Goal: Task Accomplishment & Management: Use online tool/utility

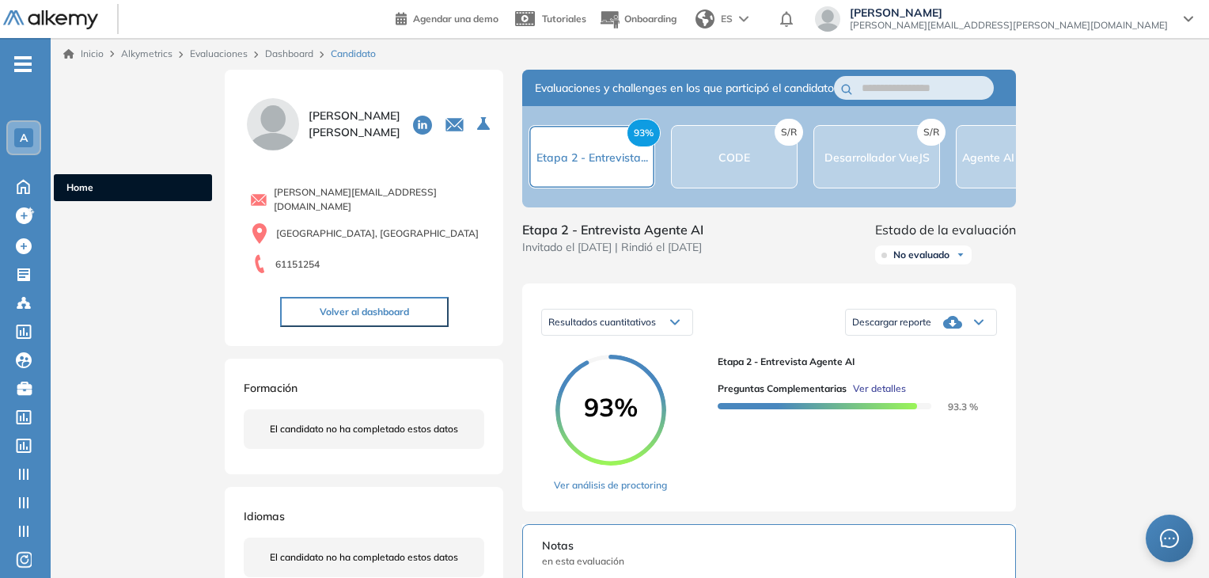
click at [9, 183] on icon at bounding box center [23, 185] width 28 height 19
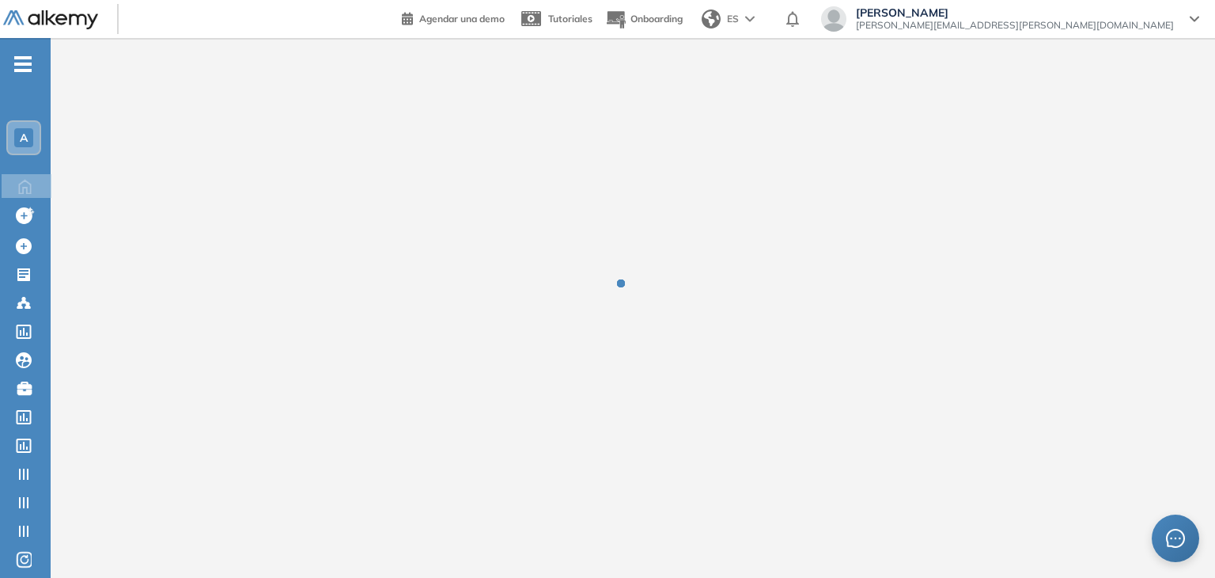
click at [22, 135] on span "A" at bounding box center [24, 137] width 8 height 13
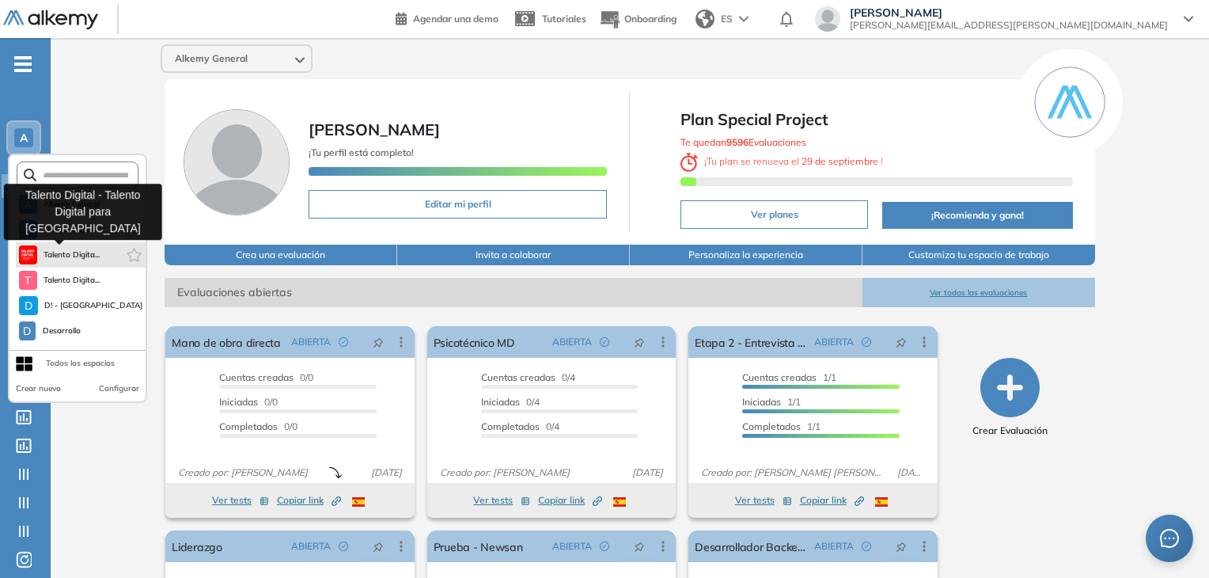
click at [51, 257] on span "Talento Digita..." at bounding box center [72, 254] width 57 height 13
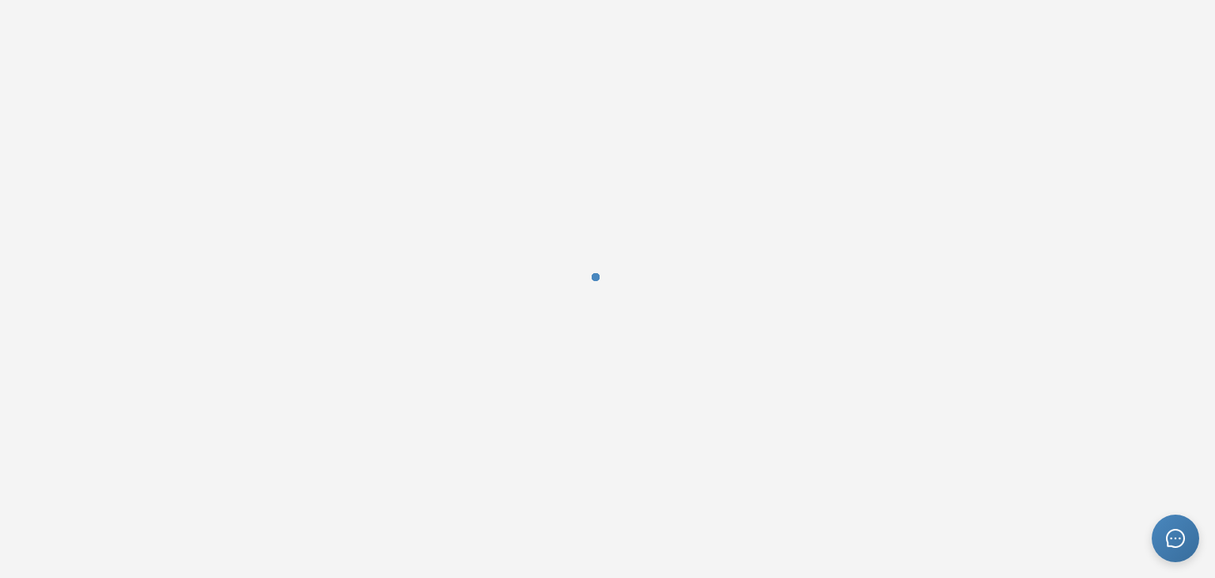
click at [135, 127] on div at bounding box center [607, 289] width 1215 height 578
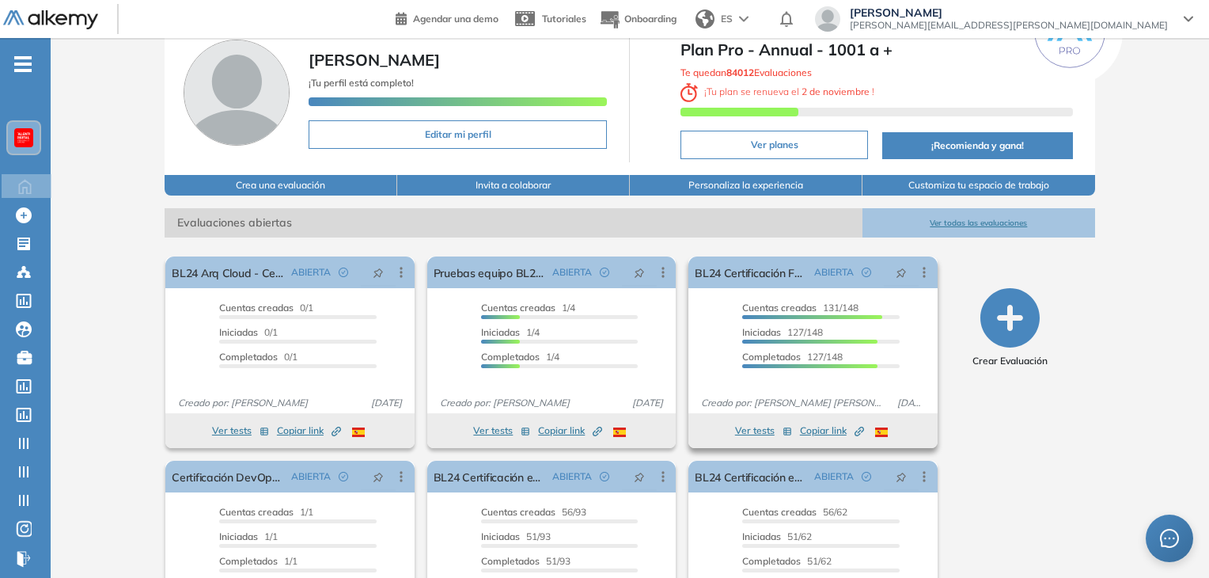
scroll to position [158, 0]
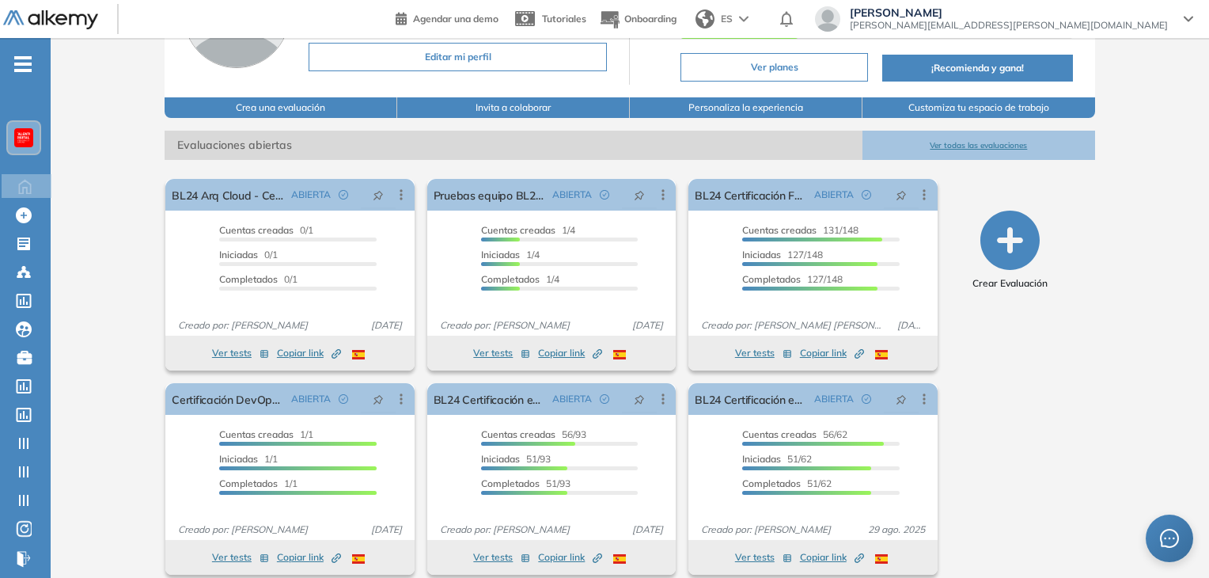
click at [954, 133] on button "Ver todas las evaluaciones" at bounding box center [979, 145] width 233 height 29
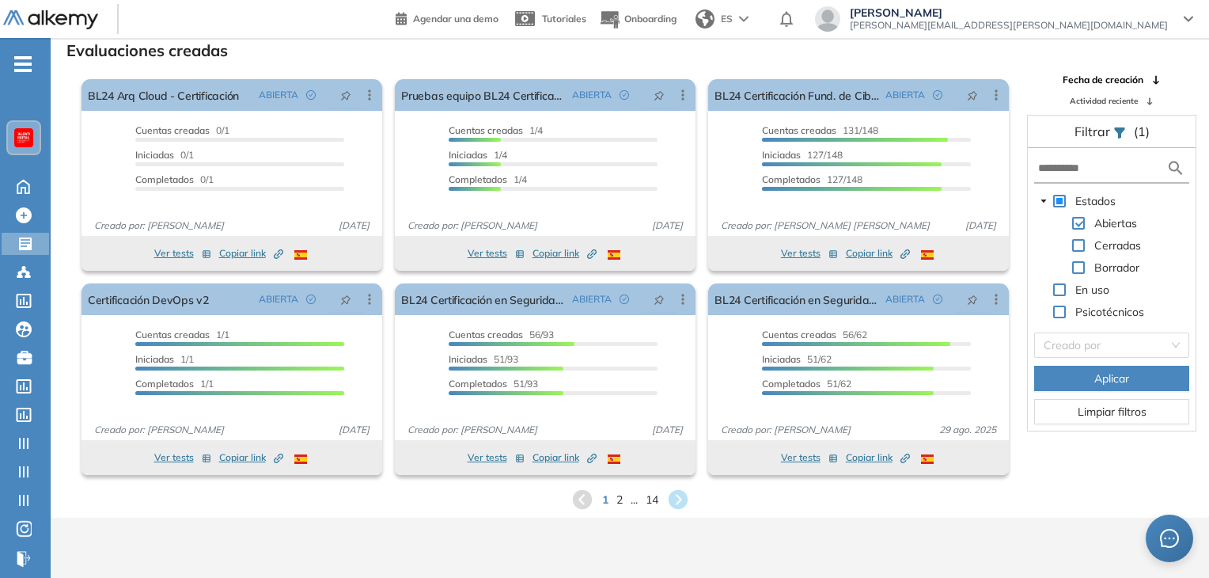
click at [622, 501] on div "1 2 ... 14" at bounding box center [629, 499] width 1133 height 24
click at [618, 501] on span "2" at bounding box center [619, 499] width 7 height 18
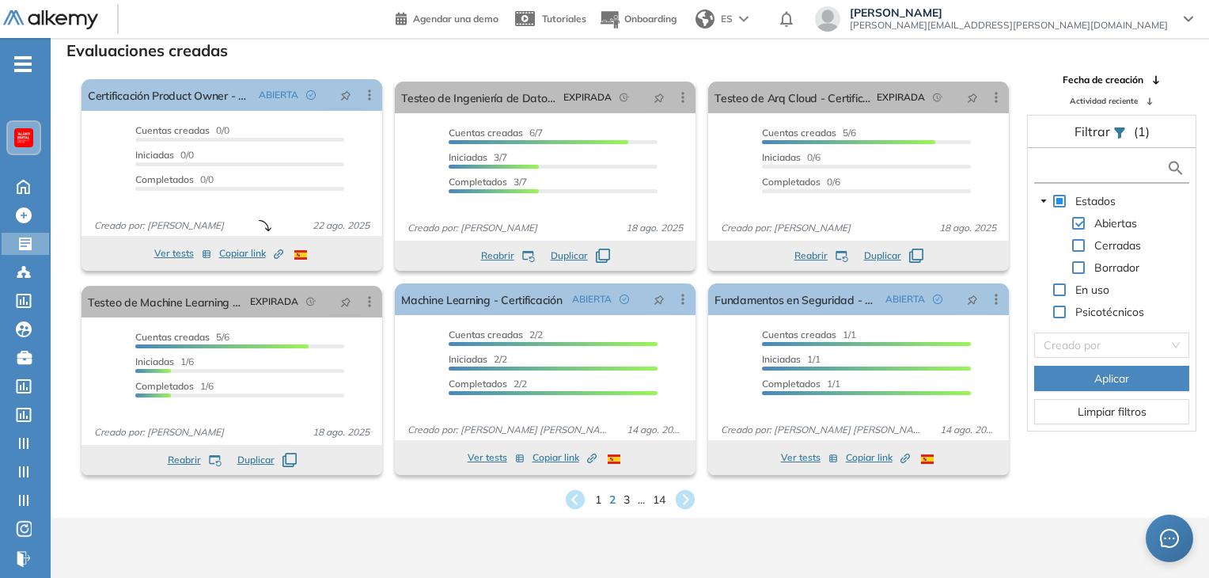
click at [1054, 175] on input "text" at bounding box center [1102, 168] width 128 height 17
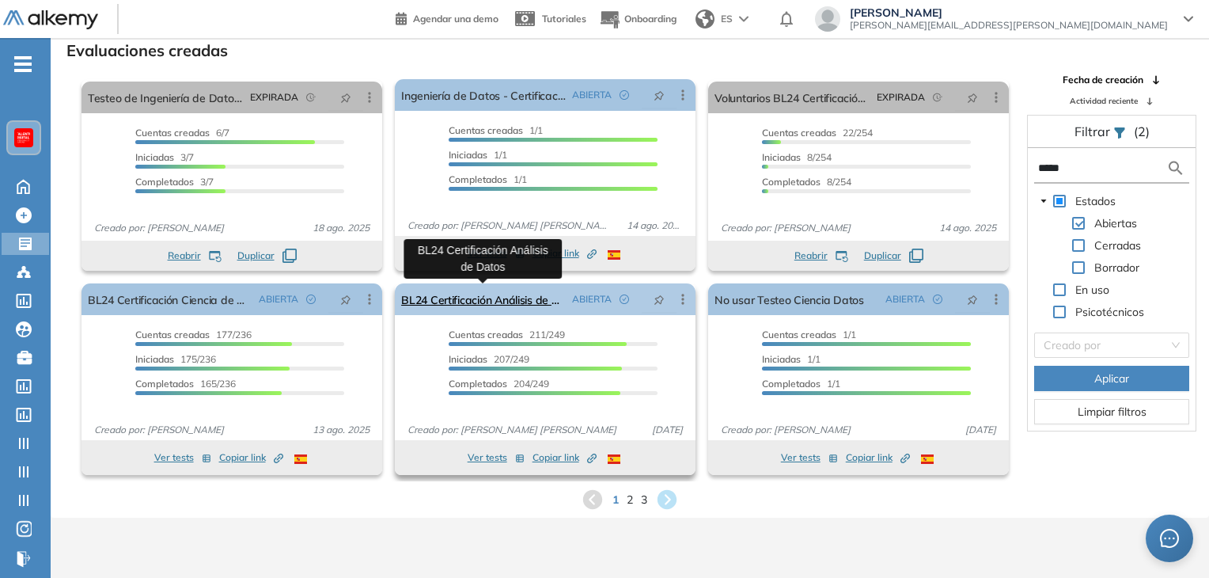
type input "*****"
click at [487, 302] on link "BL24 Certificación Análisis de Datos" at bounding box center [483, 299] width 165 height 32
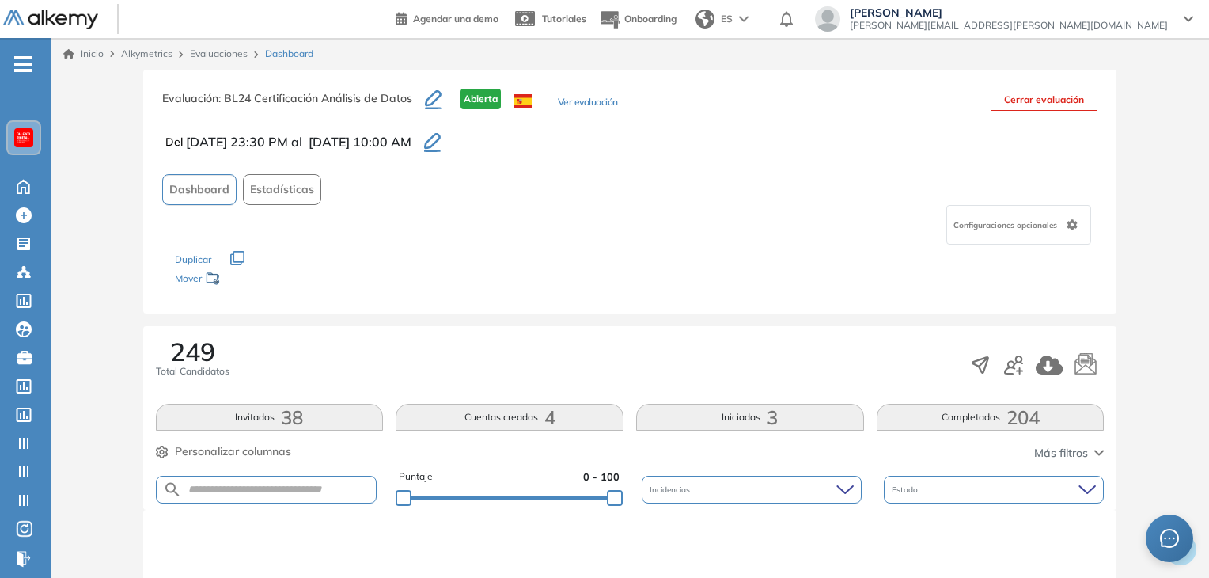
scroll to position [317, 0]
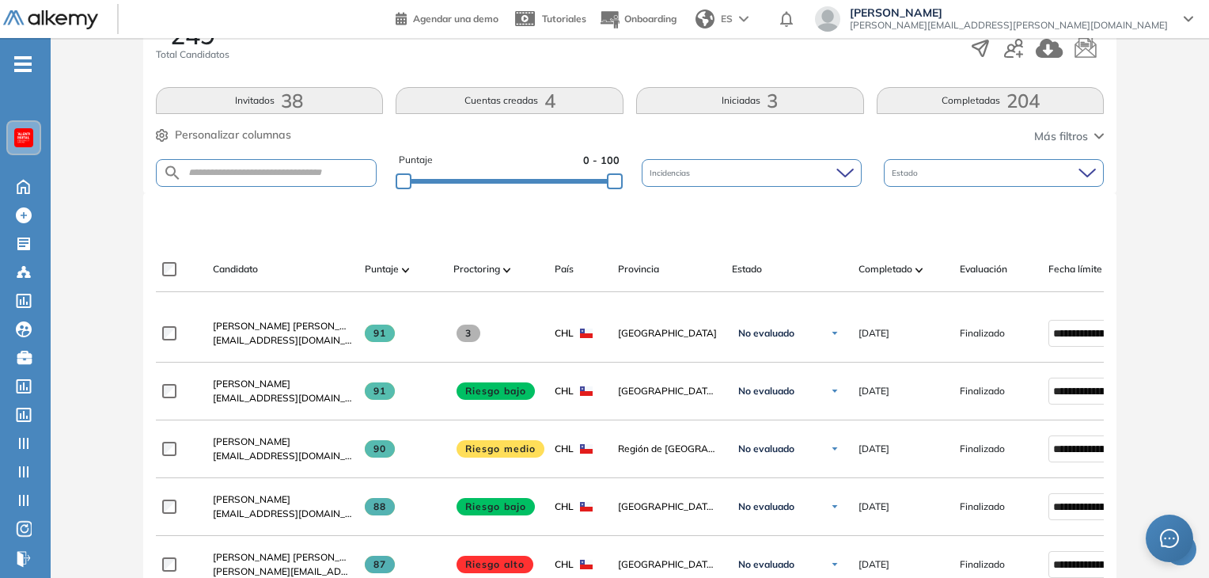
click at [301, 159] on form at bounding box center [267, 173] width 222 height 28
click at [294, 173] on input "text" at bounding box center [279, 173] width 195 height 12
paste input "**********"
type input "**********"
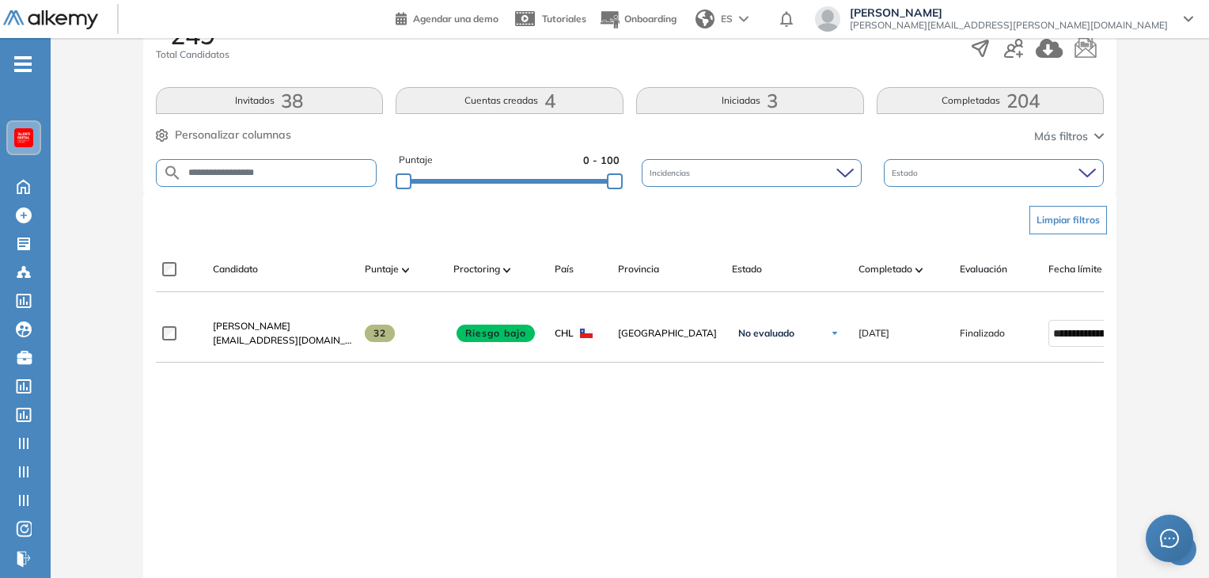
scroll to position [0, 114]
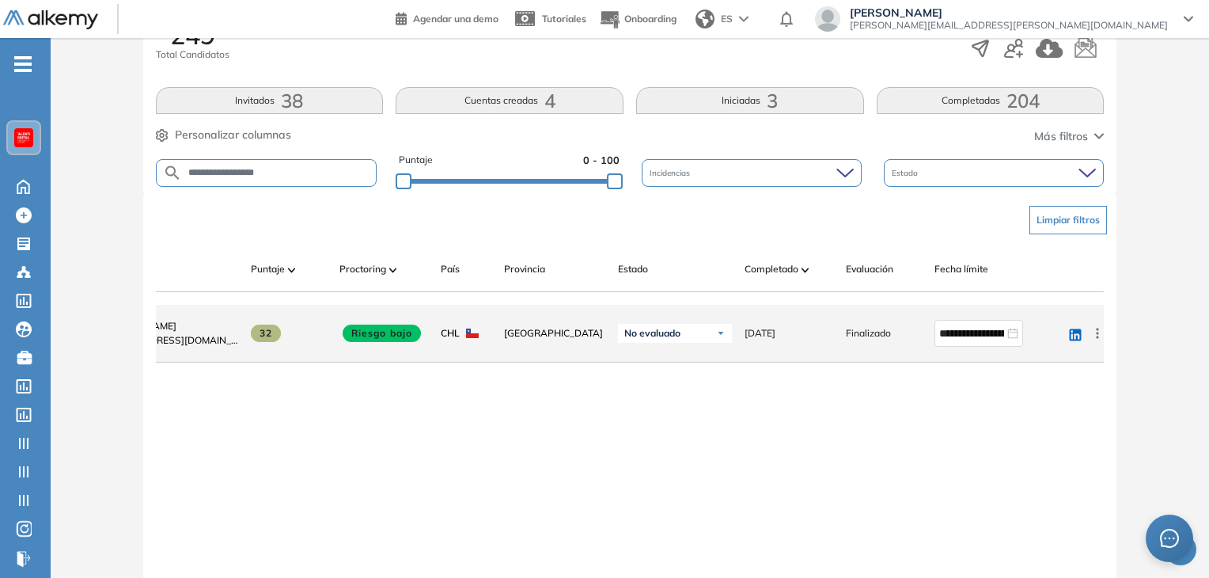
click at [1101, 340] on icon at bounding box center [1098, 333] width 16 height 16
click at [1048, 494] on span "Reiniciar" at bounding box center [1039, 490] width 47 height 14
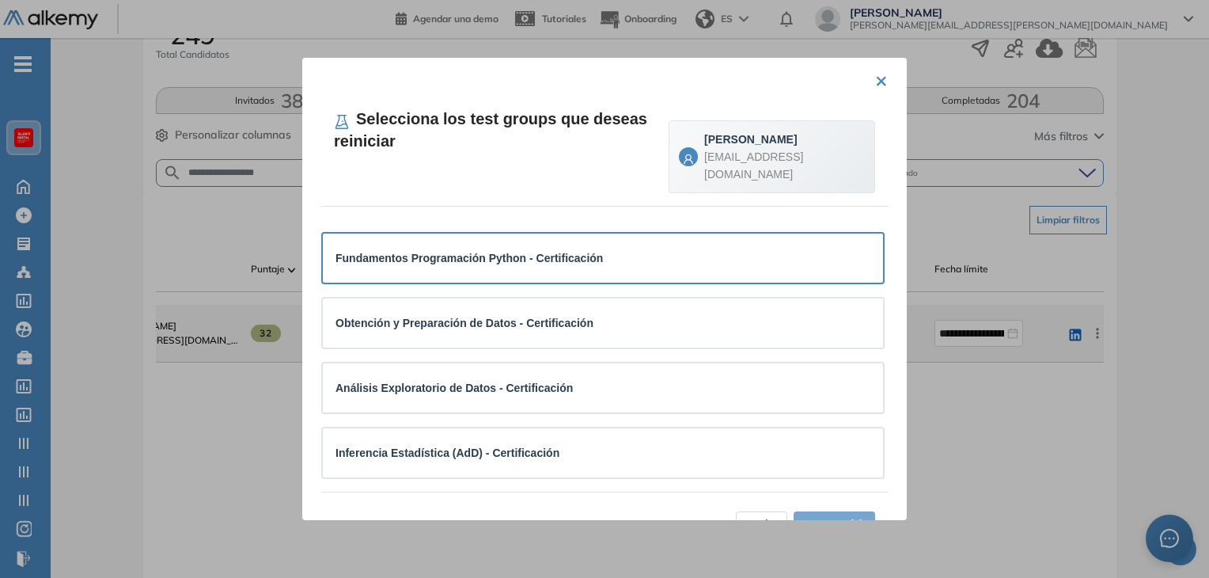
click at [582, 252] on strong "Fundamentos Programación Python - Certificación" at bounding box center [469, 258] width 267 height 13
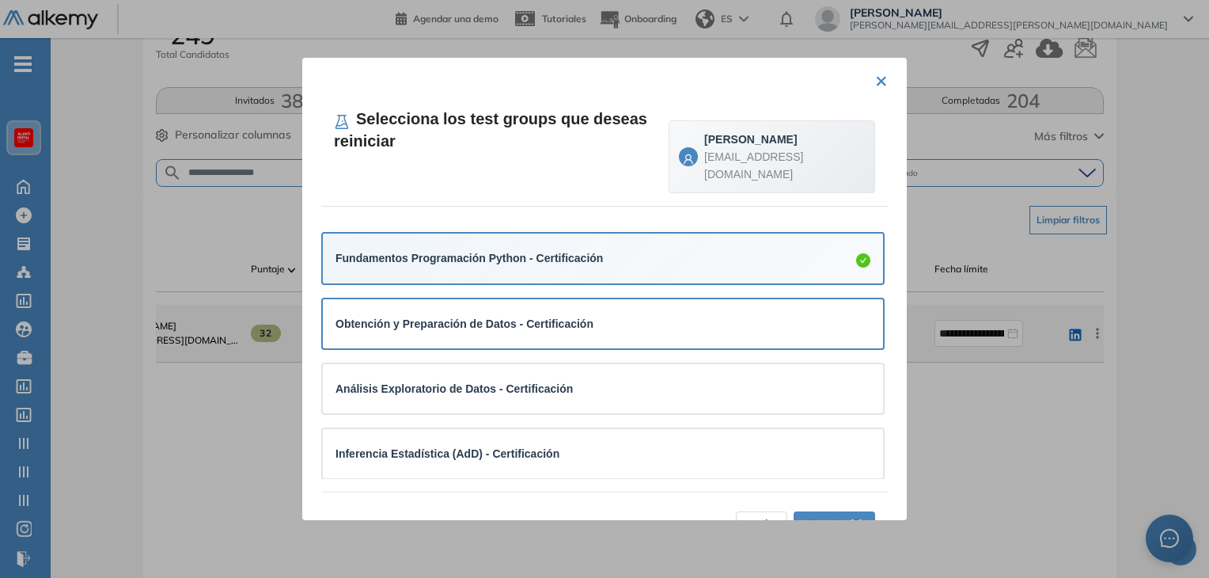
click at [559, 317] on strong "Obtención y Preparación de Datos - Certificación" at bounding box center [465, 323] width 258 height 13
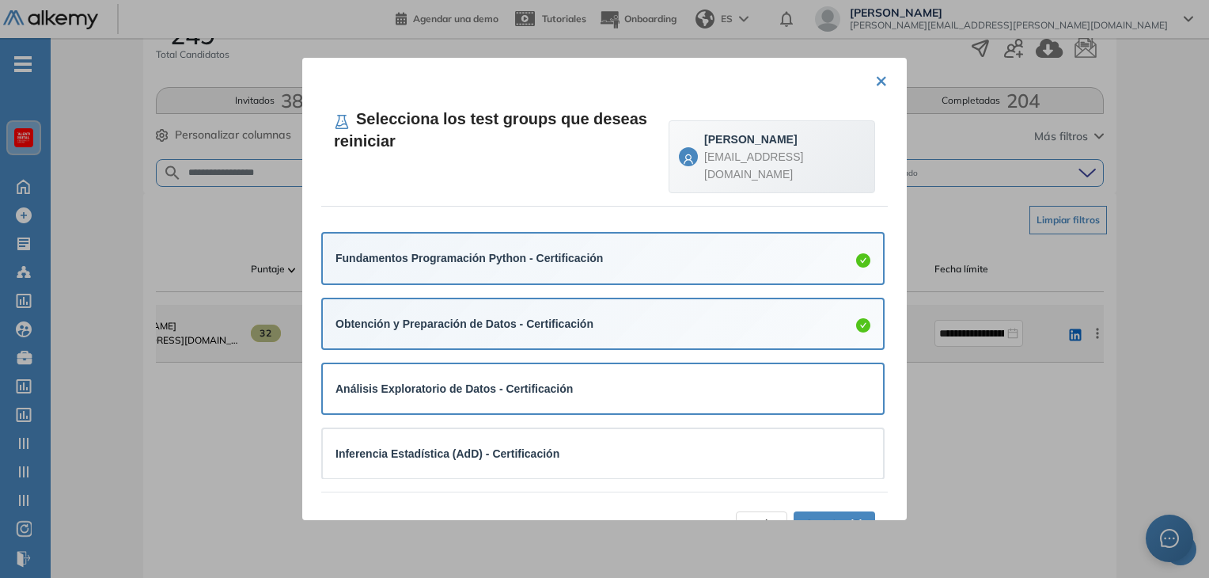
click at [558, 382] on strong "Análisis Exploratorio de Datos - Certificación" at bounding box center [454, 388] width 237 height 13
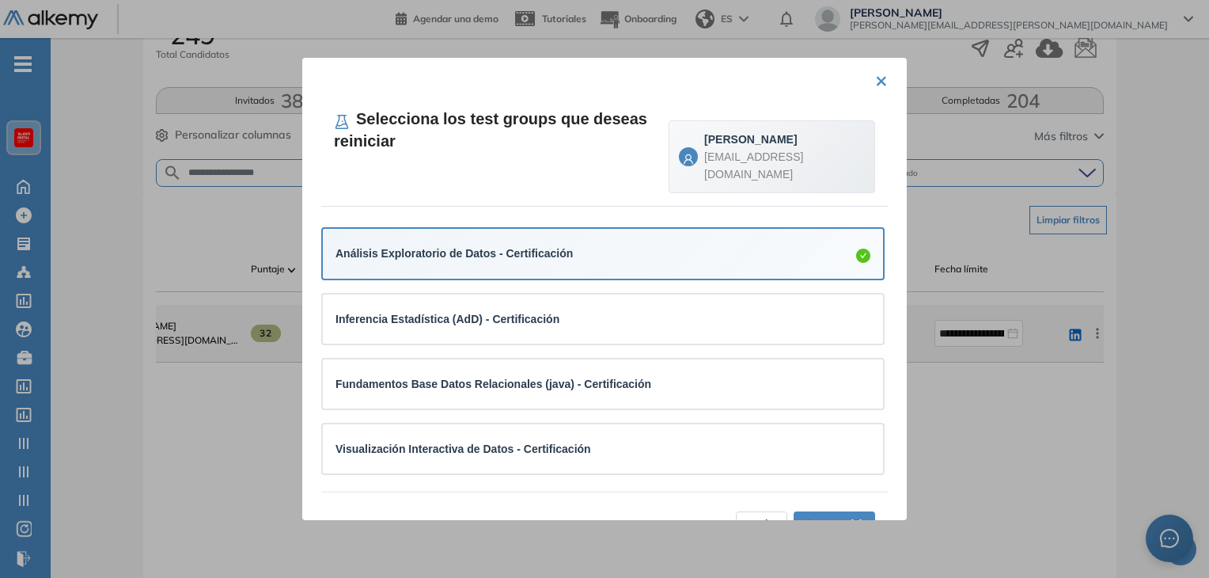
scroll to position [136, 0]
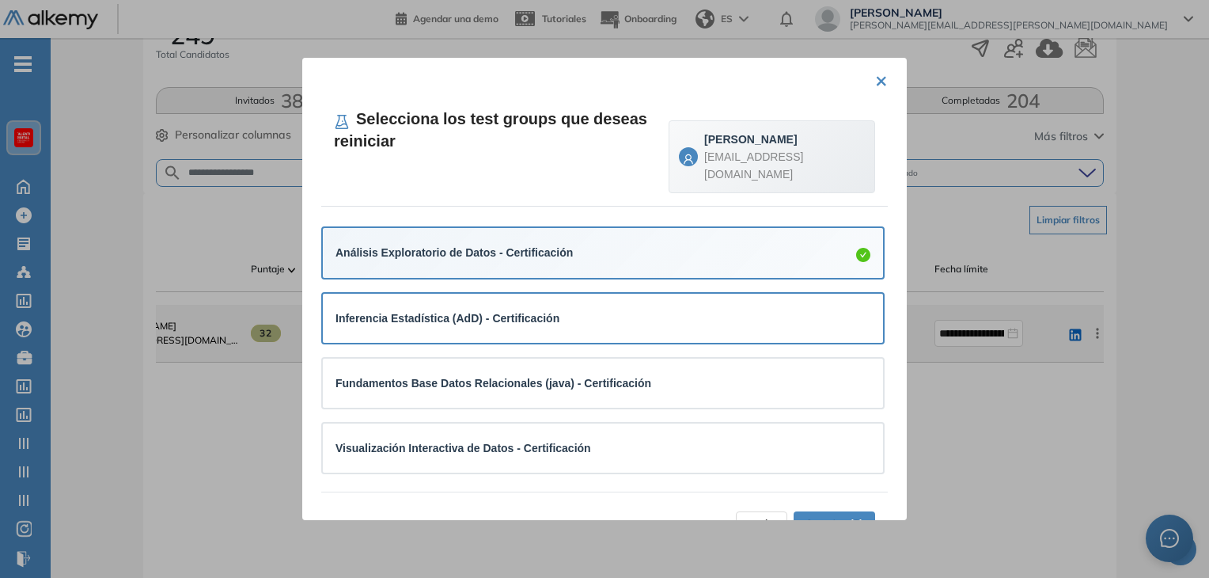
click at [568, 309] on div "Inferencia Estadística (AdD) - Certificación" at bounding box center [603, 317] width 535 height 17
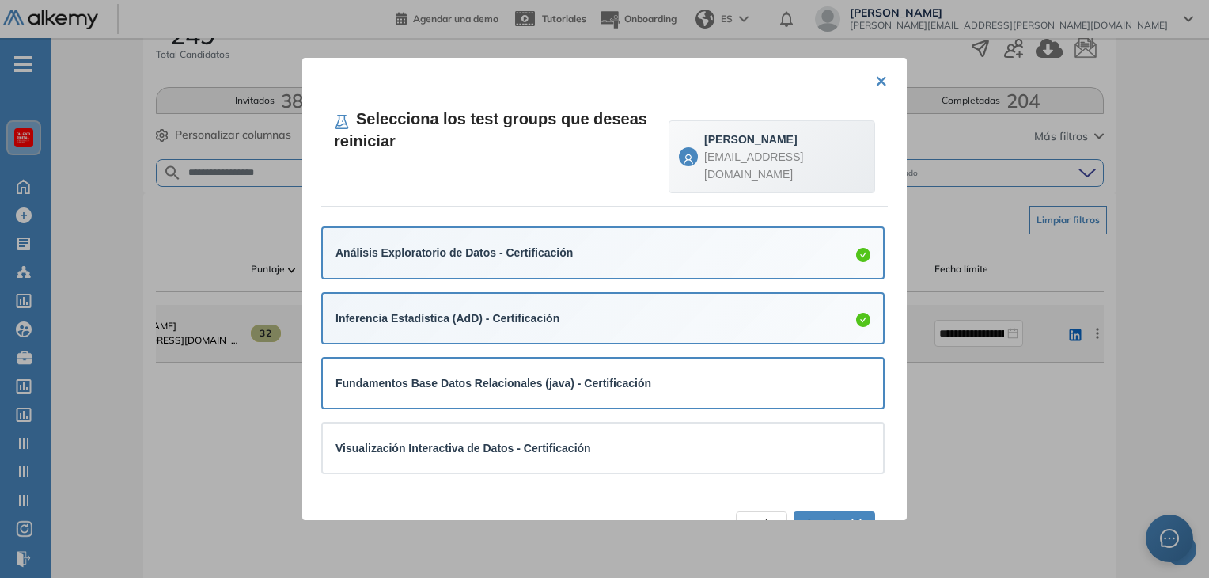
click at [568, 377] on strong "Fundamentos Base Datos Relacionales (java) - Certificación" at bounding box center [494, 383] width 316 height 13
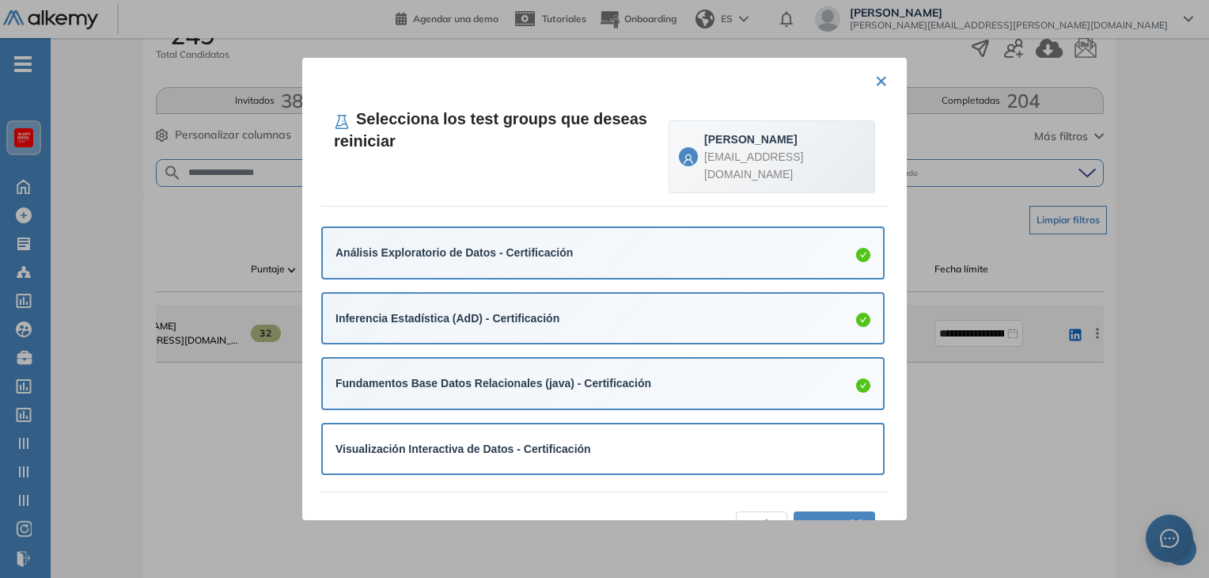
click at [567, 437] on div "Visualización Interactiva de Datos - Certificación" at bounding box center [603, 449] width 535 height 24
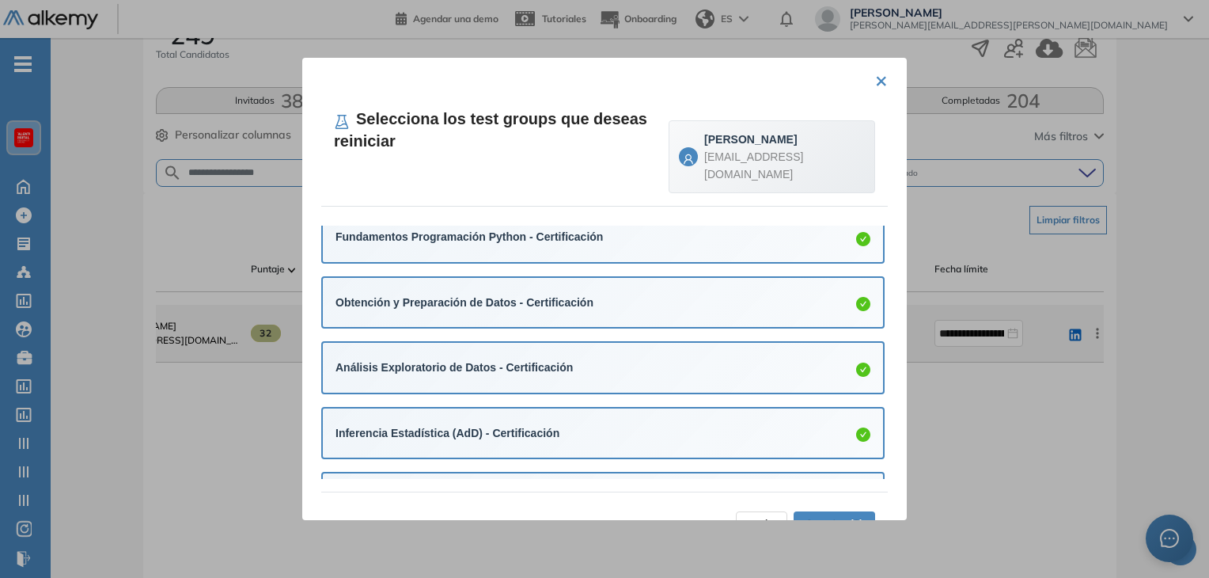
scroll to position [0, 0]
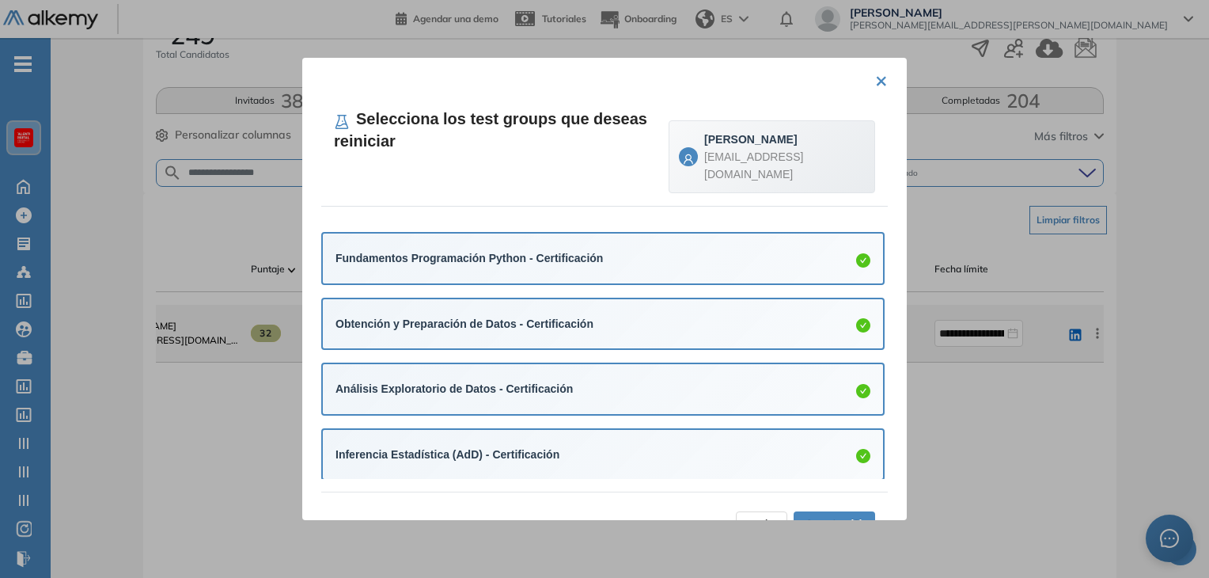
click at [829, 515] on span "Aceptar (6)" at bounding box center [835, 523] width 58 height 17
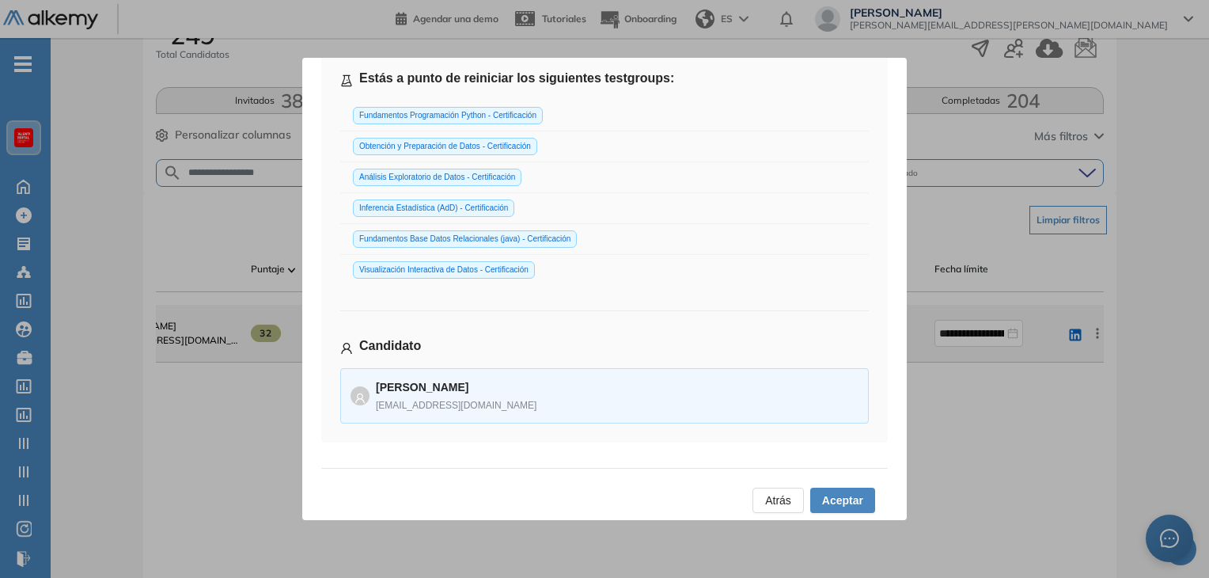
scroll to position [98, 0]
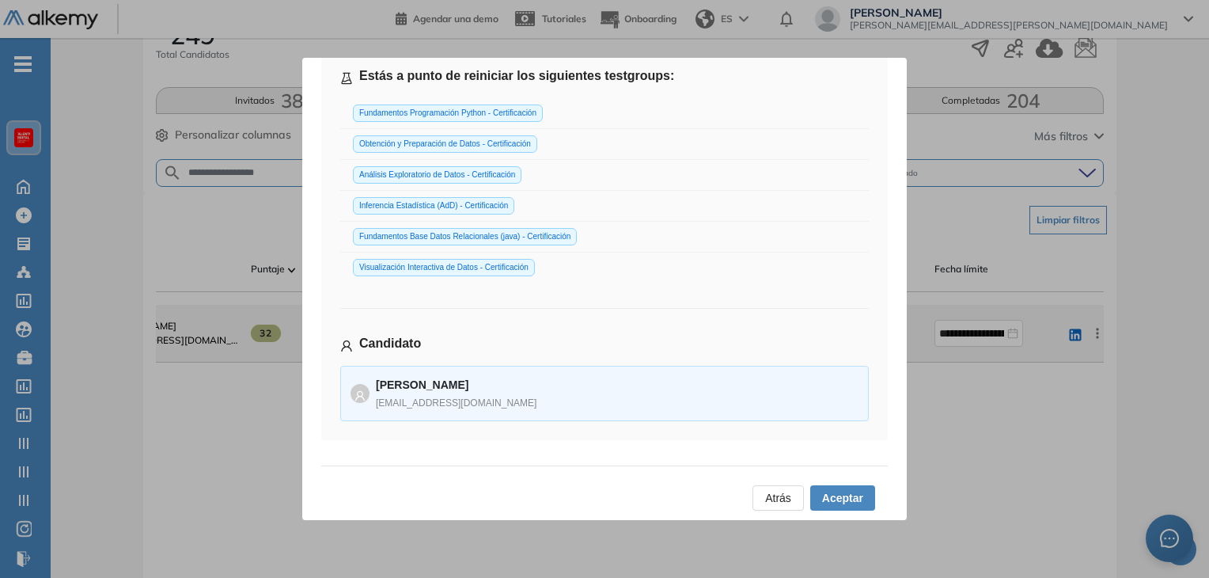
click at [847, 494] on span "Aceptar" at bounding box center [842, 497] width 41 height 17
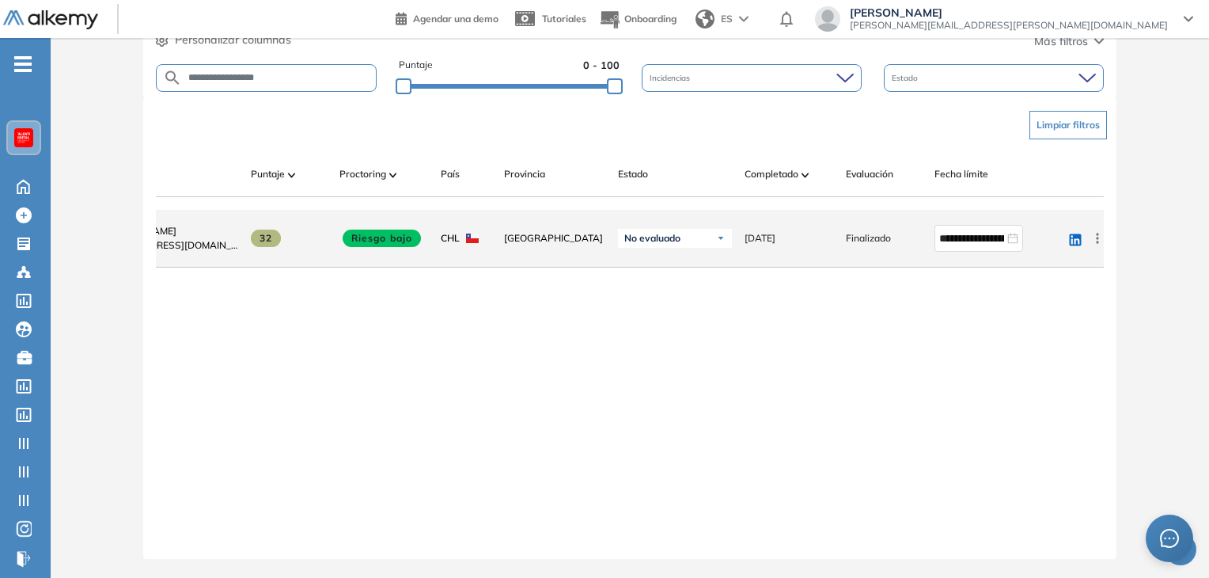
scroll to position [0, 114]
click at [965, 235] on input "**********" at bounding box center [971, 237] width 65 height 17
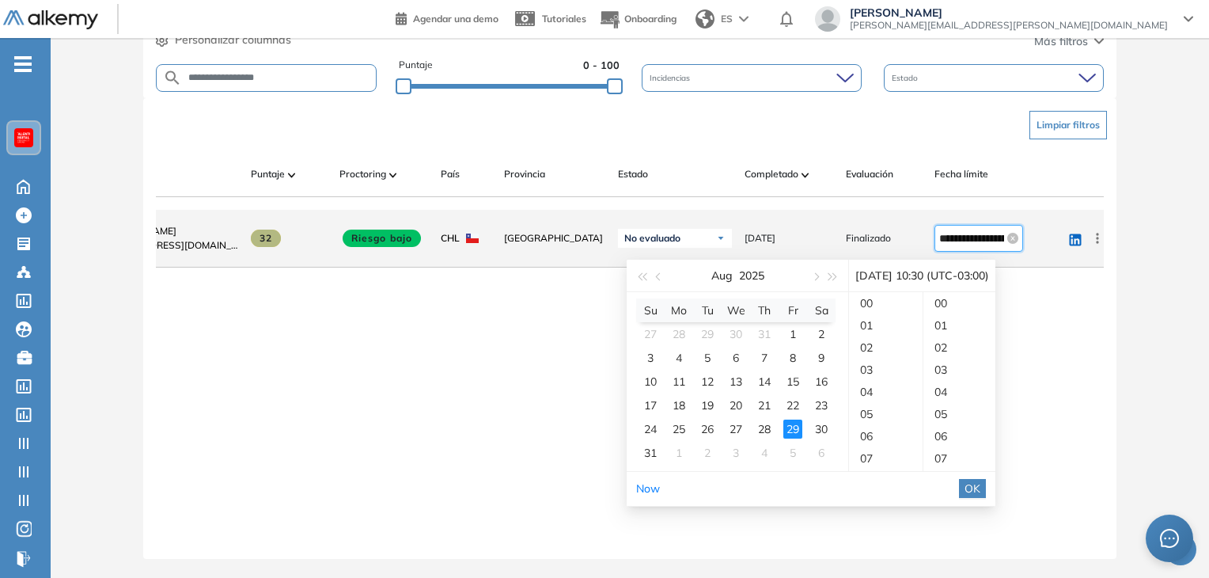
scroll to position [665, 0]
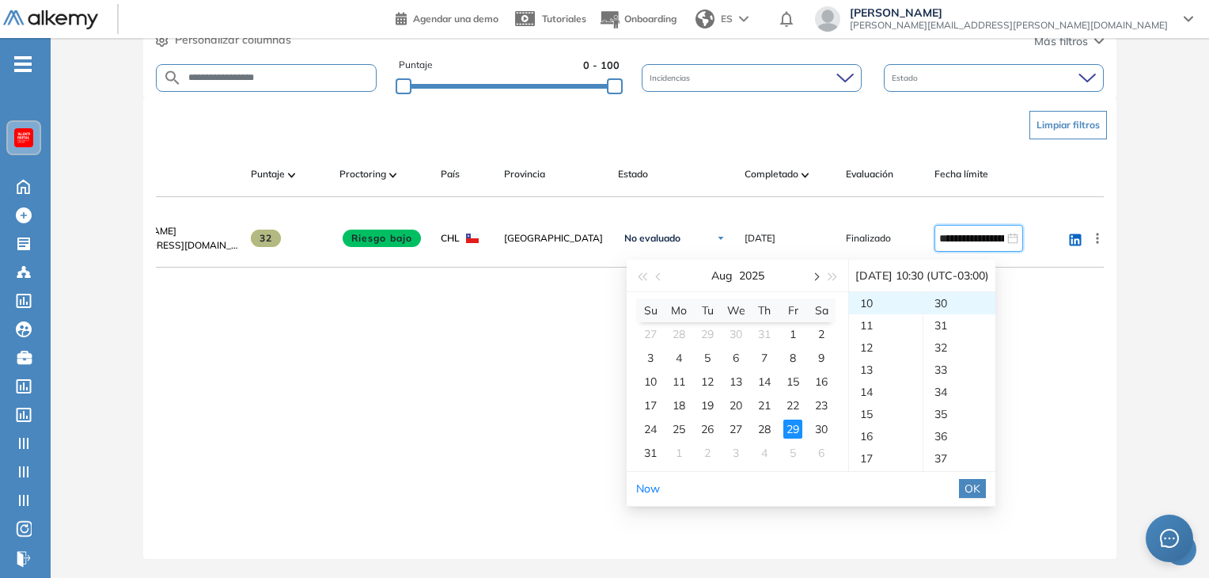
click at [813, 272] on span "button" at bounding box center [815, 276] width 8 height 8
click at [764, 396] on div "25" at bounding box center [764, 405] width 19 height 19
click at [871, 339] on div "12" at bounding box center [886, 347] width 74 height 22
click at [956, 301] on div "00" at bounding box center [959, 303] width 73 height 22
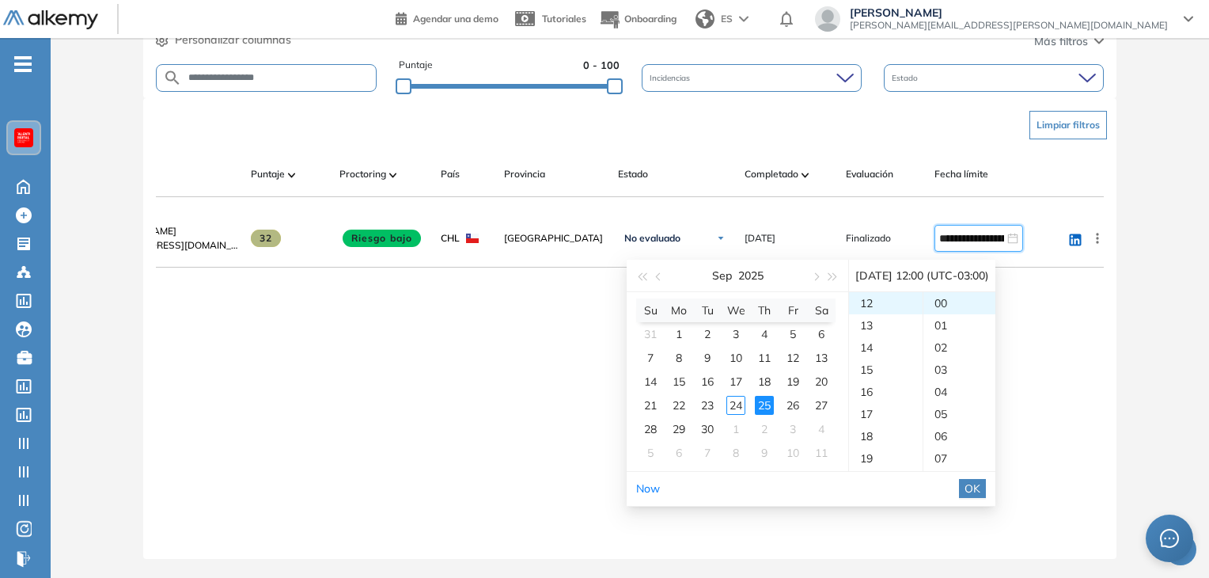
click at [980, 480] on span "OK" at bounding box center [973, 488] width 16 height 17
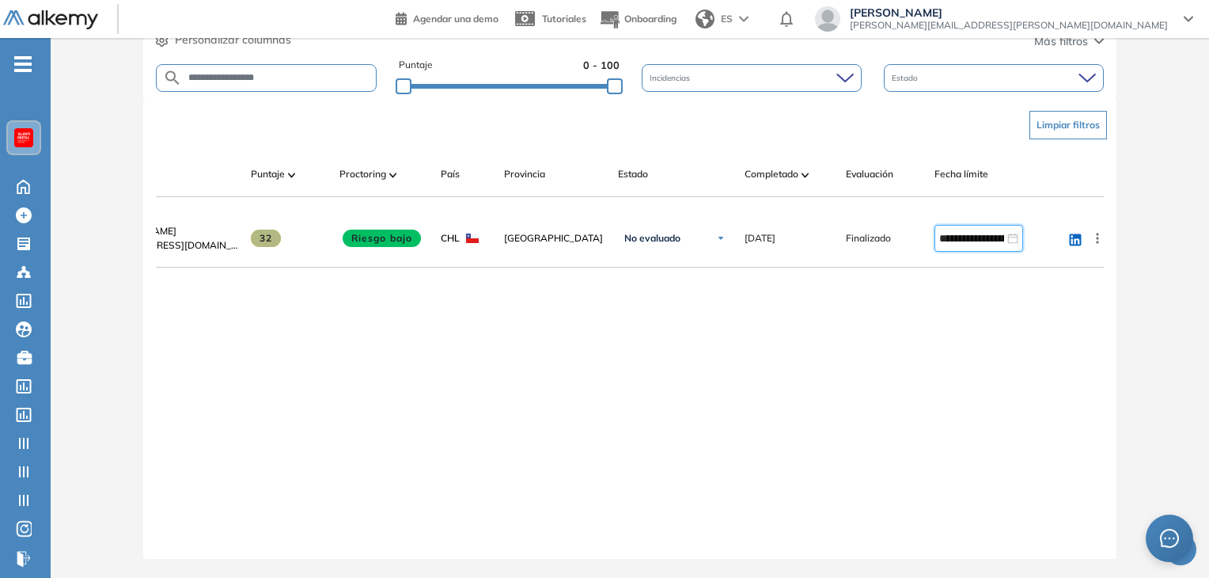
type input "**********"
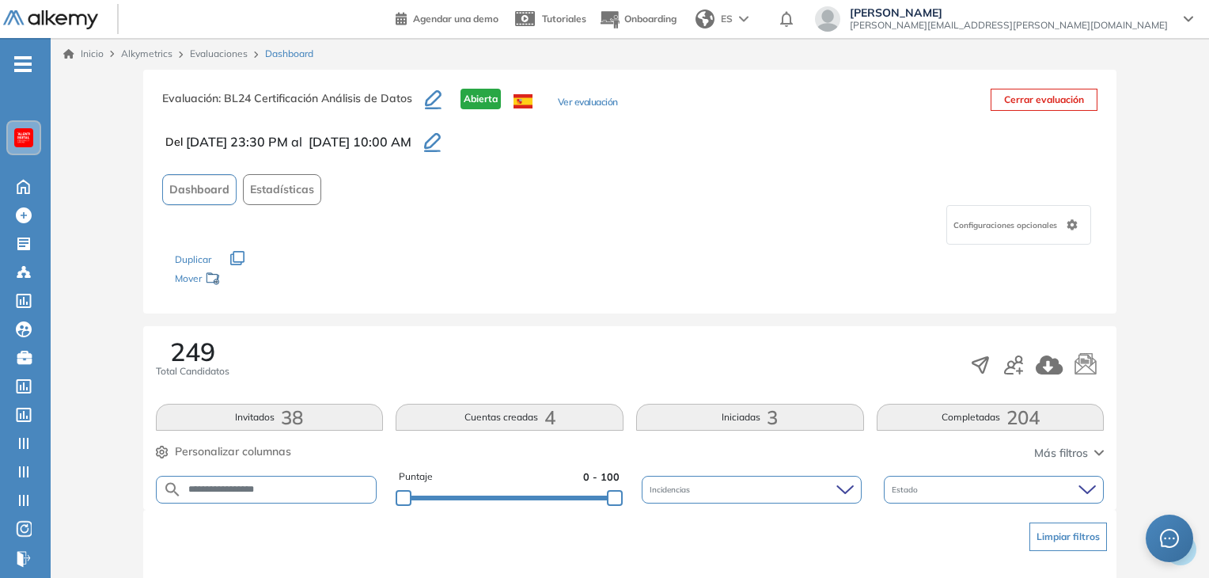
click at [215, 45] on div "Inicio Alkymetrics Evaluaciones Dashboard" at bounding box center [630, 54] width 1159 height 32
click at [214, 48] on link "Evaluaciones" at bounding box center [219, 53] width 58 height 12
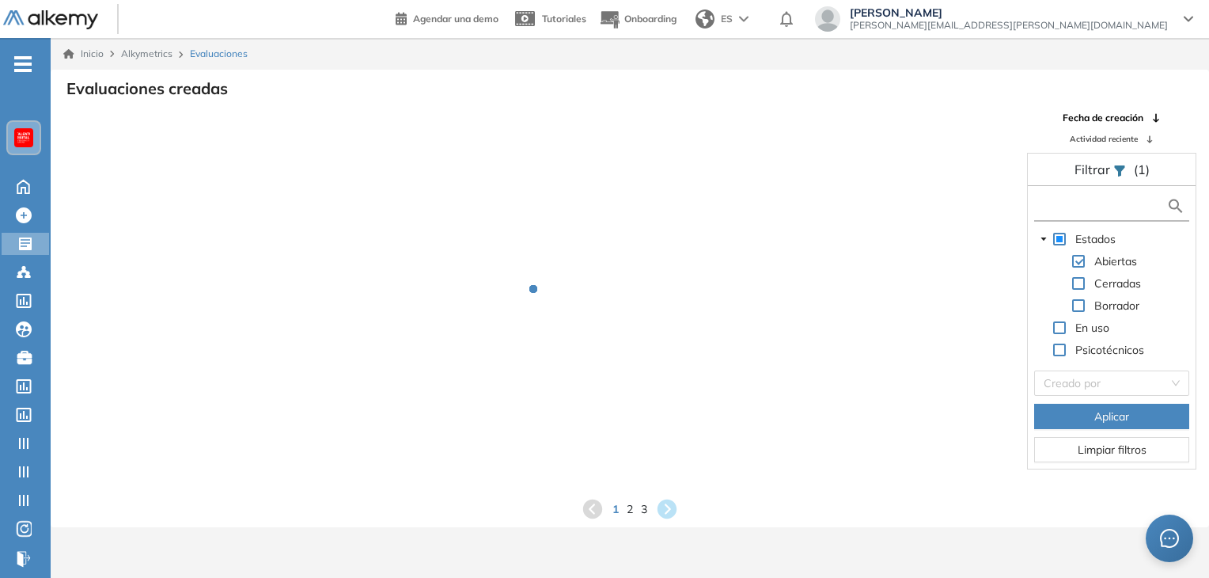
click at [1090, 206] on input "text" at bounding box center [1102, 206] width 128 height 17
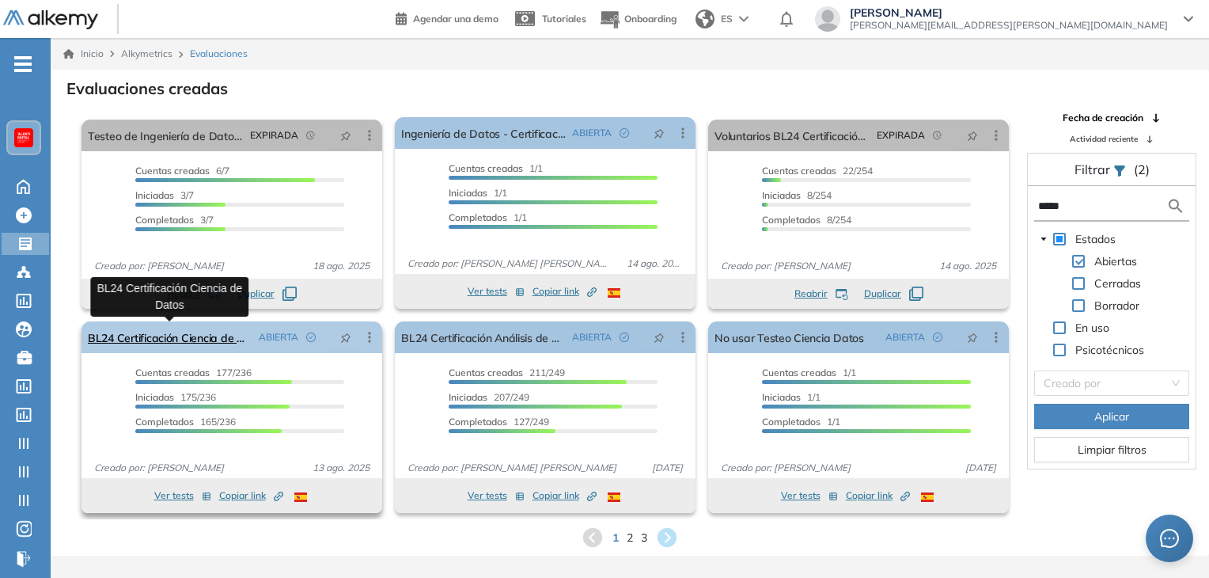
type input "*****"
click at [183, 339] on link "BL24 Certificación Ciencia de Datos" at bounding box center [170, 337] width 165 height 32
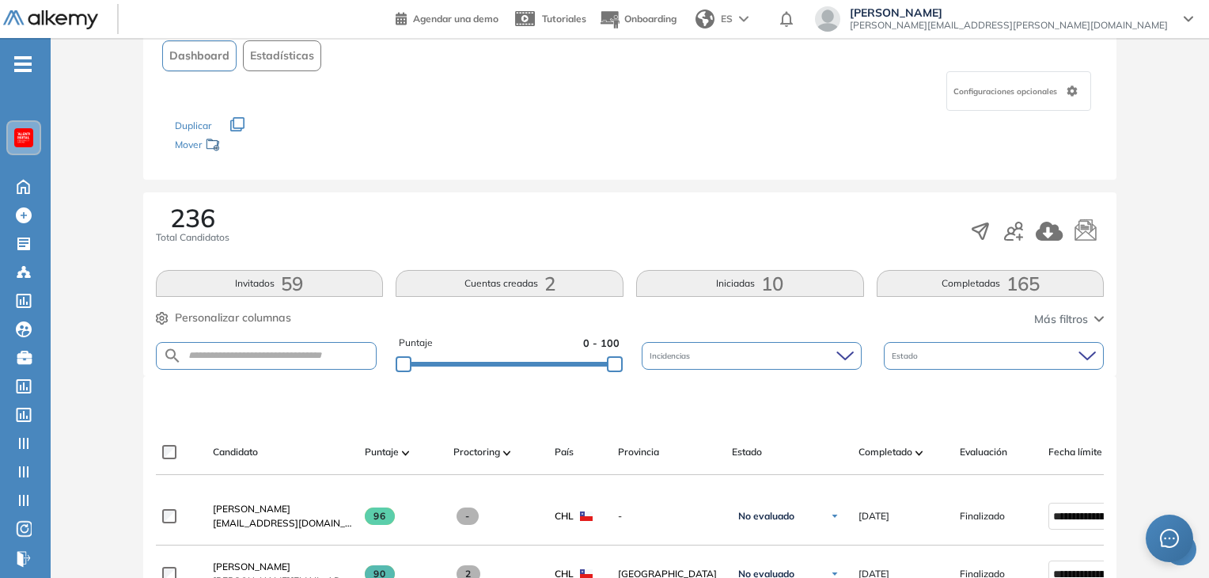
scroll to position [158, 0]
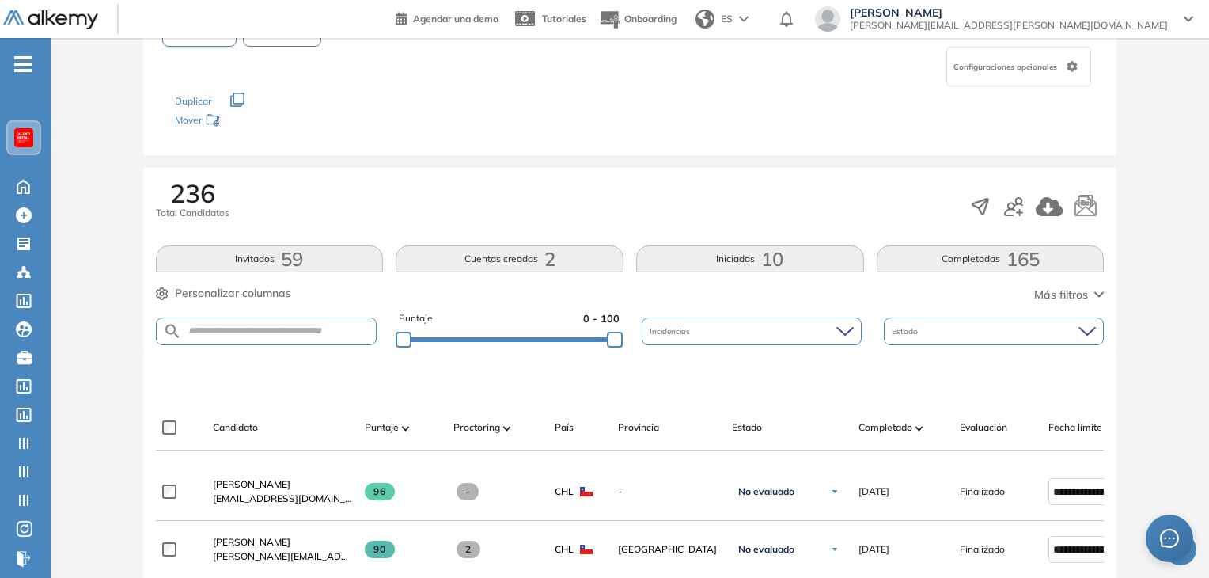
click at [271, 323] on form at bounding box center [267, 331] width 222 height 28
click at [267, 322] on form at bounding box center [267, 331] width 222 height 28
click at [263, 330] on input "text" at bounding box center [279, 331] width 195 height 12
paste input "**********"
type input "**********"
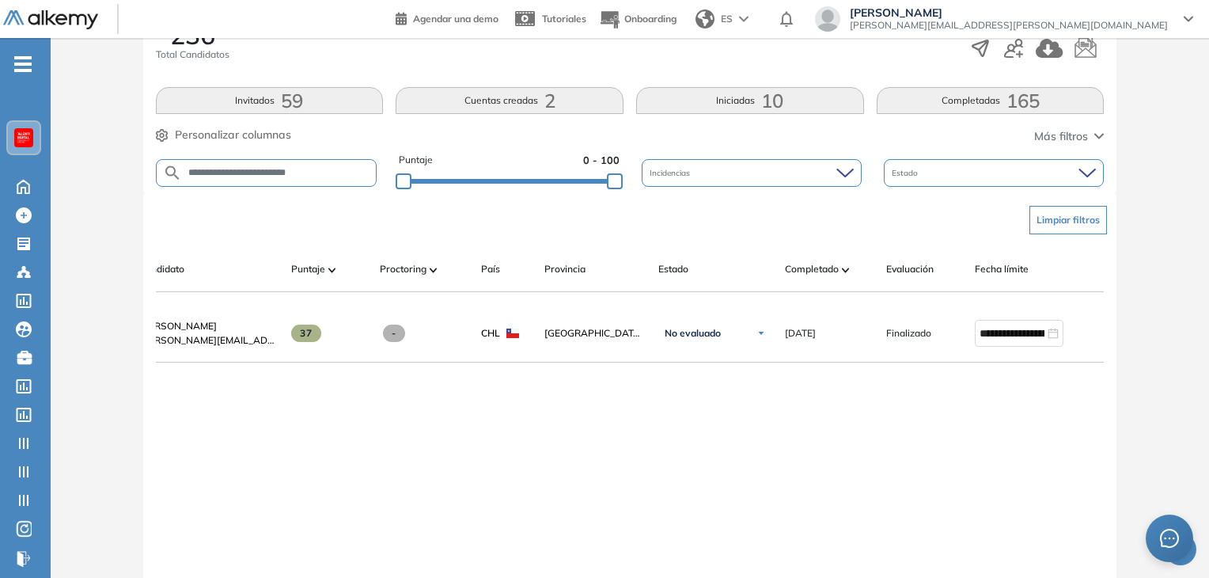
scroll to position [0, 114]
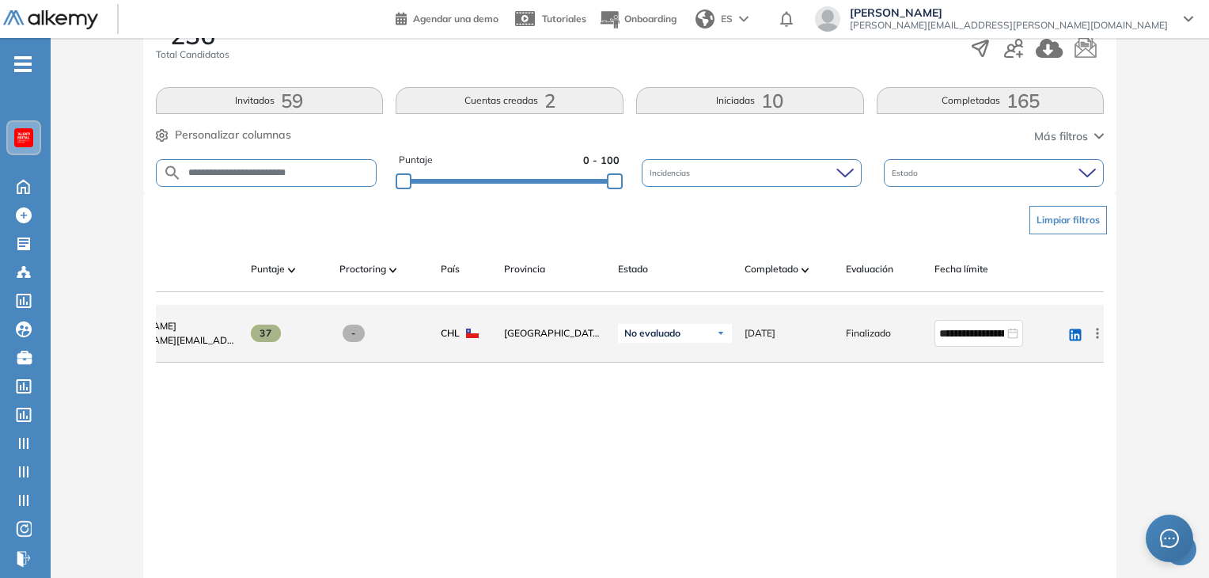
click at [1096, 331] on icon at bounding box center [1098, 333] width 16 height 16
click at [1043, 449] on span "Reiniciar" at bounding box center [1039, 445] width 47 height 14
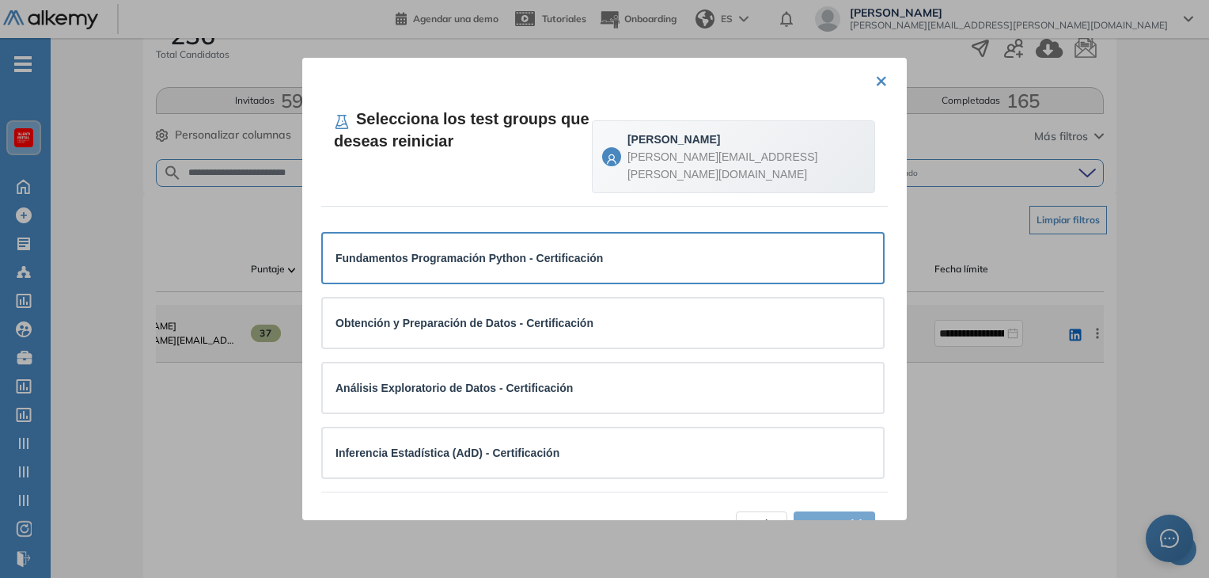
click at [605, 249] on div "Fundamentos Programación Python - Certificación" at bounding box center [603, 258] width 535 height 24
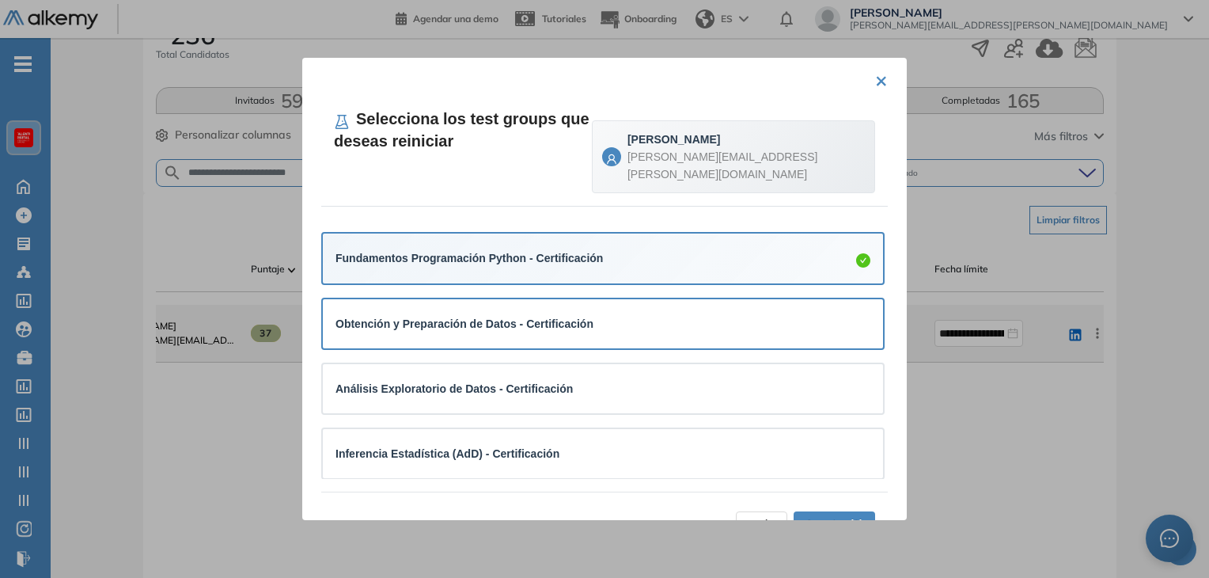
click at [596, 317] on div "Obtención y Preparación de Datos - Certificación" at bounding box center [603, 323] width 560 height 49
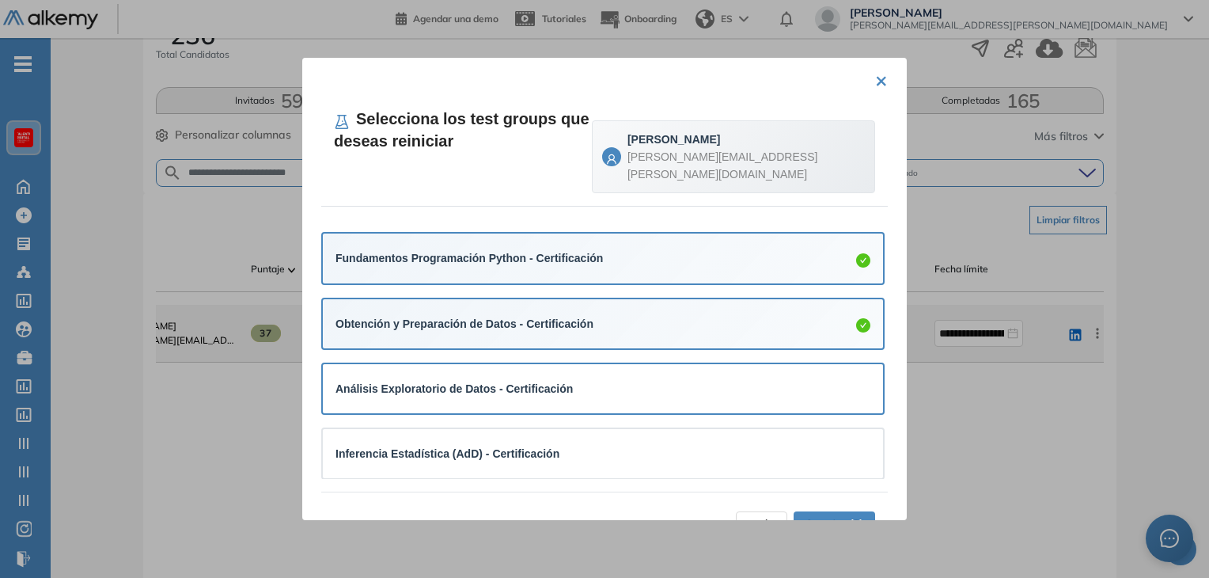
click at [574, 381] on div "Análisis Exploratorio de Datos - Certificación" at bounding box center [603, 389] width 535 height 24
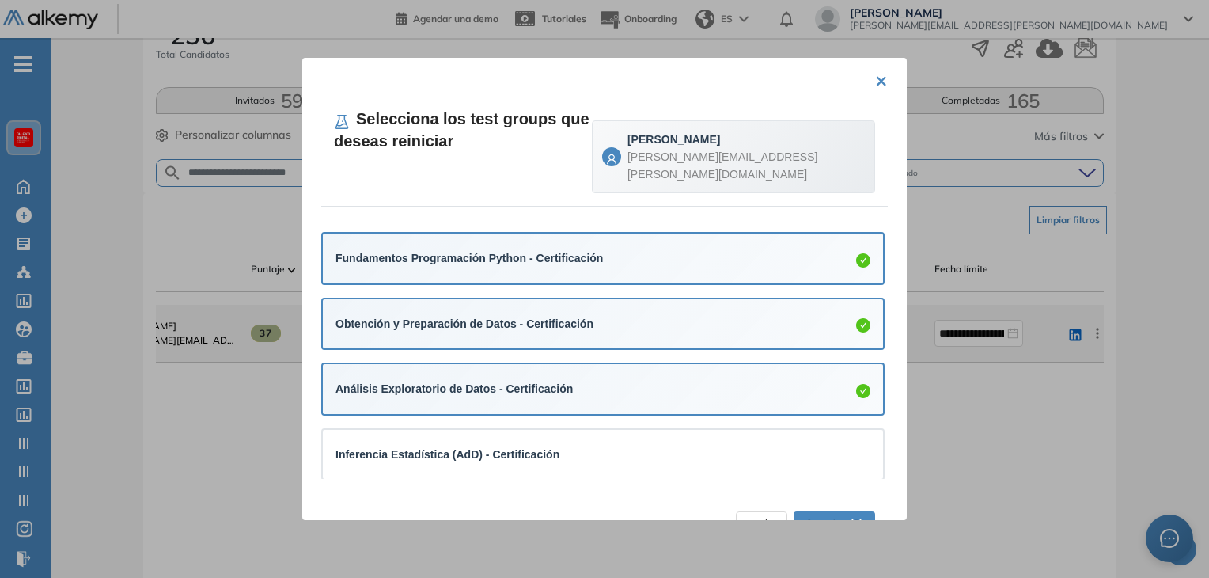
scroll to position [158, 0]
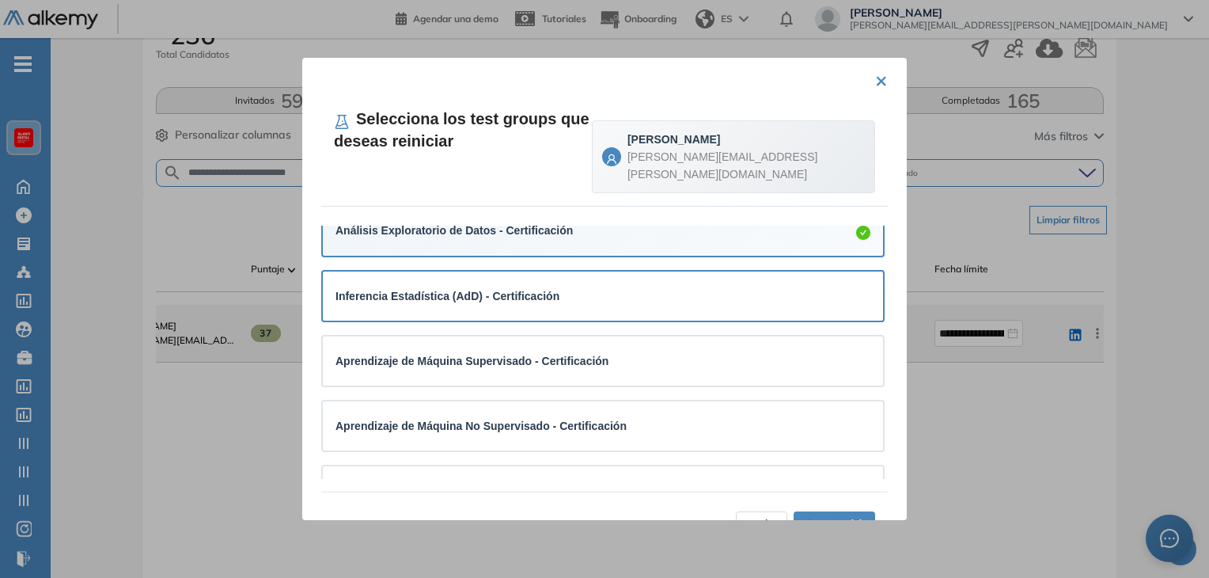
click at [608, 287] on div "Inferencia Estadística (AdD) - Certificación" at bounding box center [603, 295] width 535 height 17
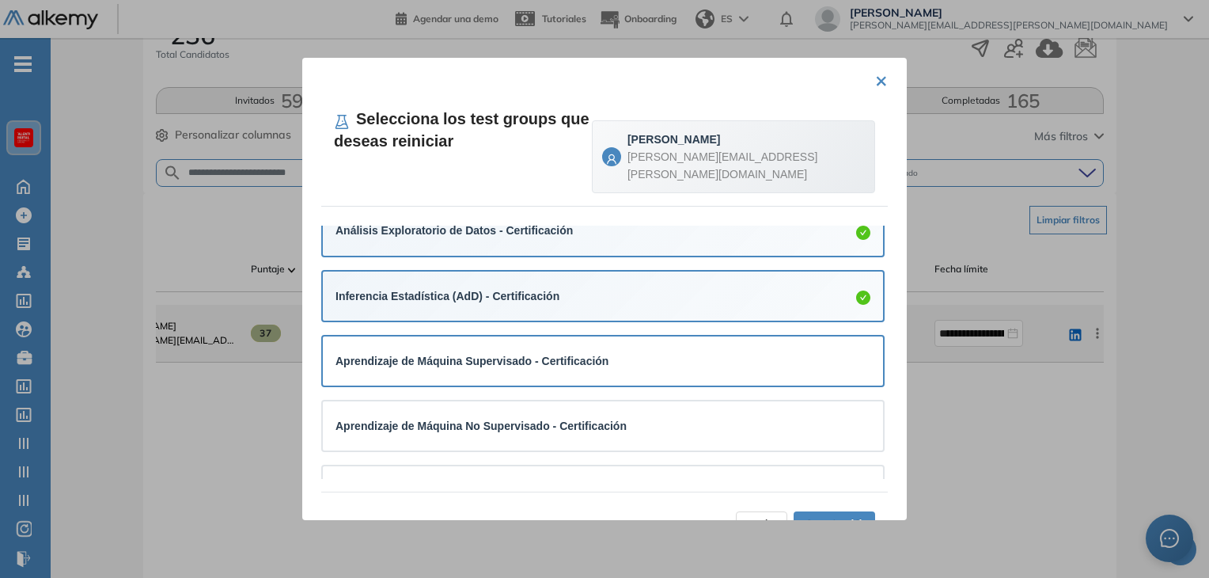
click at [601, 352] on div "Aprendizaje de Máquina Supervisado - Certificación" at bounding box center [603, 360] width 535 height 17
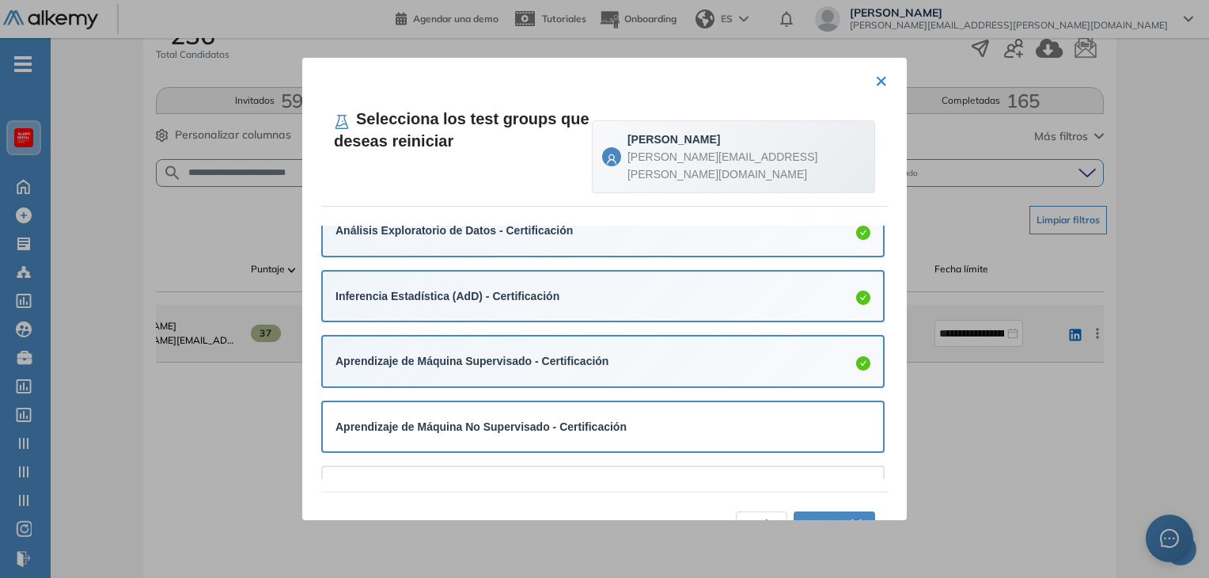
click at [595, 420] on strong "Aprendizaje de Máquina No Supervisado - Certificación" at bounding box center [481, 426] width 291 height 13
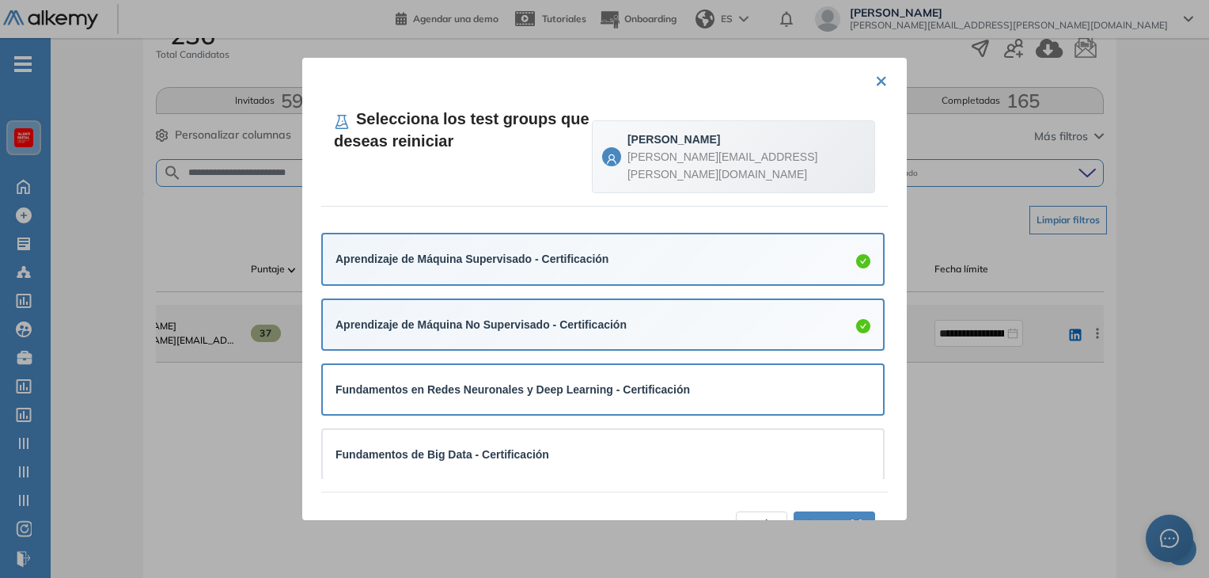
scroll to position [267, 0]
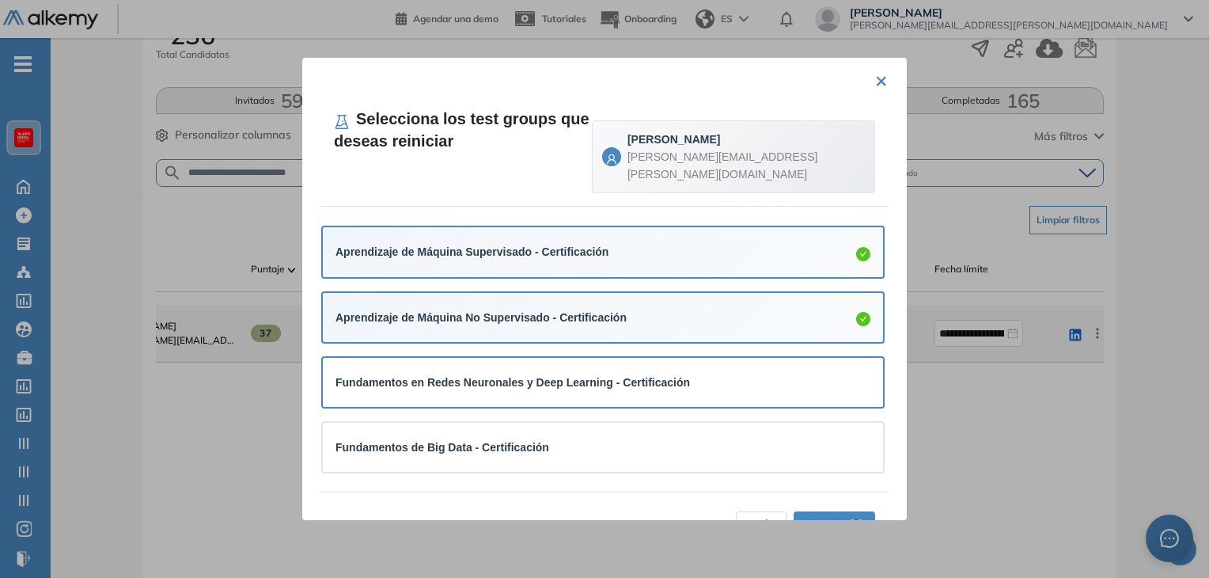
click at [592, 376] on strong "Fundamentos en Redes Neuronales y Deep Learning - Certificación" at bounding box center [513, 382] width 355 height 13
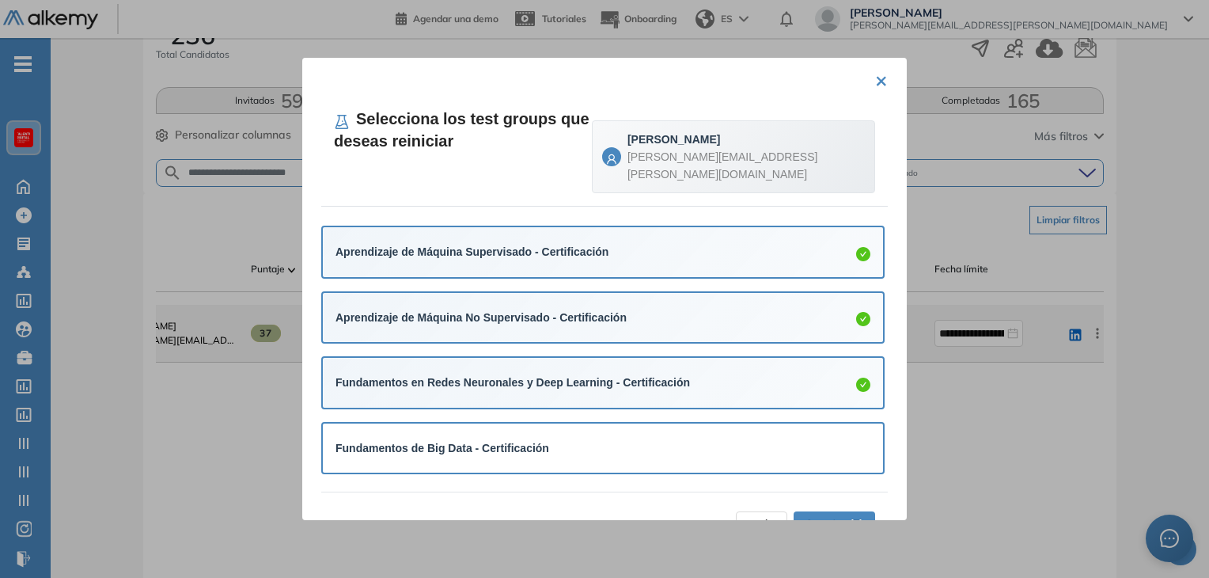
click at [574, 439] on div "Fundamentos de Big Data - Certificación" at bounding box center [603, 447] width 535 height 17
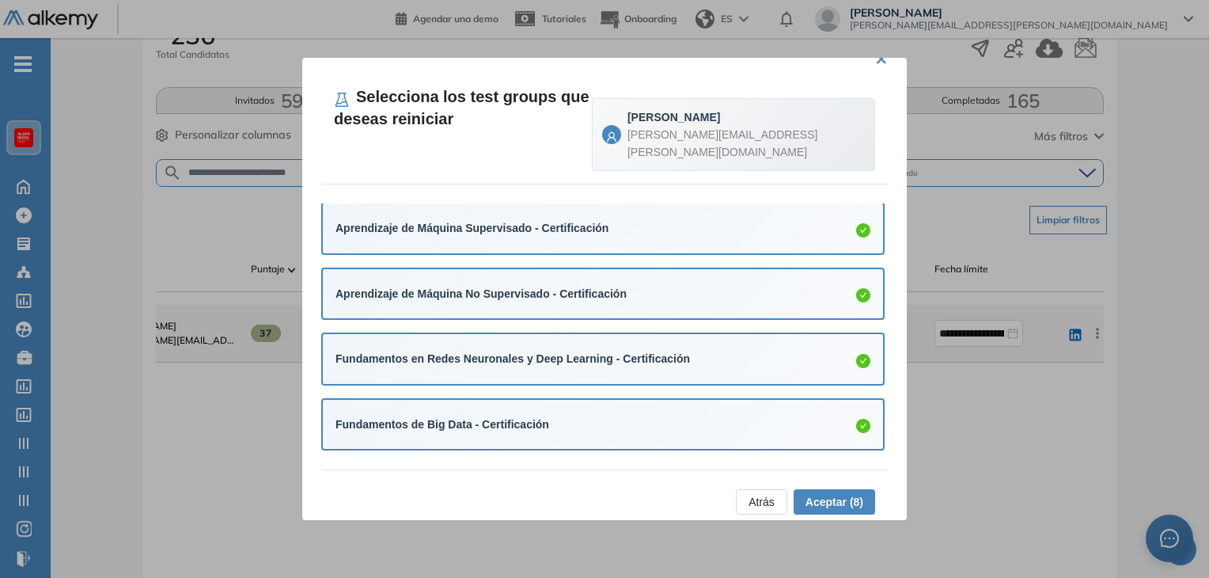
scroll to position [22, 0]
click at [861, 489] on button "Aceptar (8)" at bounding box center [835, 501] width 82 height 25
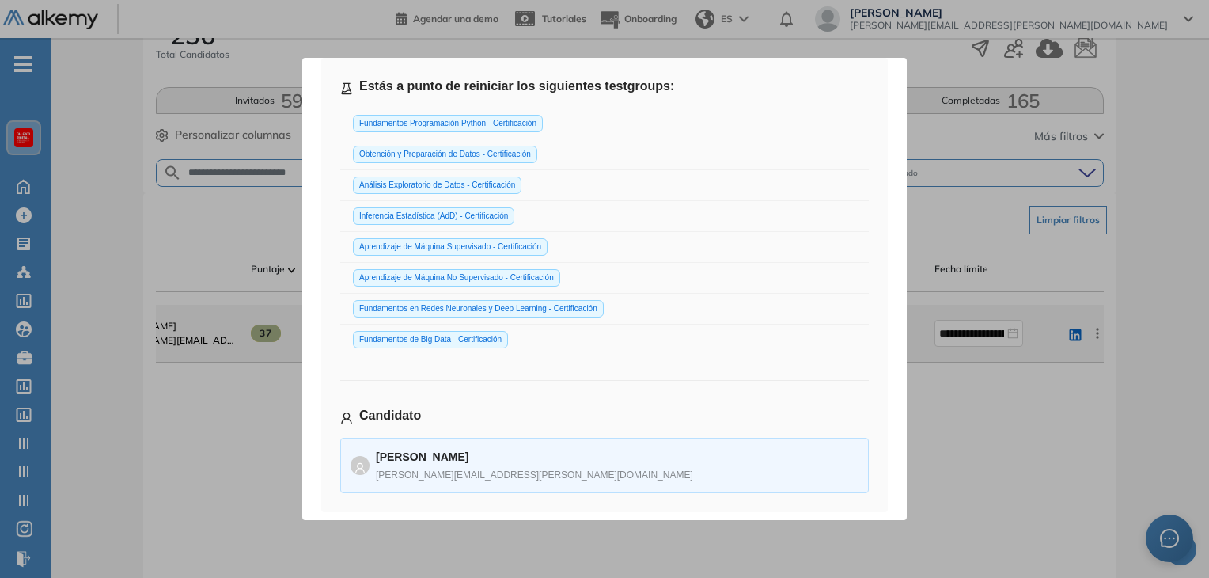
scroll to position [158, 0]
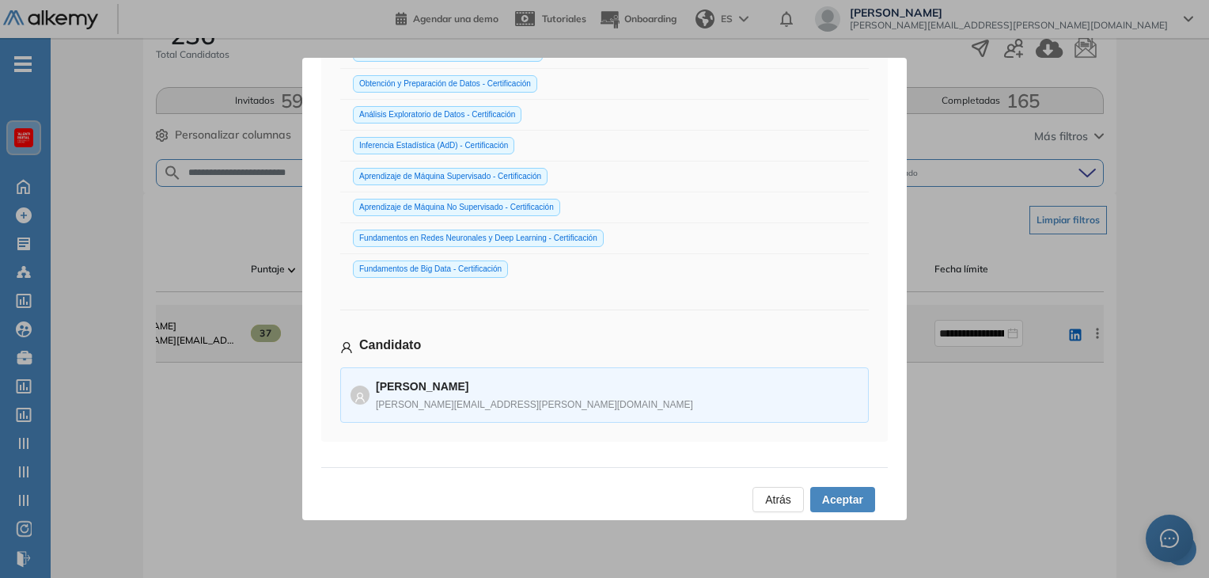
click at [822, 498] on span "Aceptar" at bounding box center [842, 499] width 41 height 17
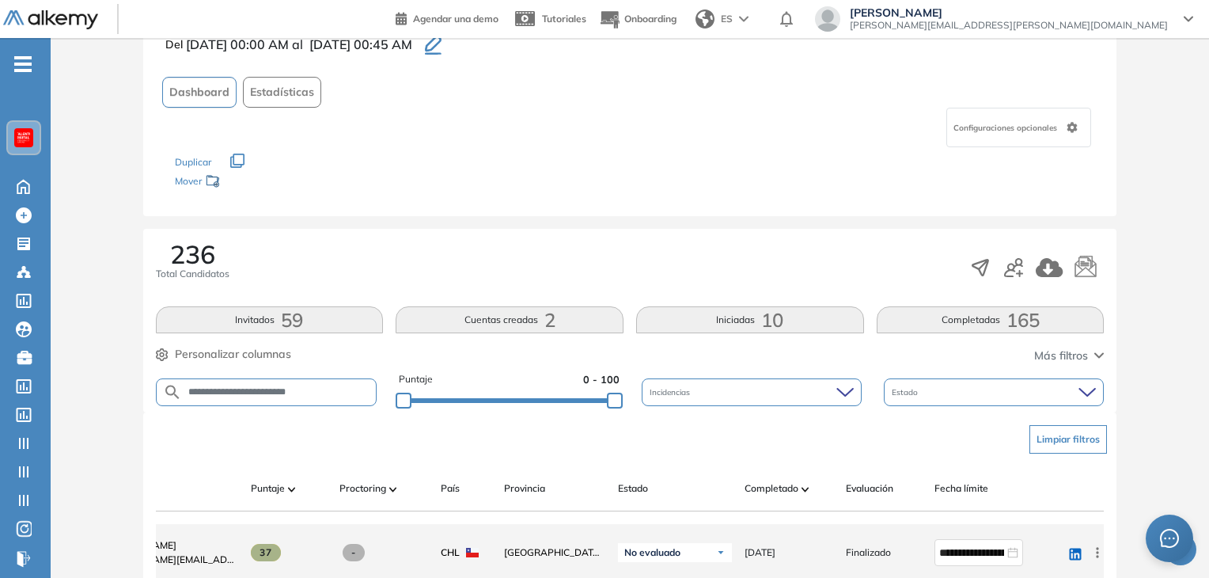
scroll to position [0, 0]
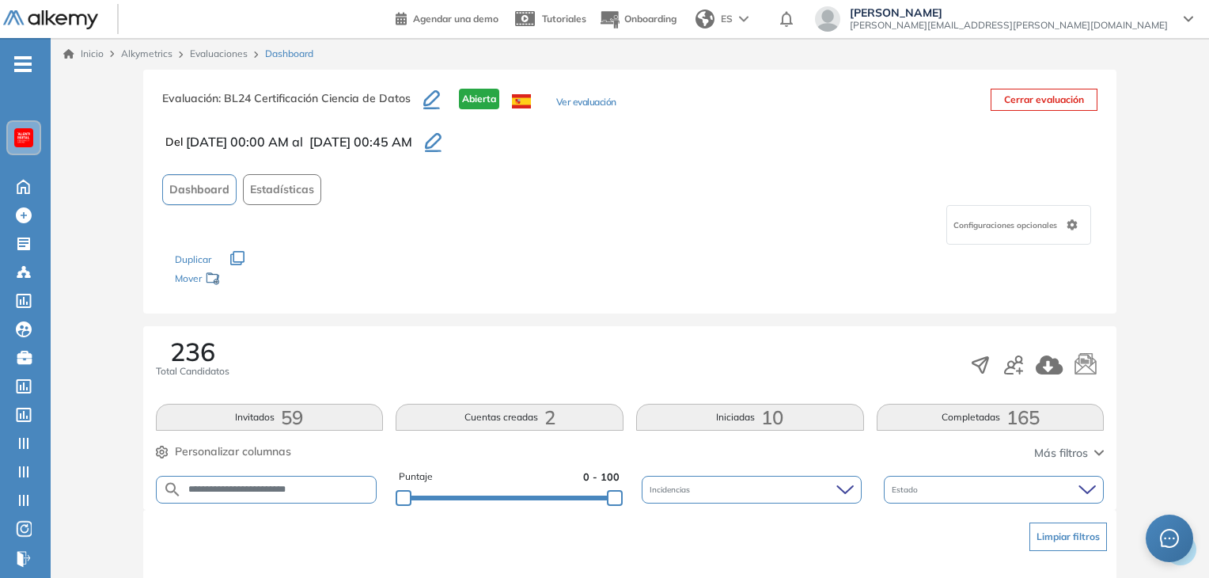
click at [218, 48] on link "Evaluaciones" at bounding box center [219, 53] width 58 height 12
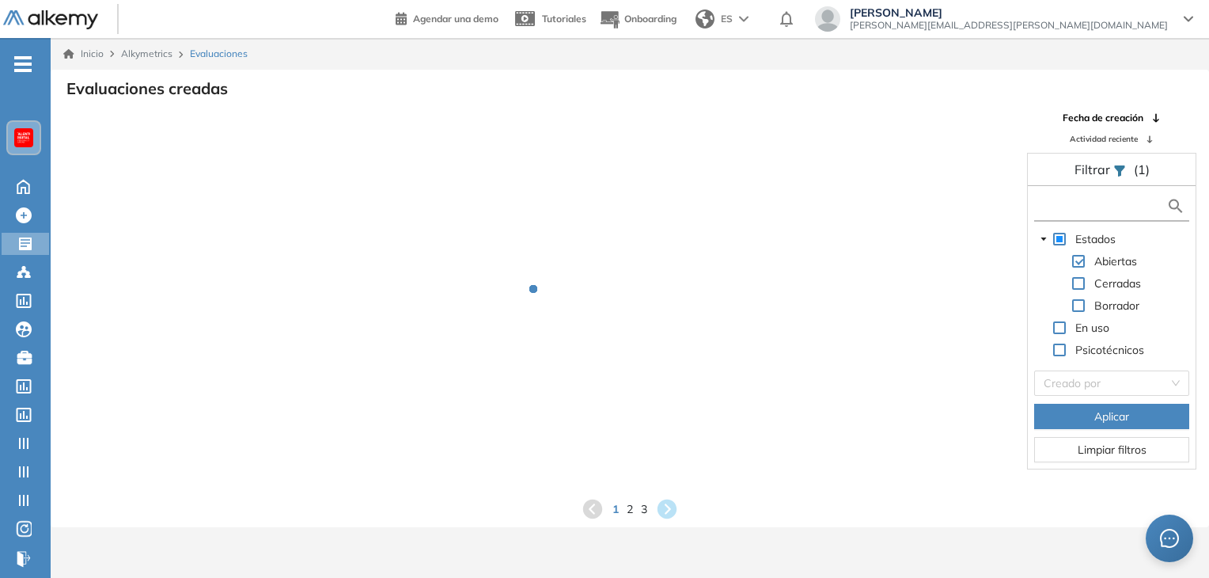
click at [1069, 202] on input "text" at bounding box center [1102, 206] width 128 height 17
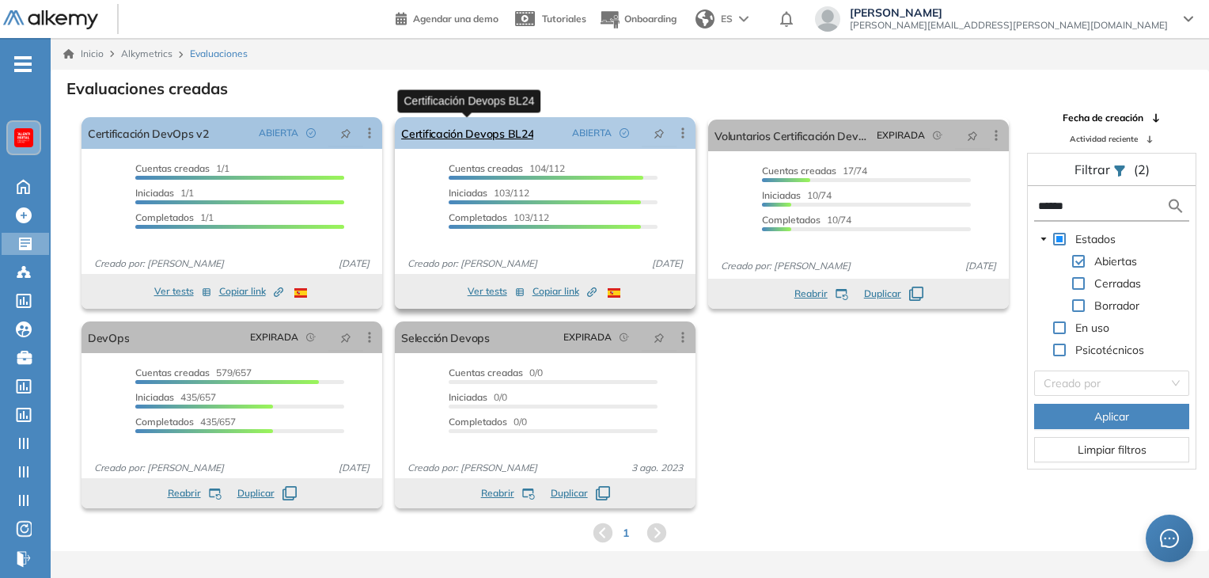
type input "******"
click at [475, 127] on link "Certificación Devops BL24" at bounding box center [467, 133] width 132 height 32
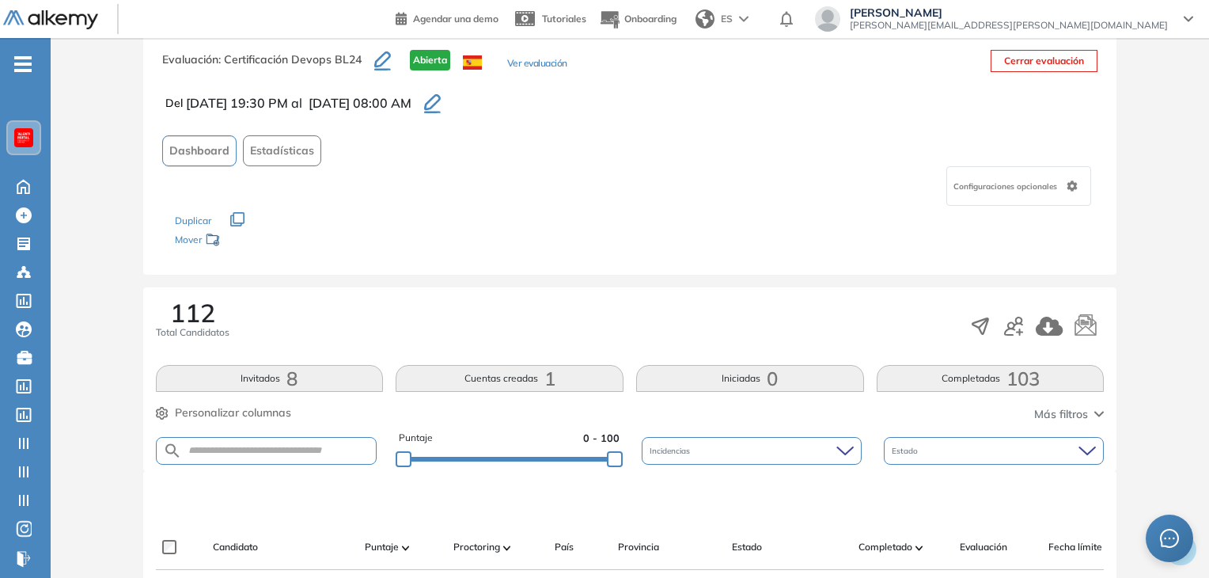
scroll to position [41, 0]
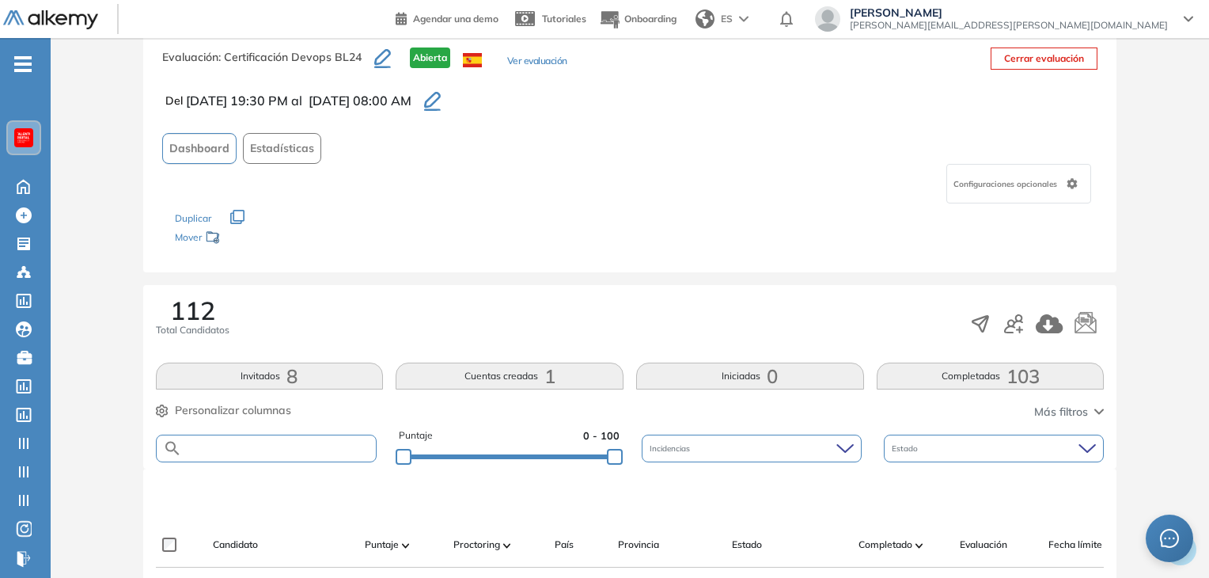
click at [228, 450] on input "text" at bounding box center [279, 448] width 195 height 12
paste input "**********"
type input "**********"
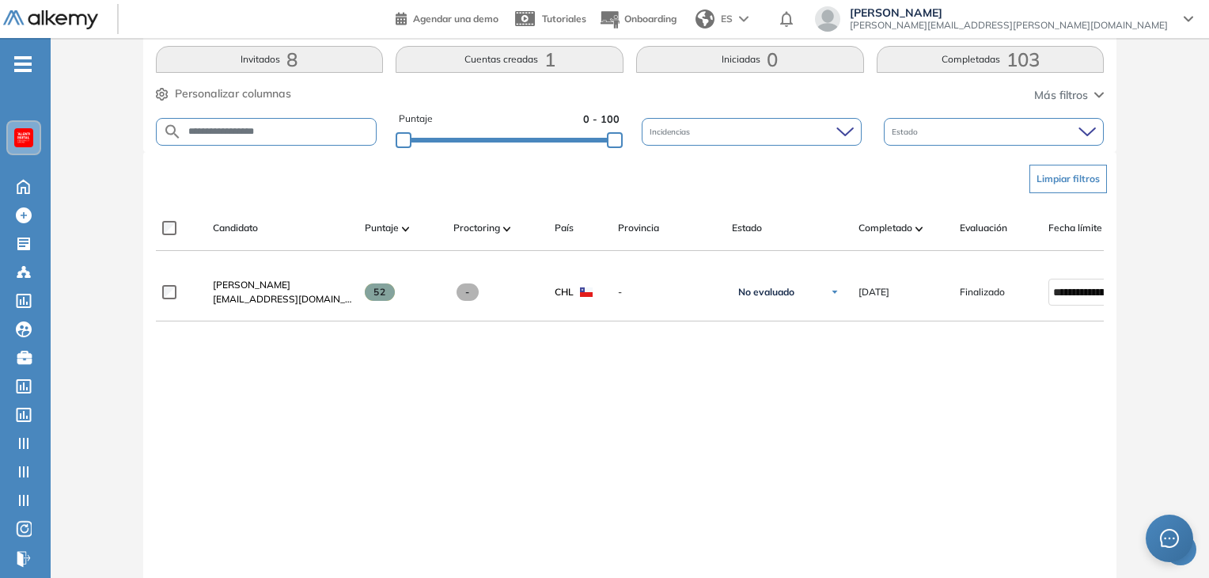
scroll to position [0, 114]
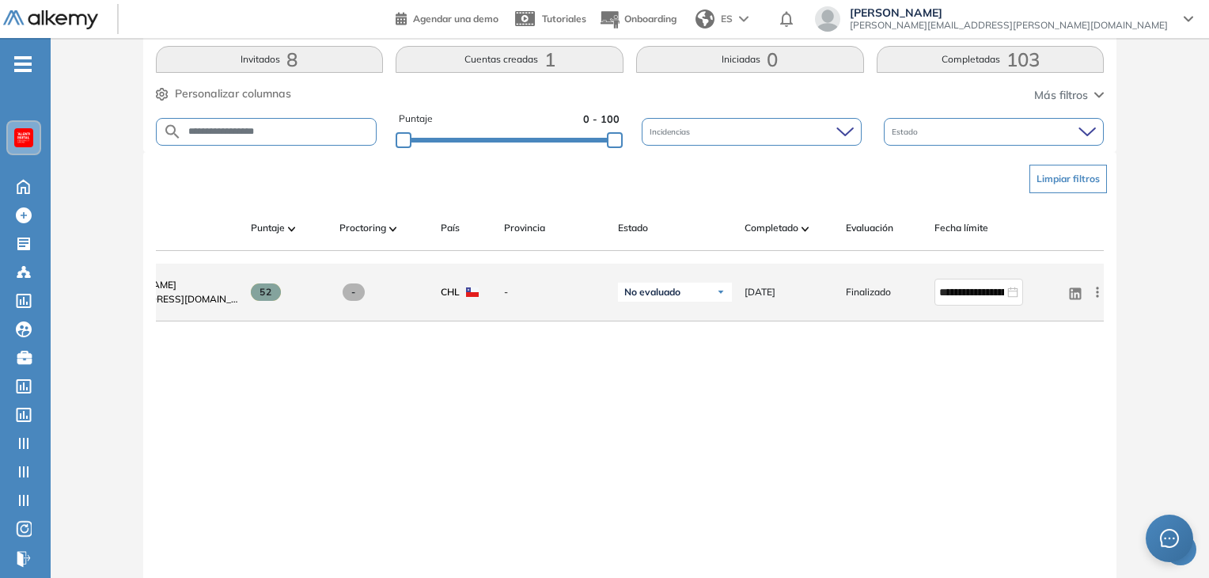
click at [1099, 298] on icon at bounding box center [1098, 292] width 16 height 16
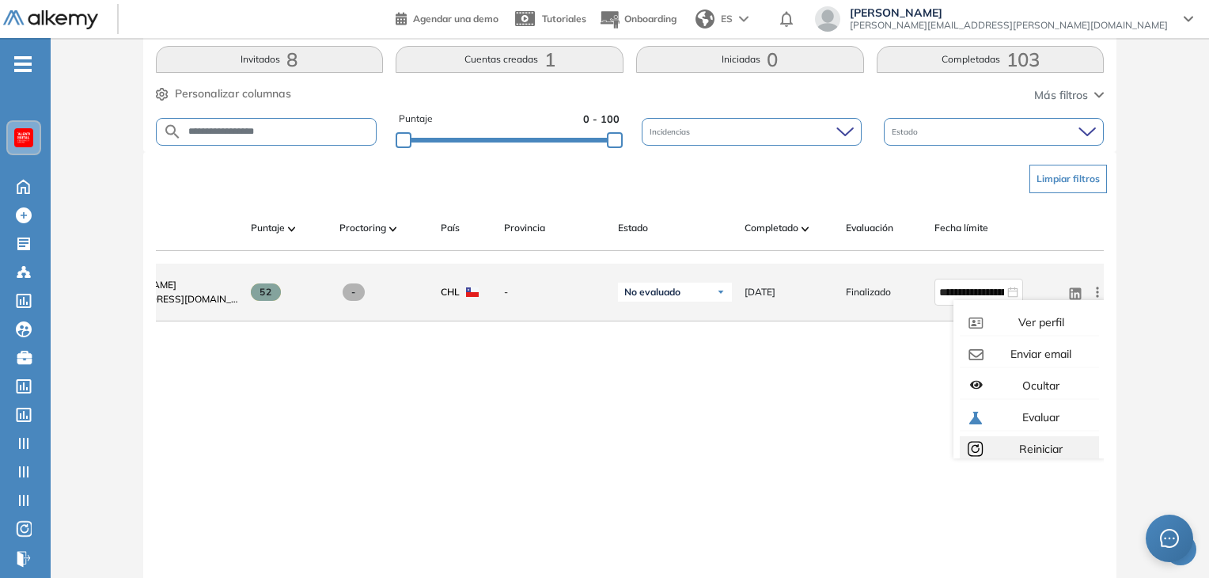
click at [1033, 446] on span "Reiniciar" at bounding box center [1039, 449] width 47 height 14
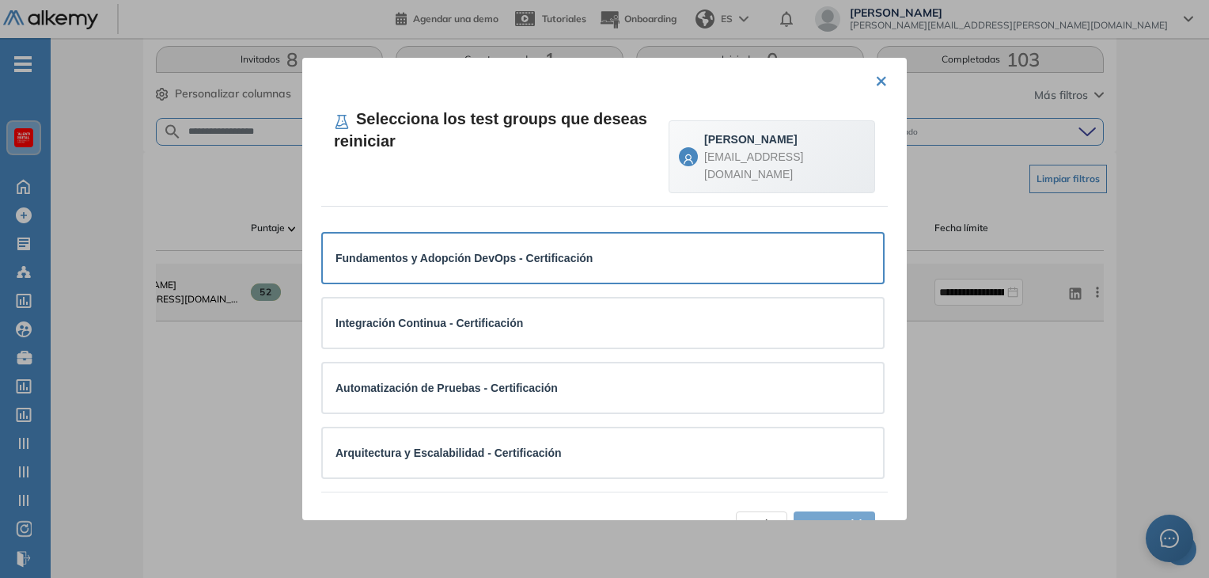
click at [630, 233] on div "Fundamentos y Adopción DevOps - Certificación" at bounding box center [603, 257] width 560 height 49
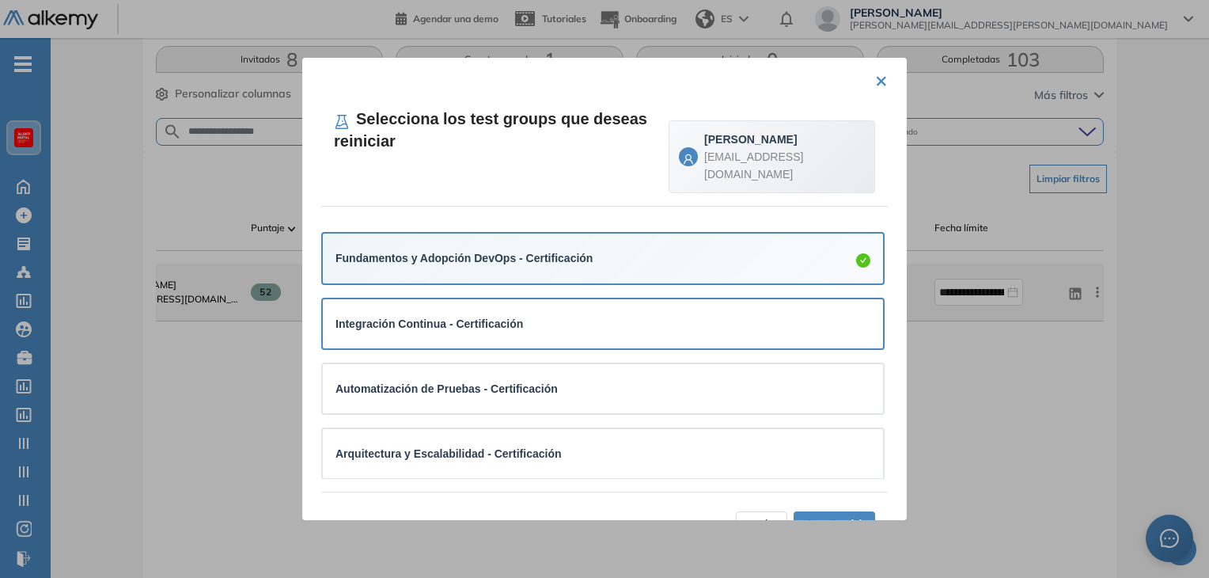
click at [616, 312] on div "Integración Continua - Certificación" at bounding box center [603, 324] width 535 height 24
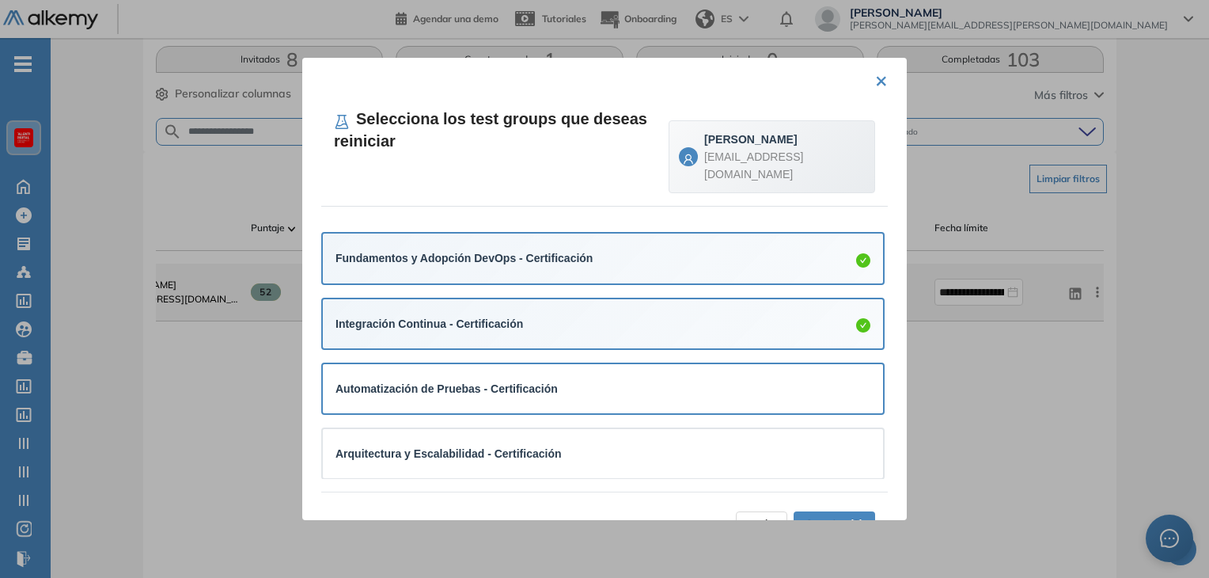
click at [605, 380] on div "Automatización de Pruebas - Certificación" at bounding box center [603, 388] width 535 height 17
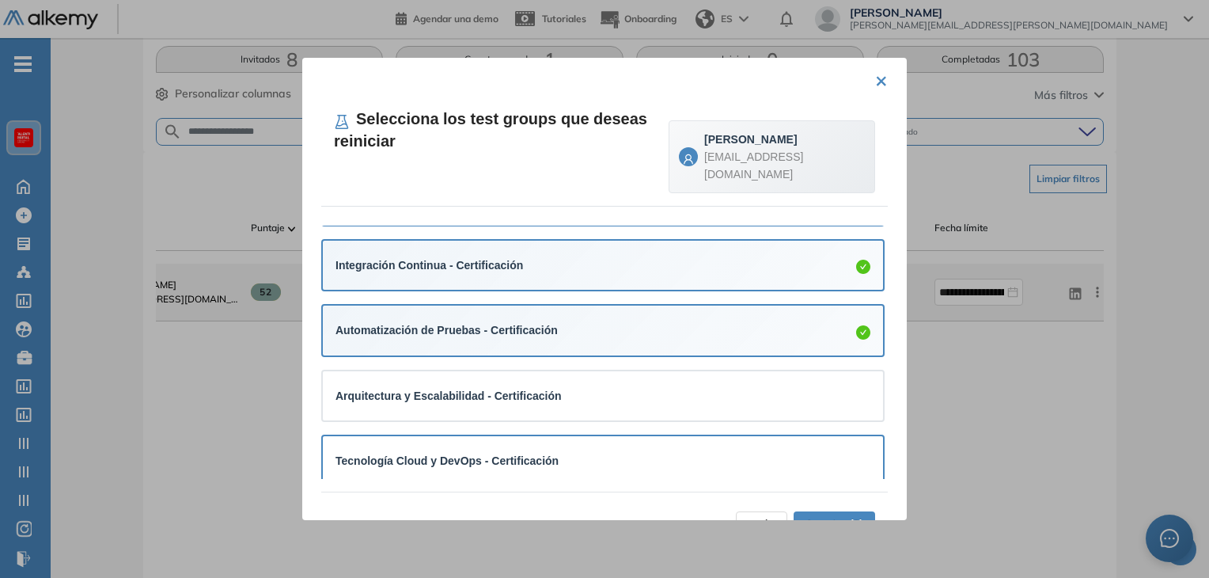
scroll to position [136, 0]
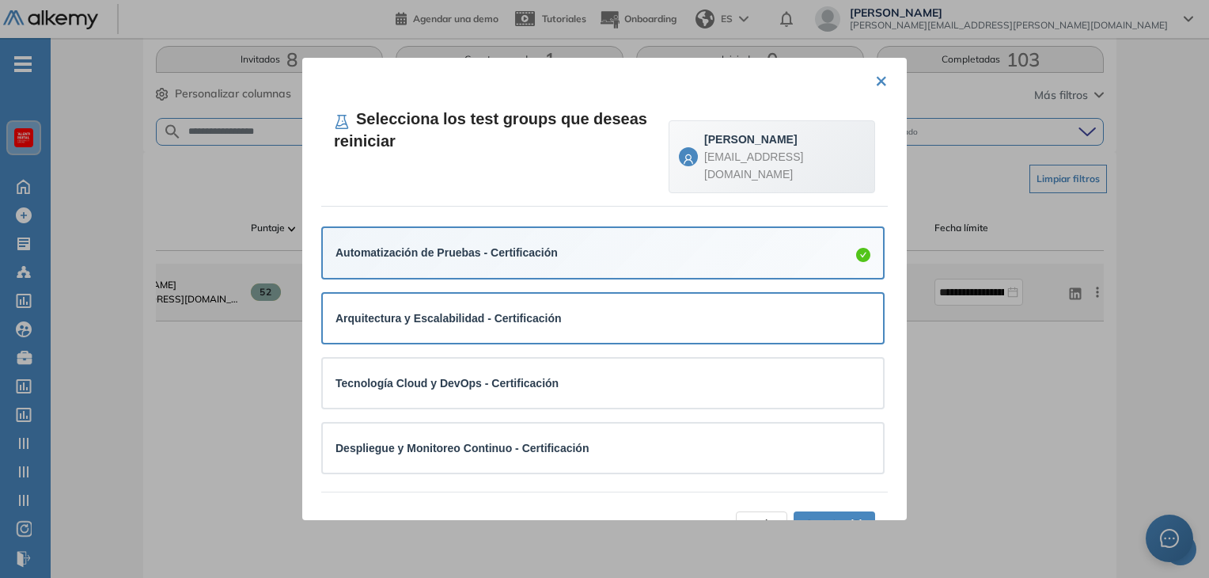
click at [677, 306] on div "Arquitectura y Escalabilidad - Certificación" at bounding box center [603, 318] width 535 height 24
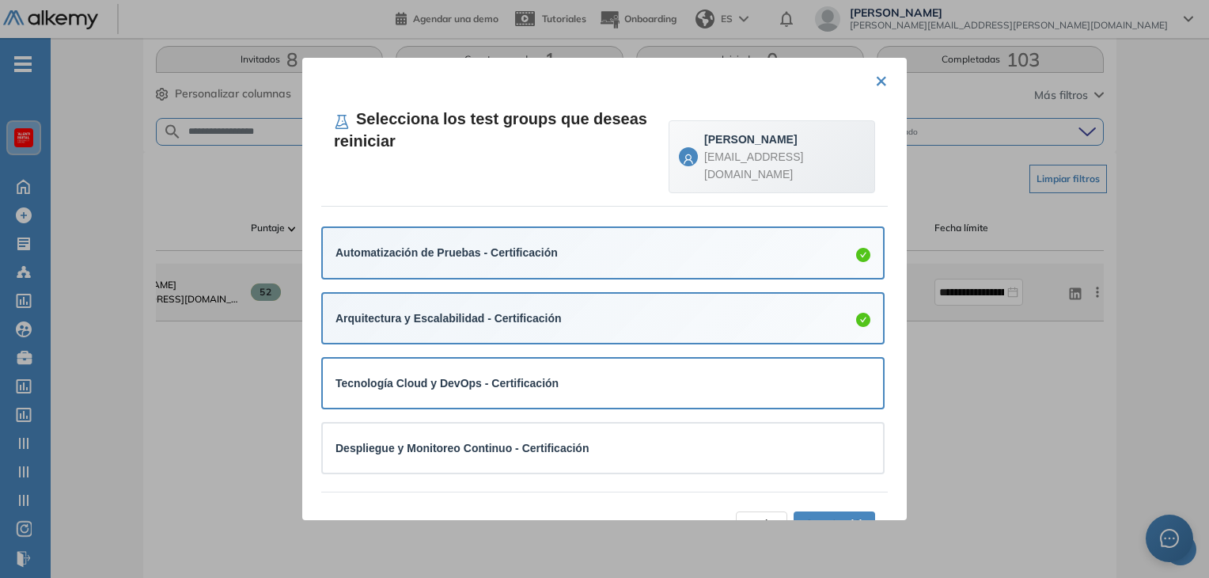
click at [656, 374] on div "Tecnología Cloud y DevOps - Certificación" at bounding box center [603, 382] width 535 height 17
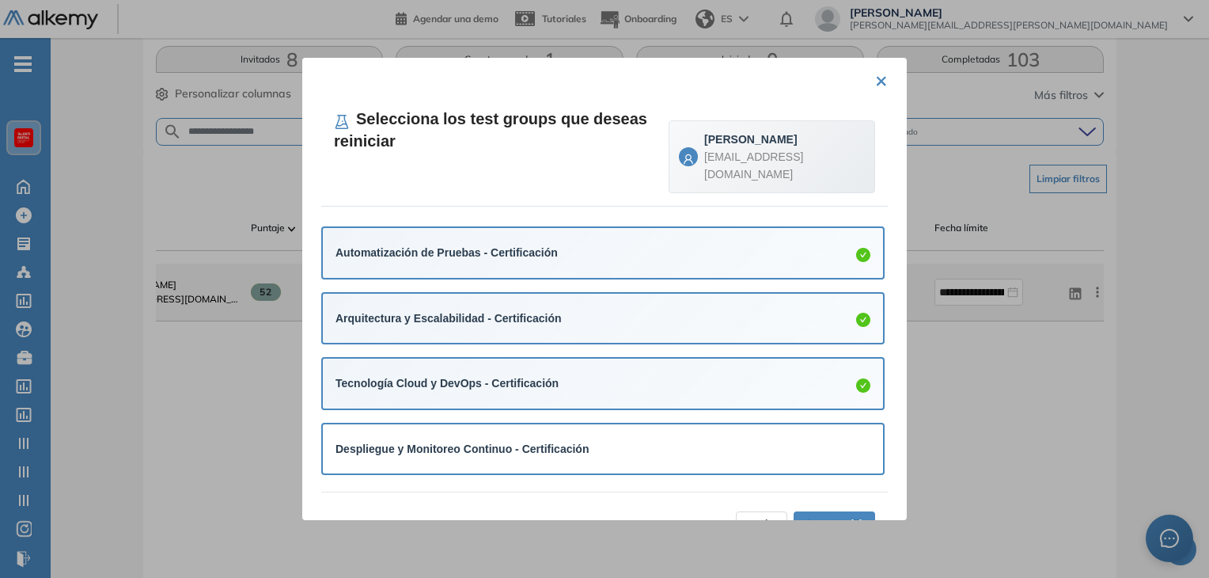
click at [630, 437] on div "Despliegue y Monitoreo Continuo - Certificación" at bounding box center [603, 449] width 535 height 24
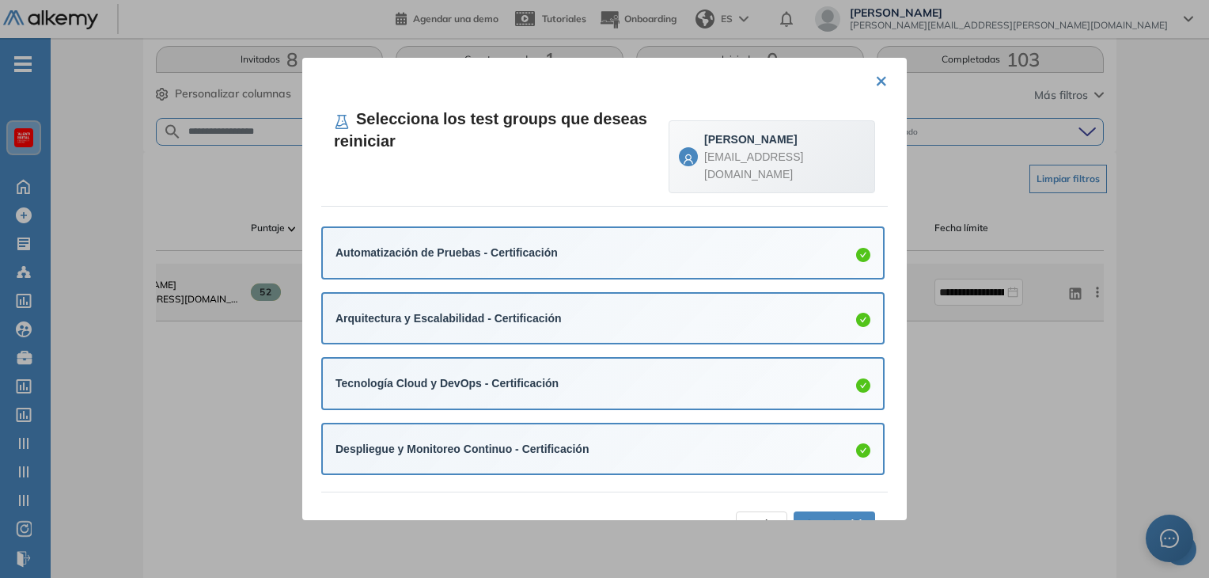
scroll to position [139, 0]
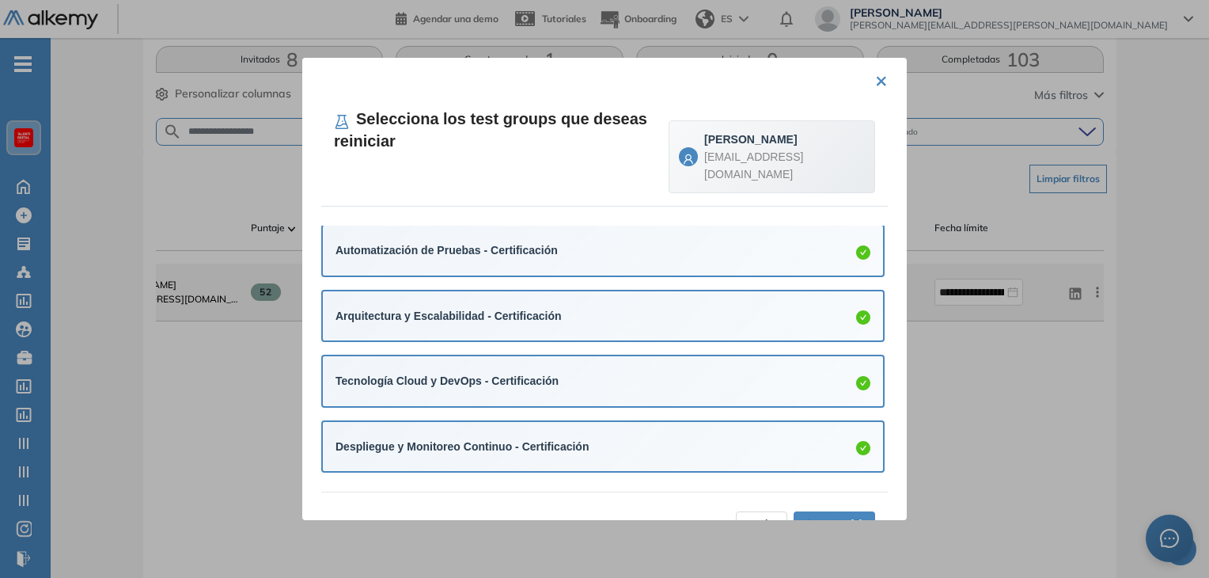
click at [669, 494] on div "Atrás Aceptar (6)" at bounding box center [604, 520] width 567 height 58
click at [822, 515] on span "Aceptar (6)" at bounding box center [835, 523] width 58 height 17
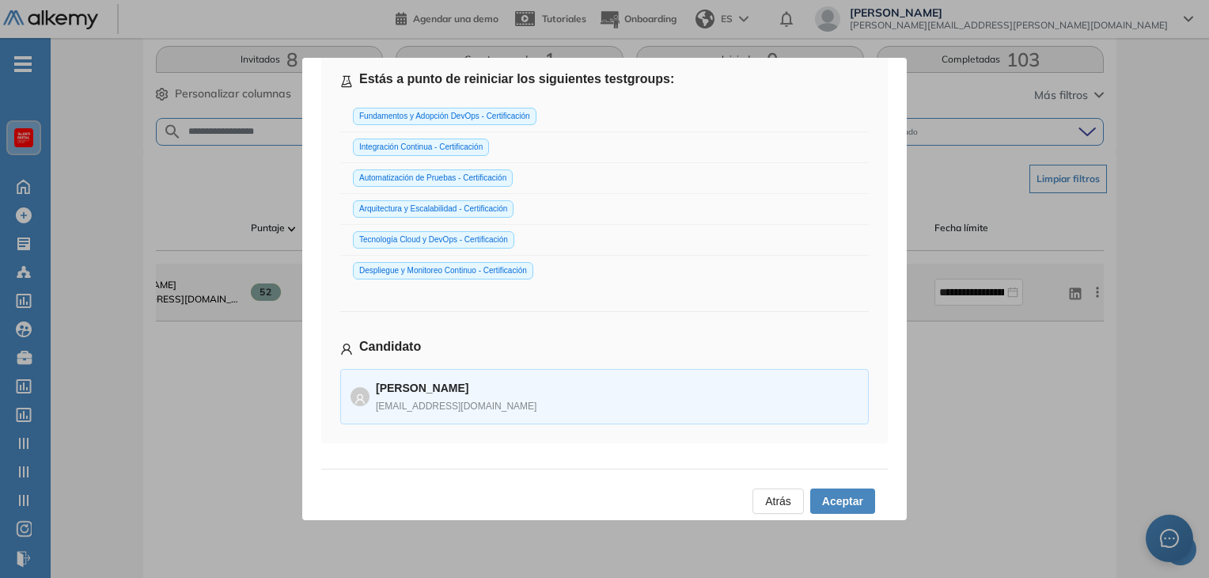
scroll to position [98, 0]
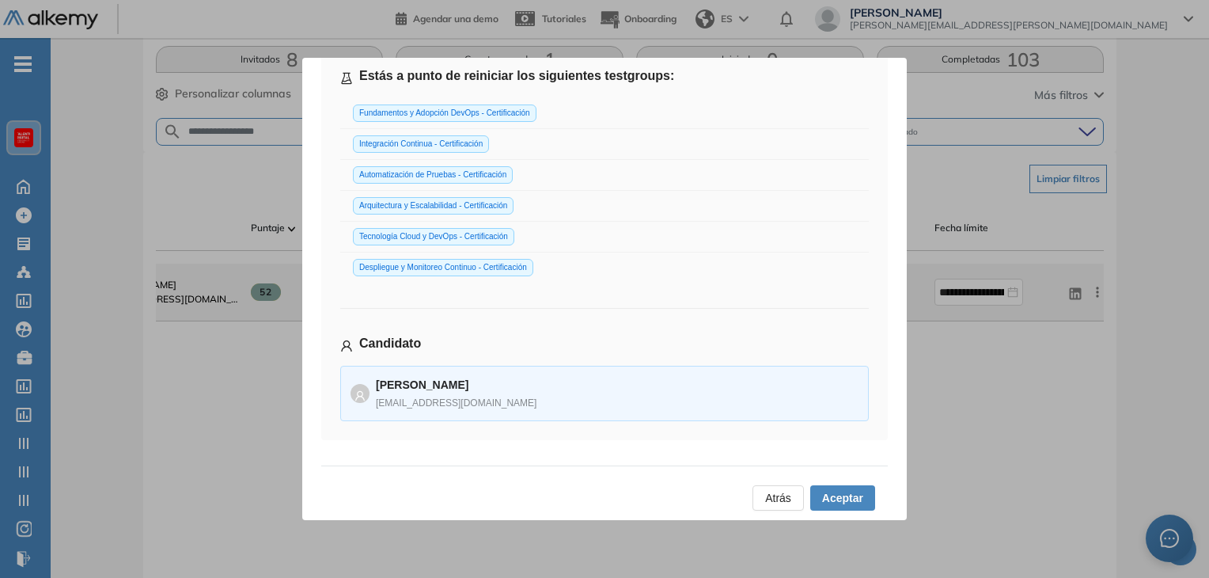
click at [837, 495] on span "Aceptar" at bounding box center [842, 497] width 41 height 17
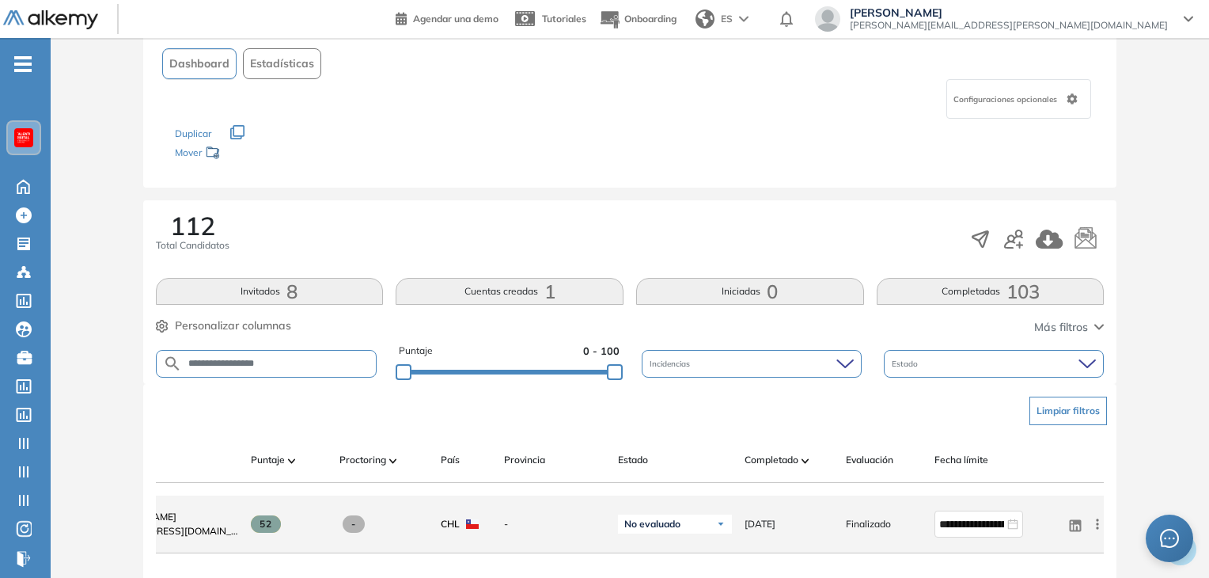
scroll to position [0, 0]
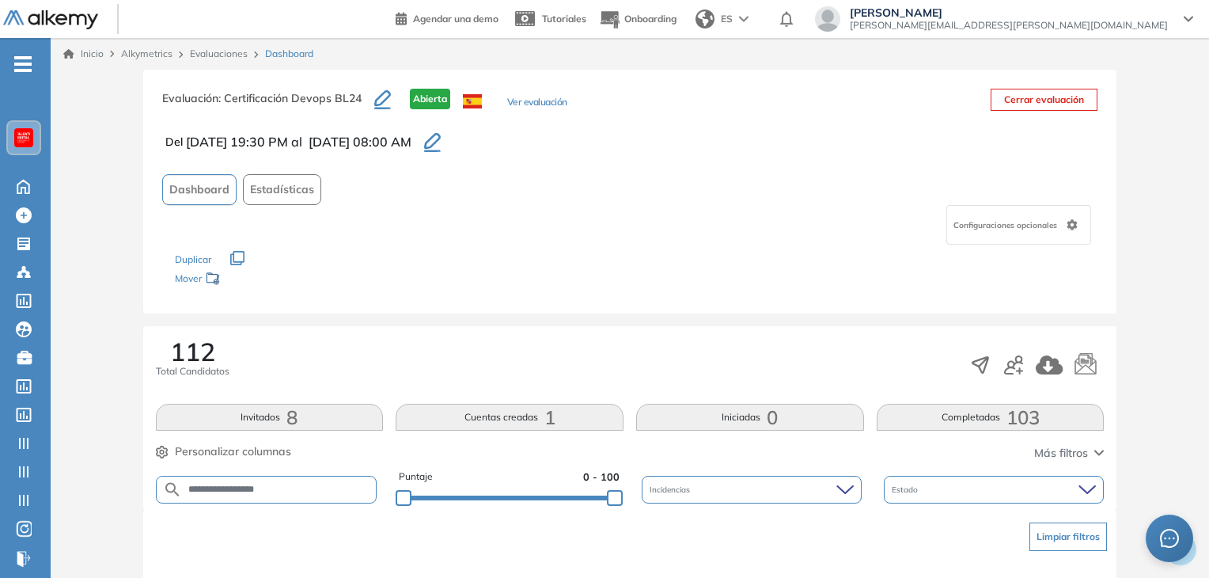
click at [225, 55] on link "Evaluaciones" at bounding box center [219, 53] width 58 height 12
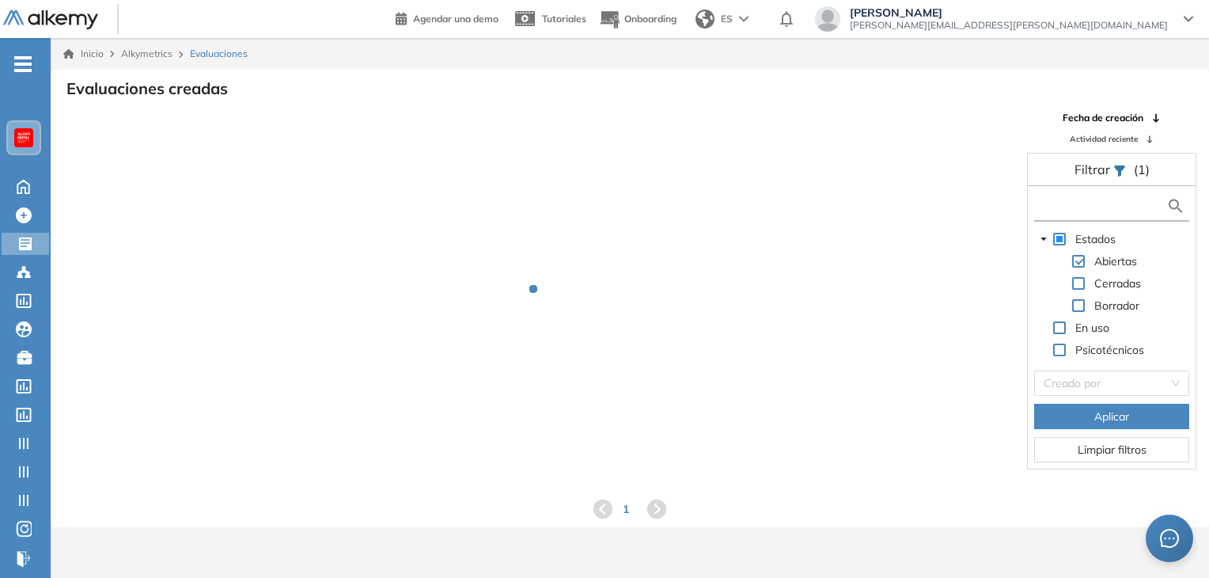
click at [1076, 198] on input "text" at bounding box center [1102, 206] width 128 height 17
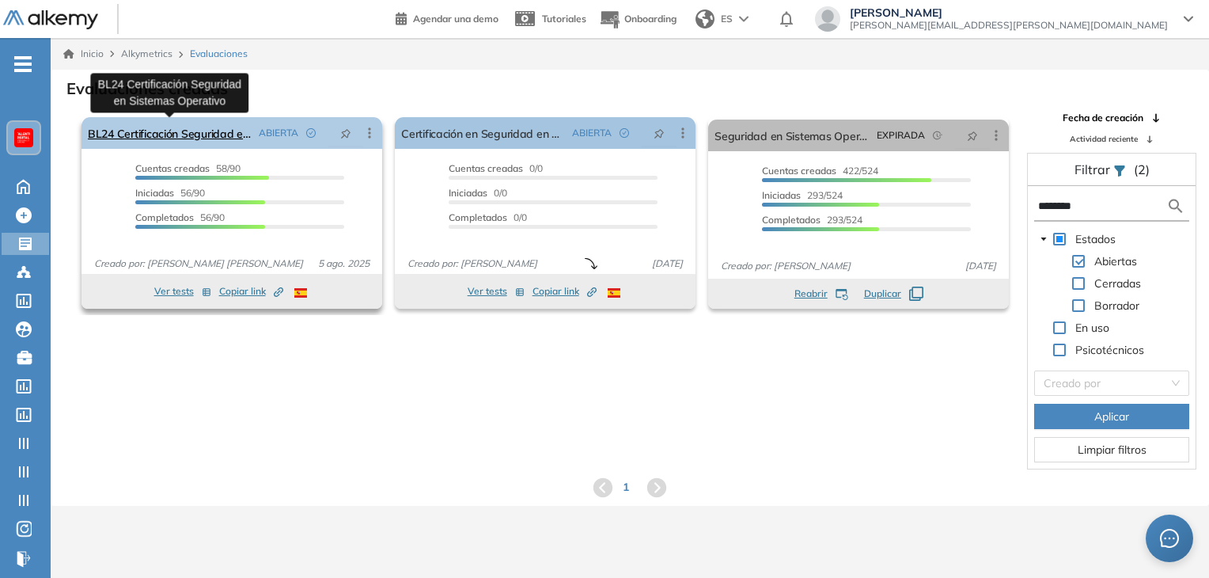
type input "********"
click at [152, 136] on link "BL24 Certificación Seguridad en Sistemas Operativo" at bounding box center [170, 133] width 165 height 32
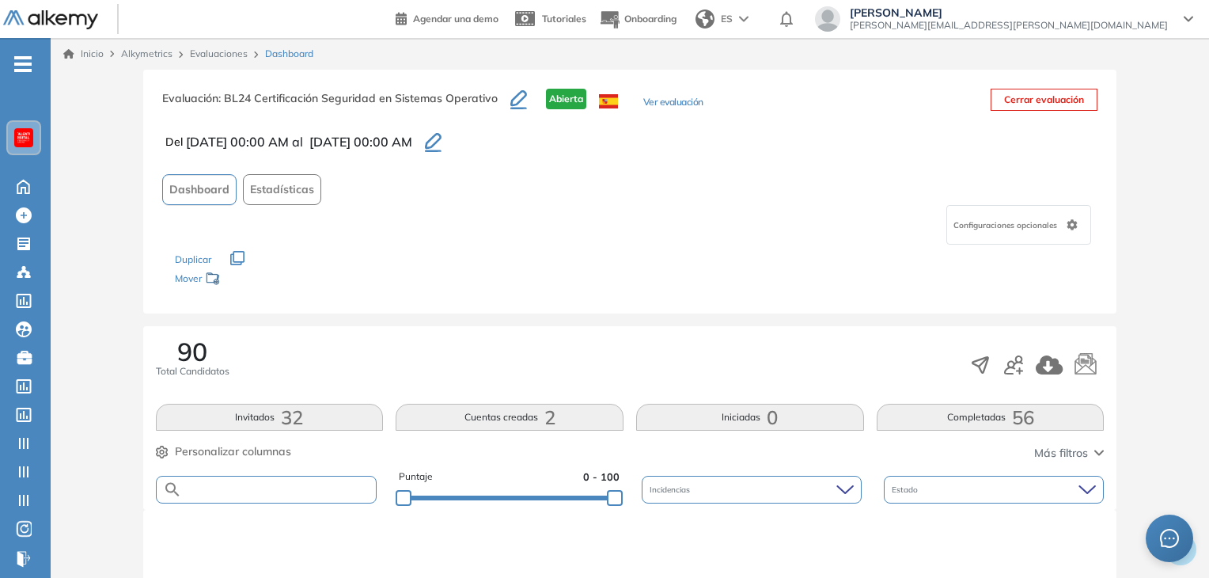
click at [233, 493] on input "text" at bounding box center [279, 490] width 195 height 12
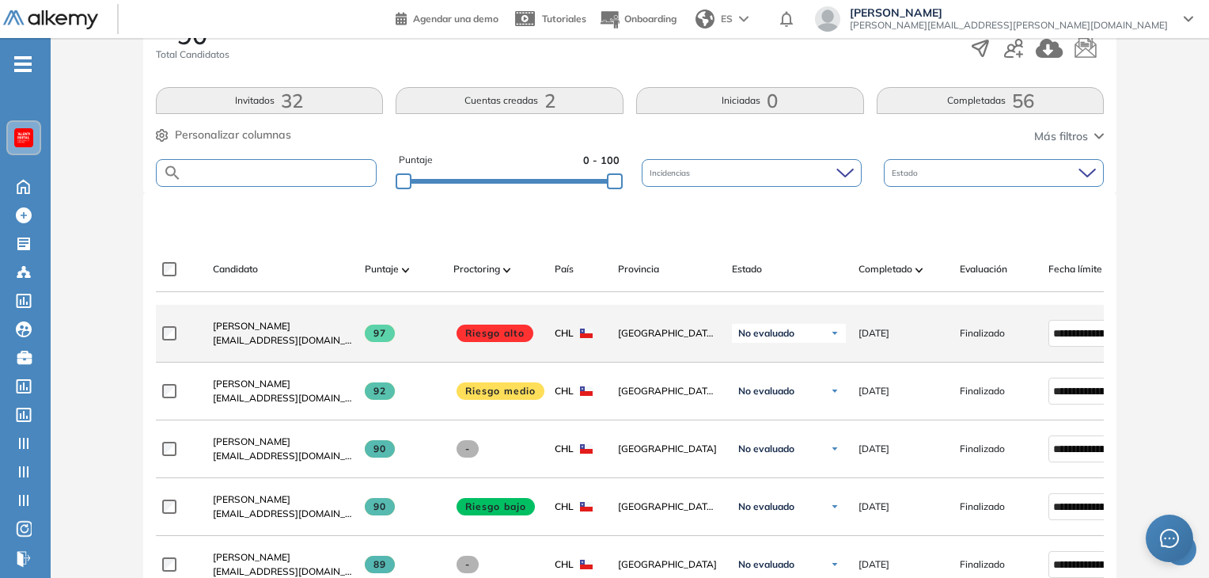
paste input "**********"
type input "**********"
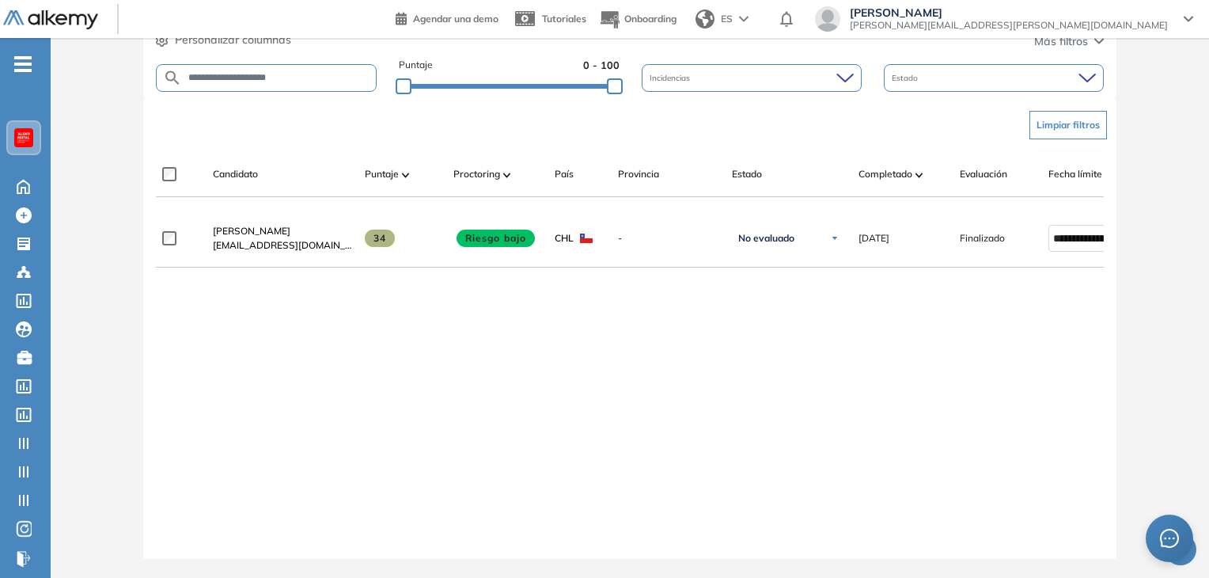
scroll to position [0, 114]
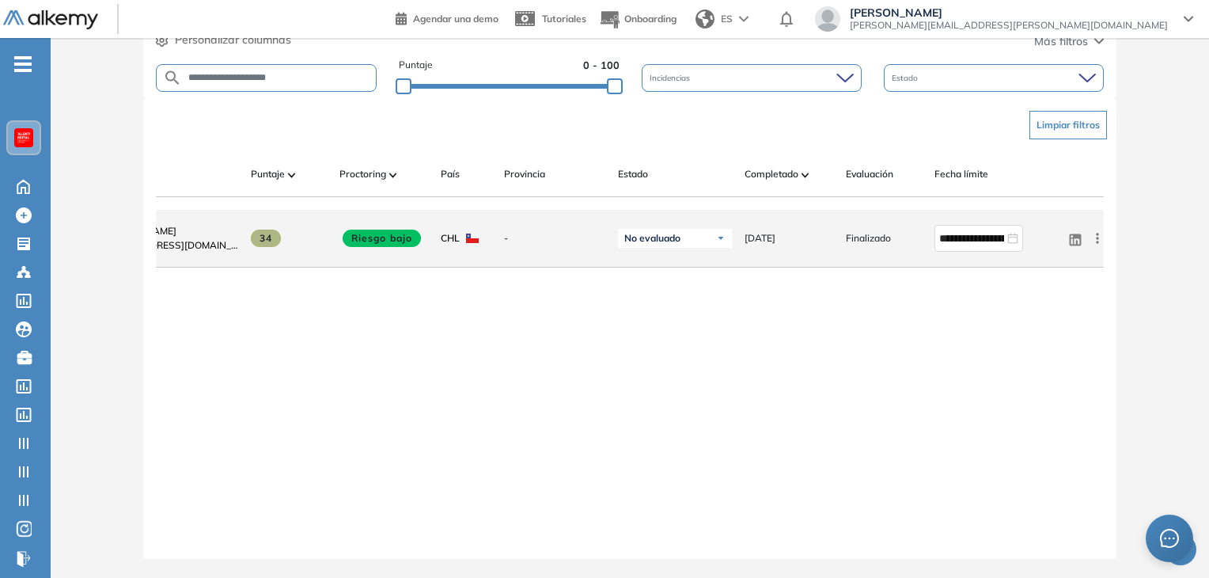
click at [1098, 240] on div "linkedin Ver perfil Enviar email Ocultar Evaluar Reiniciar Eliminar" at bounding box center [1083, 238] width 44 height 44
click at [1096, 233] on icon at bounding box center [1098, 238] width 16 height 16
click at [1041, 388] on span "Reiniciar" at bounding box center [1039, 395] width 47 height 14
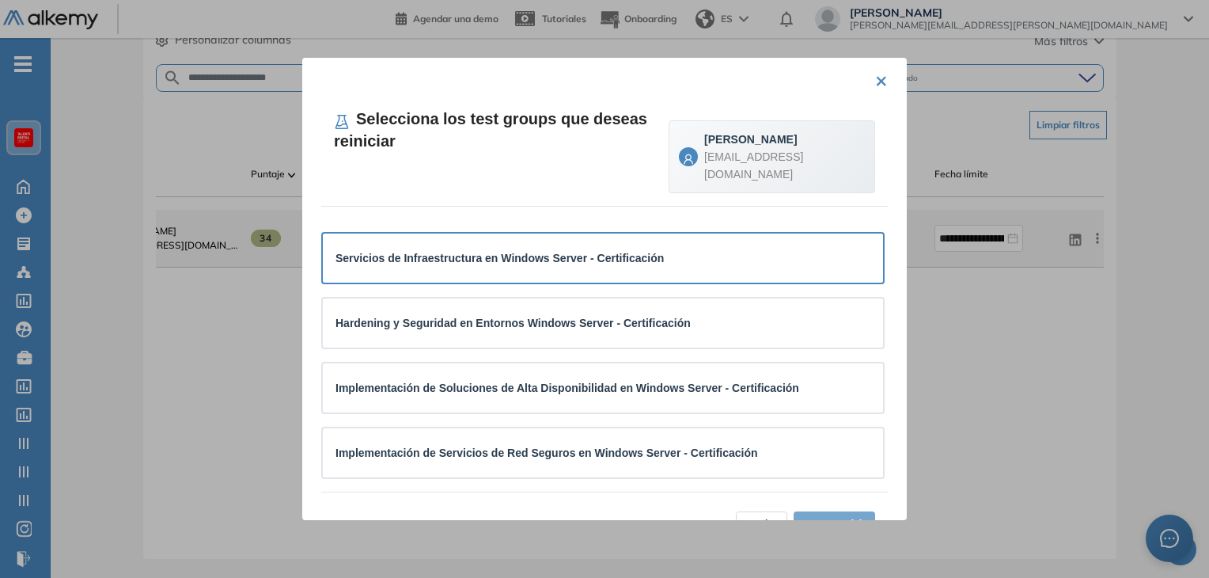
click at [611, 252] on strong "Servicios de Infraestructura en Windows Server - Certificación" at bounding box center [500, 258] width 328 height 13
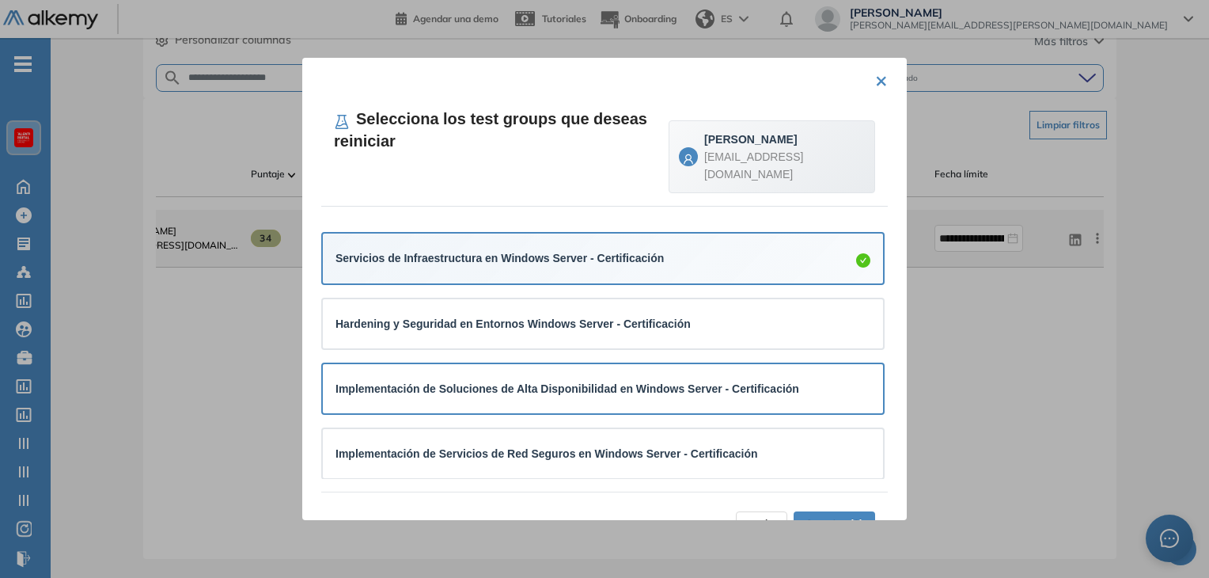
drag, startPoint x: 596, startPoint y: 294, endPoint x: 585, endPoint y: 346, distance: 52.6
click at [596, 312] on div "Hardening y Seguridad en Entornos Windows Server - Certificación" at bounding box center [603, 324] width 535 height 24
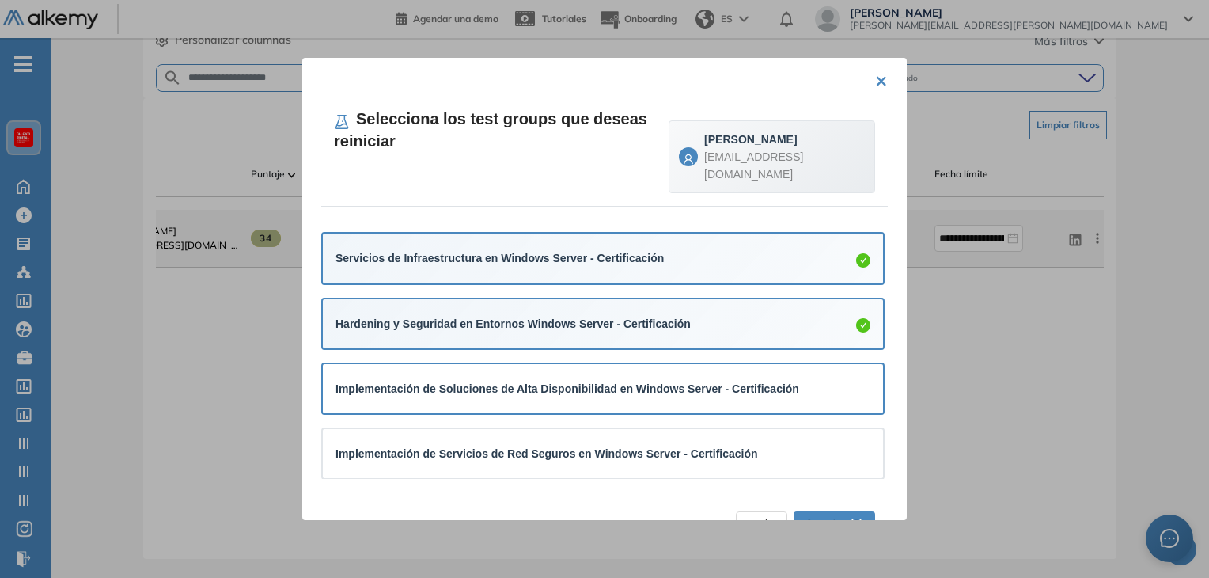
click at [574, 382] on strong "Implementación de Soluciones de Alta Disponibilidad en Windows Server - Certifi…" at bounding box center [568, 388] width 464 height 13
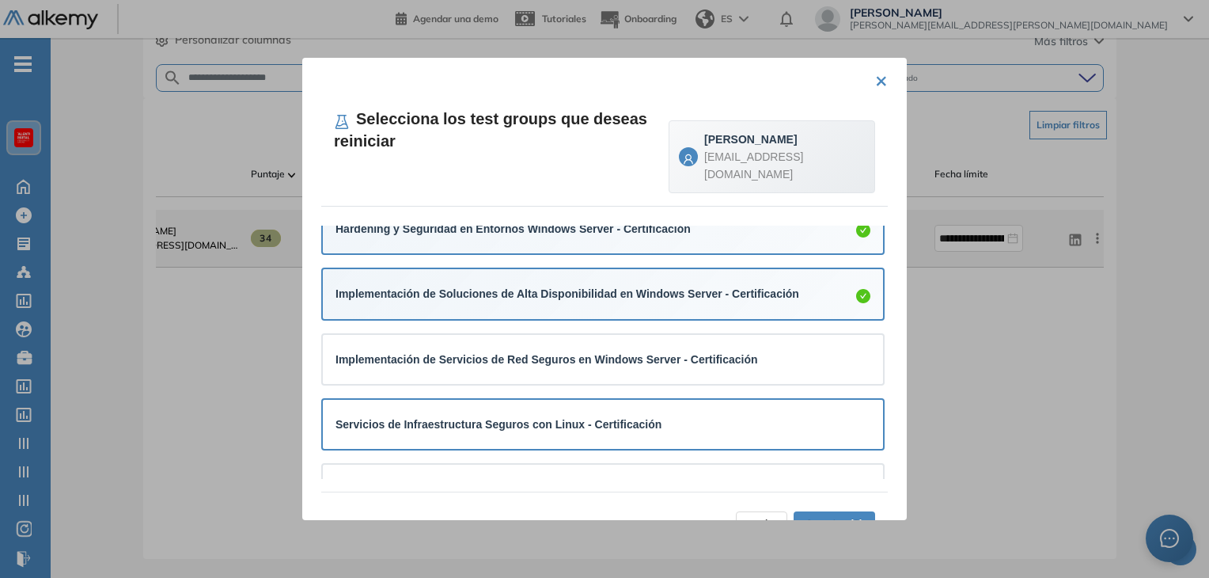
scroll to position [158, 0]
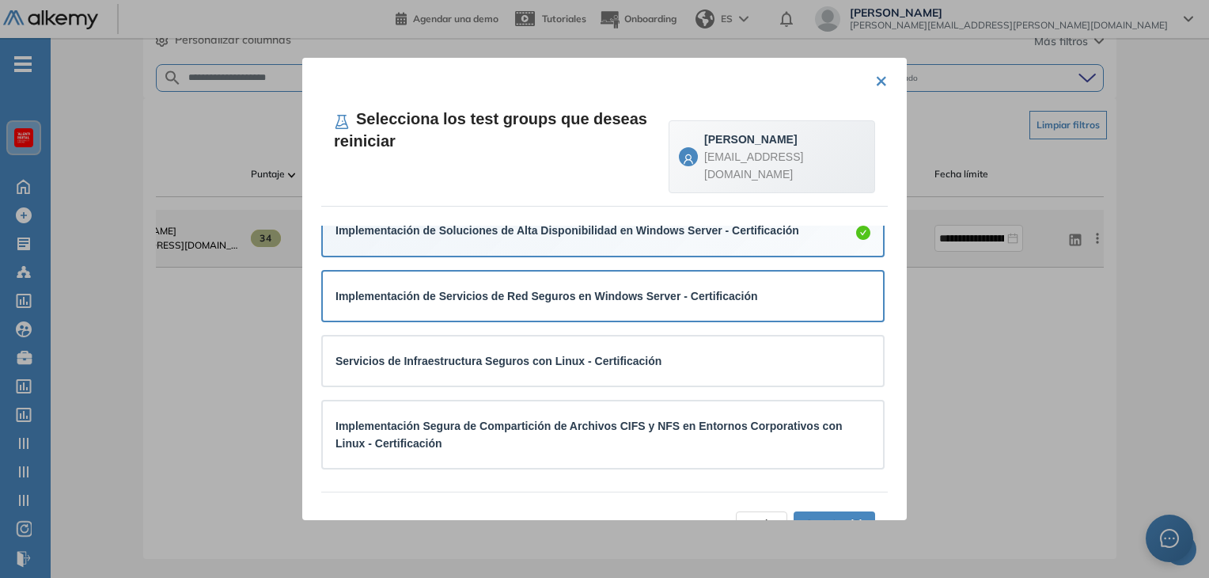
click at [655, 271] on div "Implementación de Servicios de Red Seguros en Windows Server - Certificación" at bounding box center [603, 295] width 560 height 49
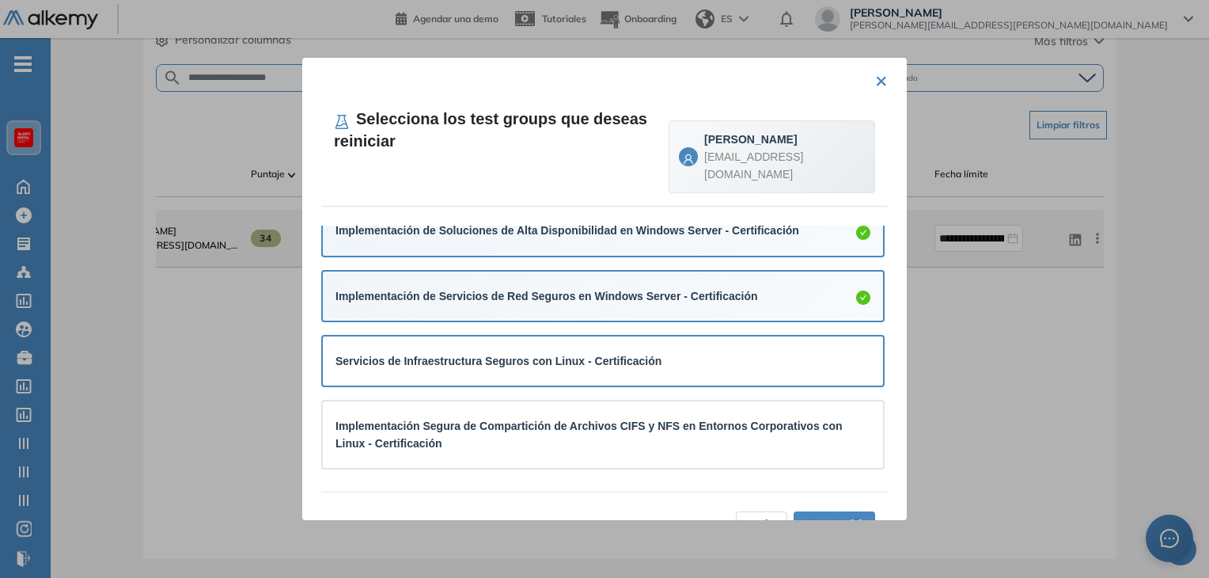
click at [612, 355] on strong "Servicios de Infraestructura Seguros con Linux - Certificación" at bounding box center [499, 361] width 326 height 13
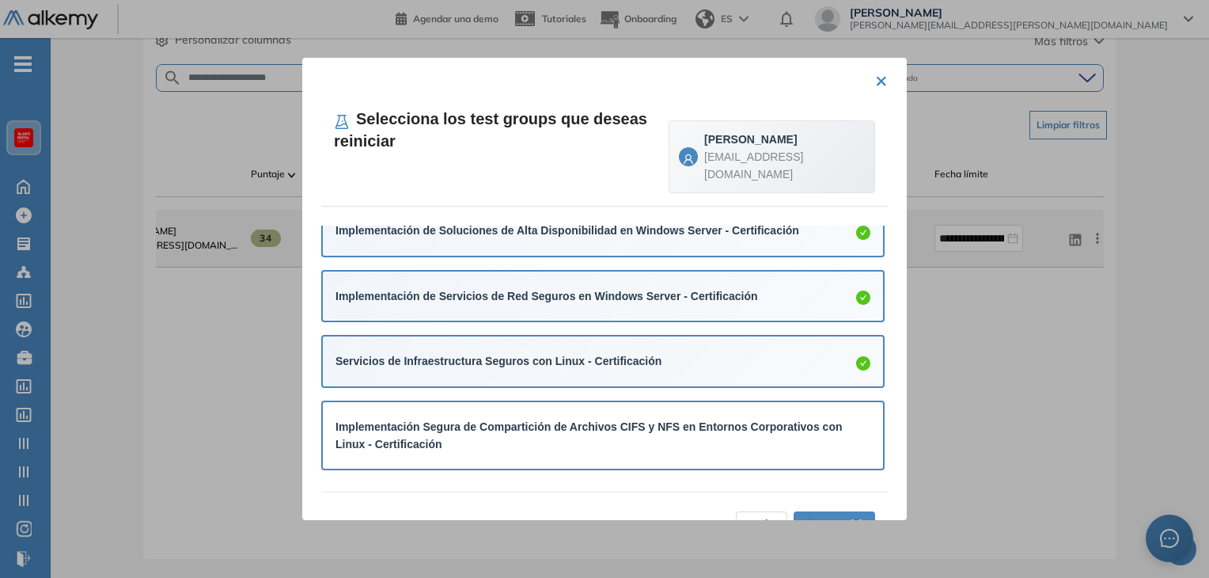
click at [603, 402] on div "Implementación Segura de Compartición de Archivos CIFS y NFS en Entornos Corpor…" at bounding box center [603, 435] width 560 height 66
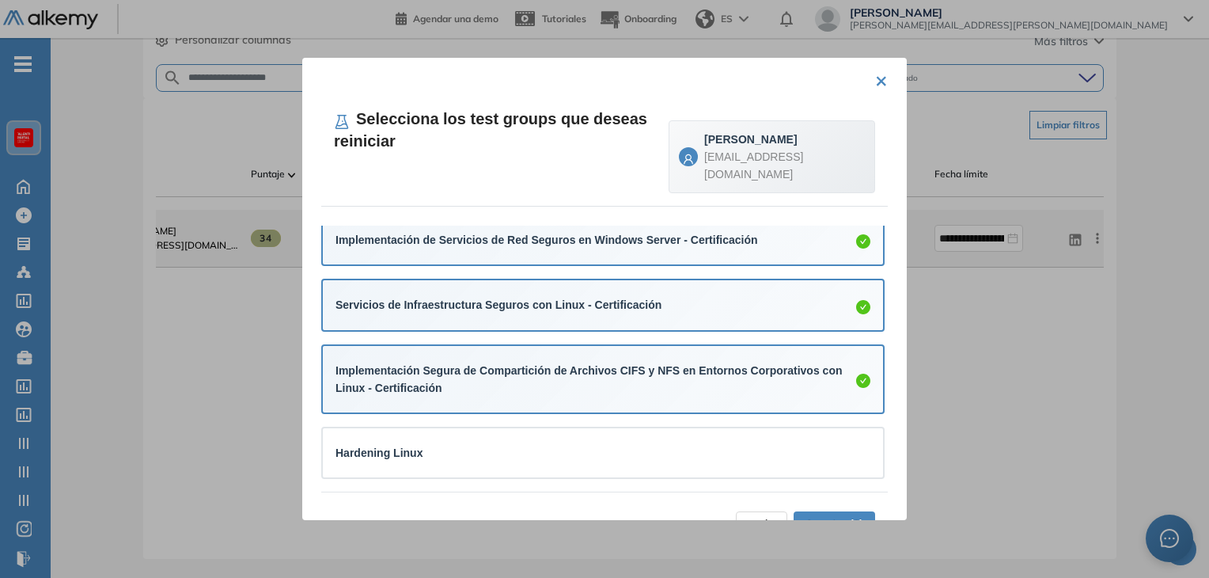
scroll to position [219, 0]
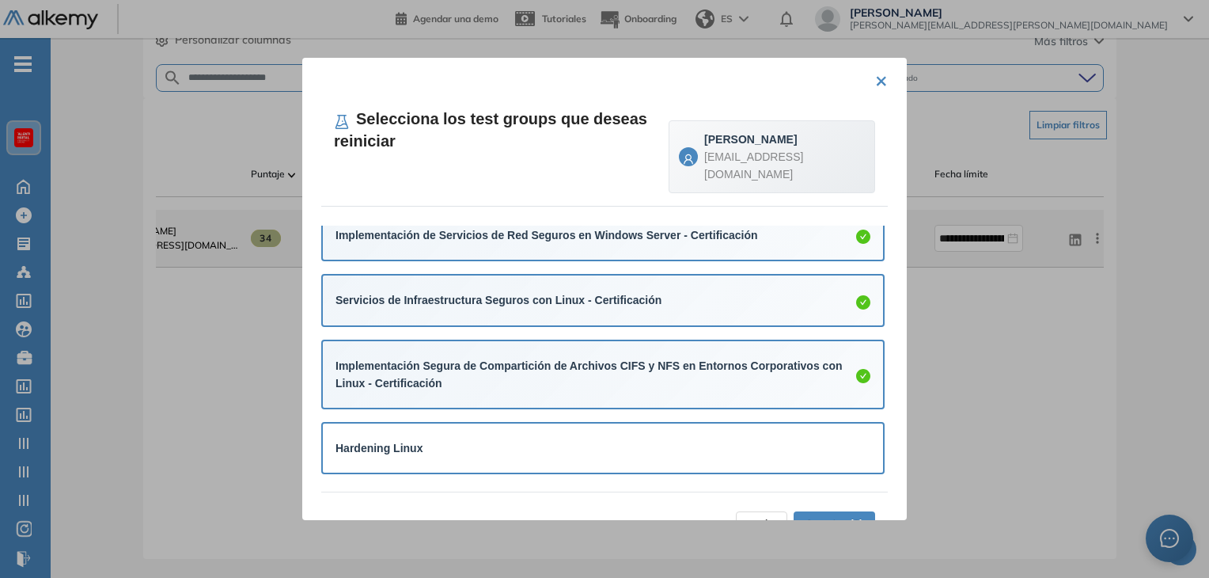
click at [576, 442] on div "Hardening Linux" at bounding box center [603, 447] width 560 height 49
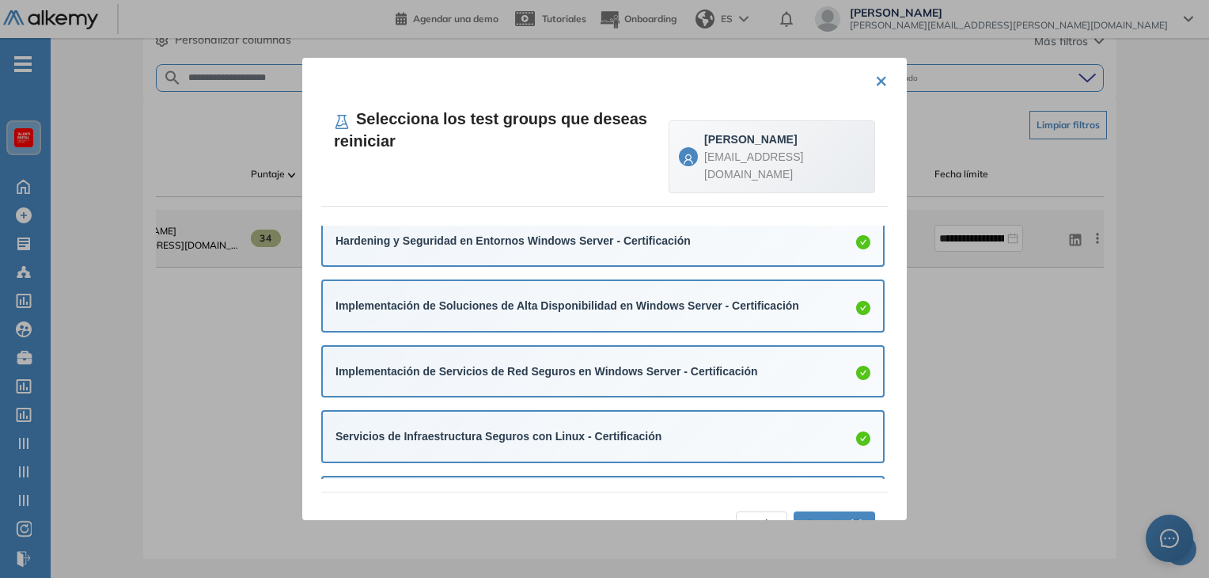
scroll to position [221, 0]
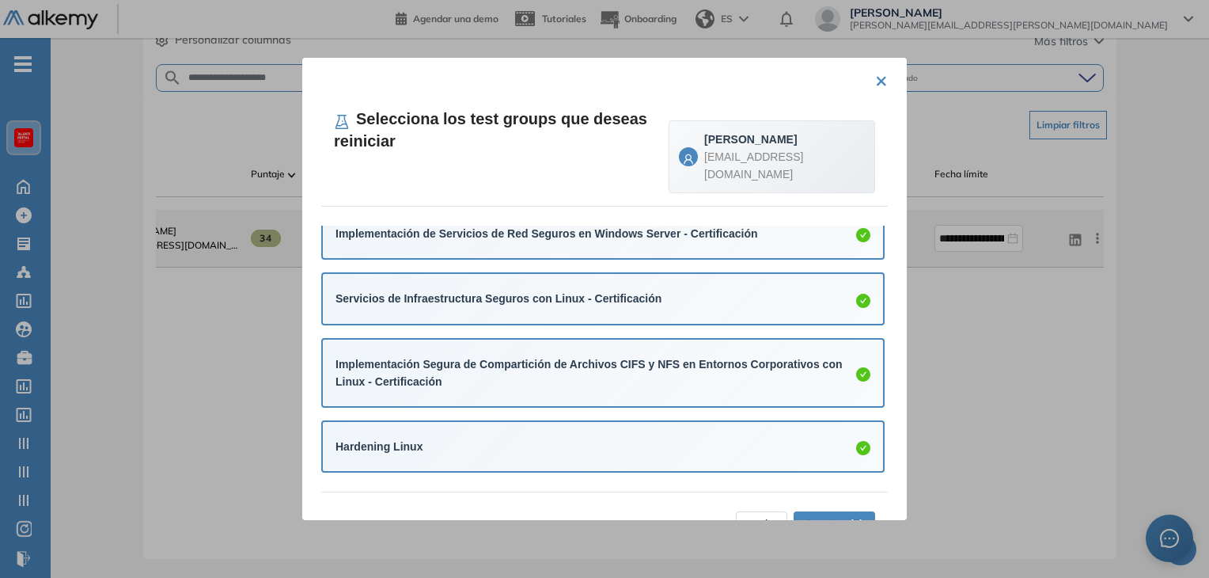
click at [834, 515] on span "Aceptar (7)" at bounding box center [835, 523] width 58 height 17
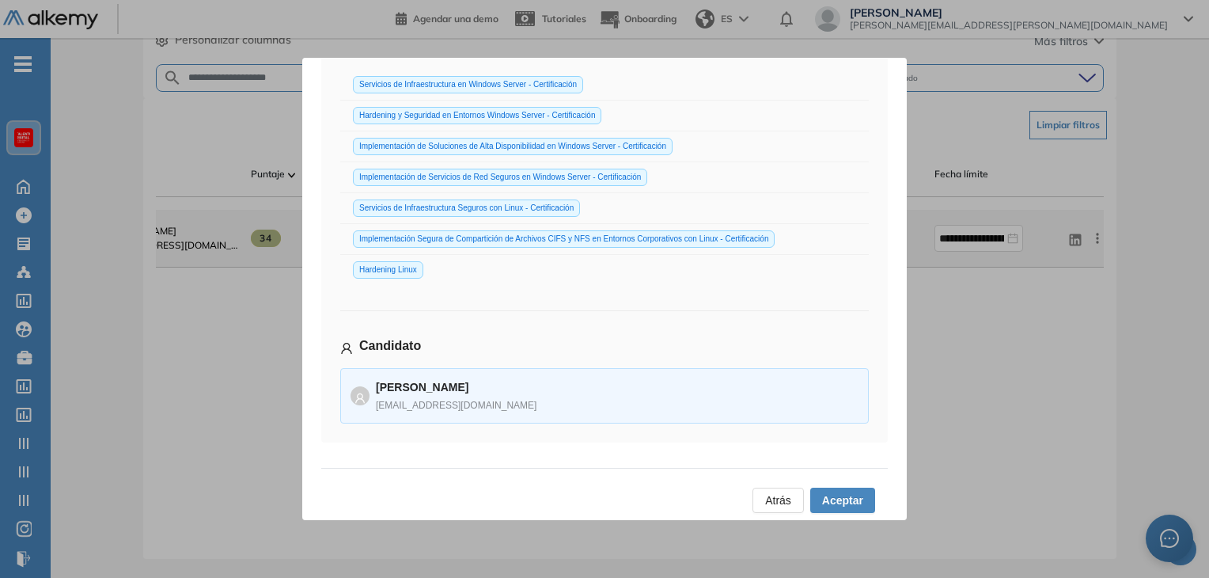
scroll to position [128, 0]
drag, startPoint x: 838, startPoint y: 495, endPoint x: 734, endPoint y: 525, distance: 107.7
click at [838, 495] on span "Aceptar" at bounding box center [842, 498] width 41 height 17
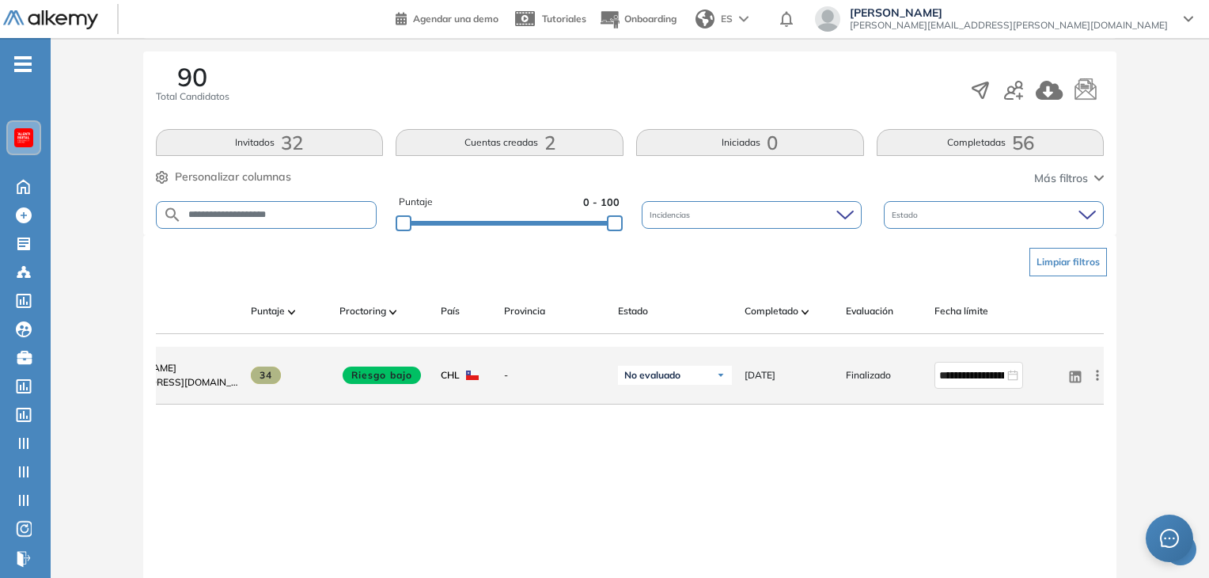
scroll to position [0, 0]
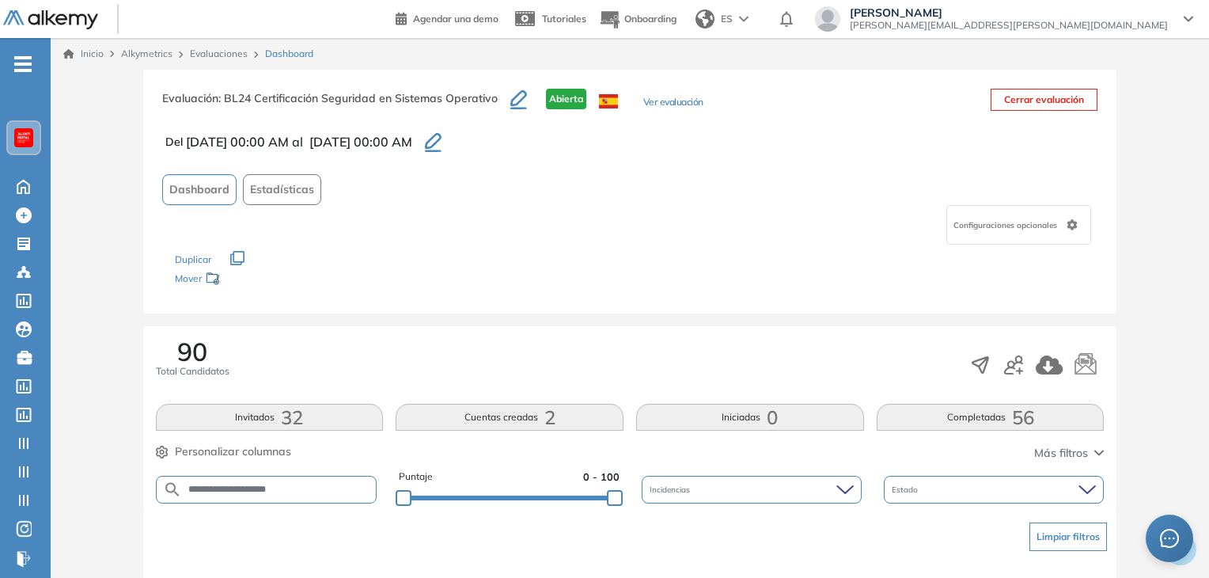
click at [216, 51] on link "Evaluaciones" at bounding box center [219, 53] width 58 height 12
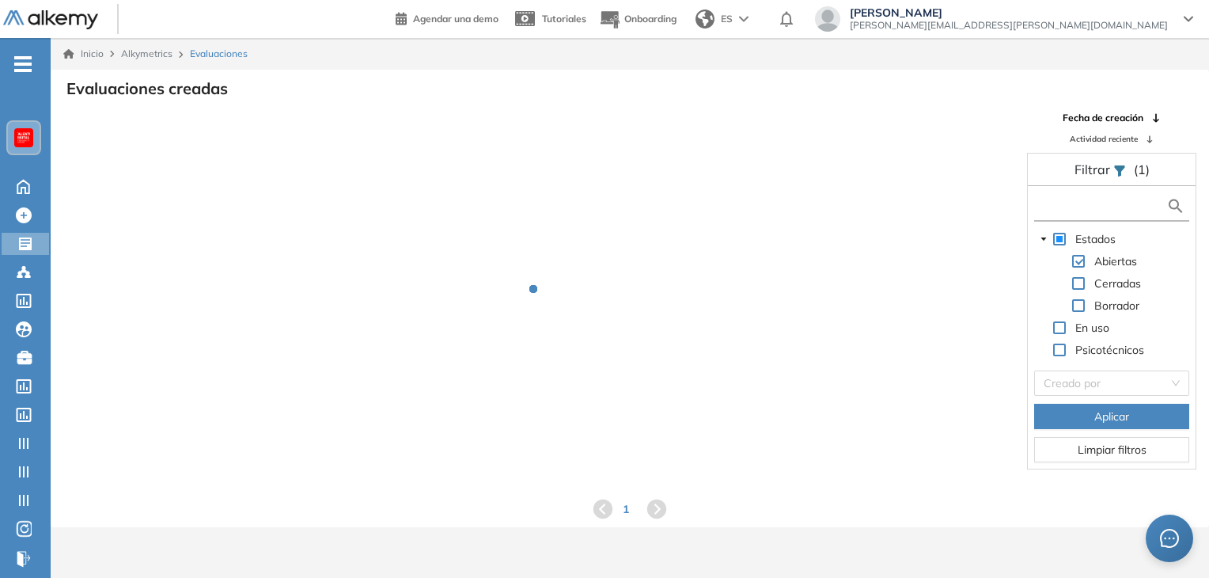
click at [1080, 201] on input "text" at bounding box center [1102, 206] width 128 height 17
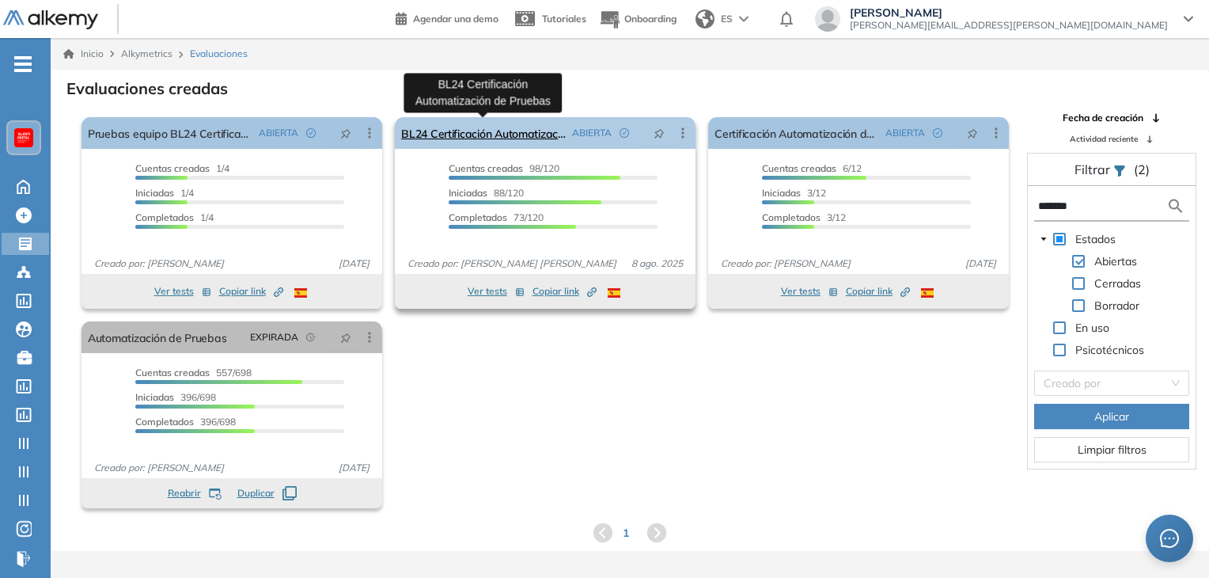
type input "*******"
click at [545, 137] on link "BL24 Certificación Automatización de Pruebas" at bounding box center [483, 133] width 165 height 32
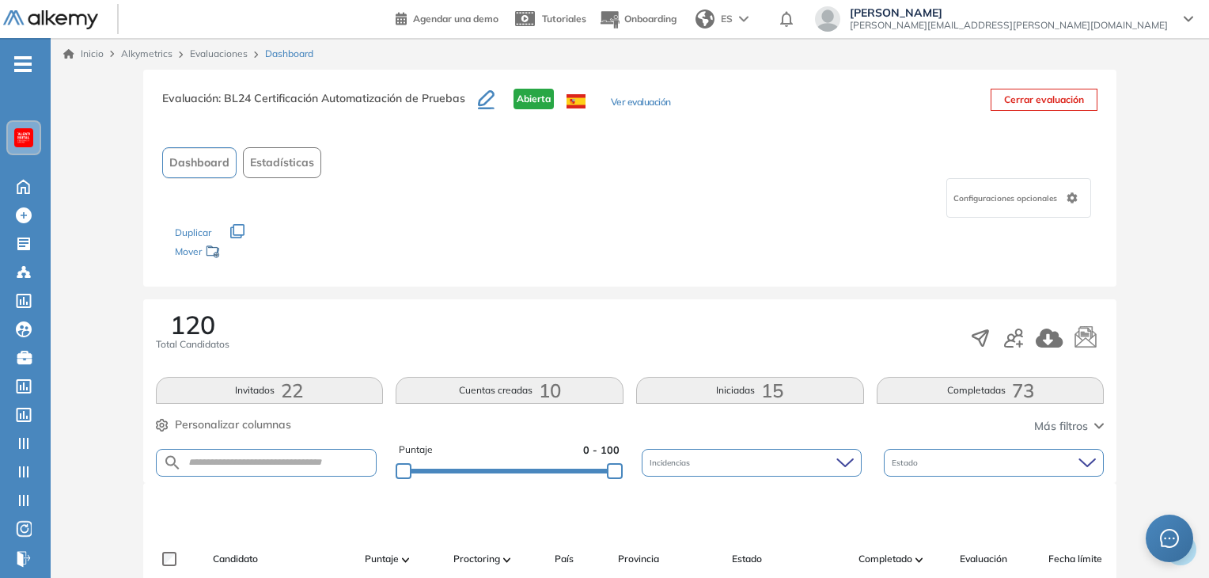
scroll to position [158, 0]
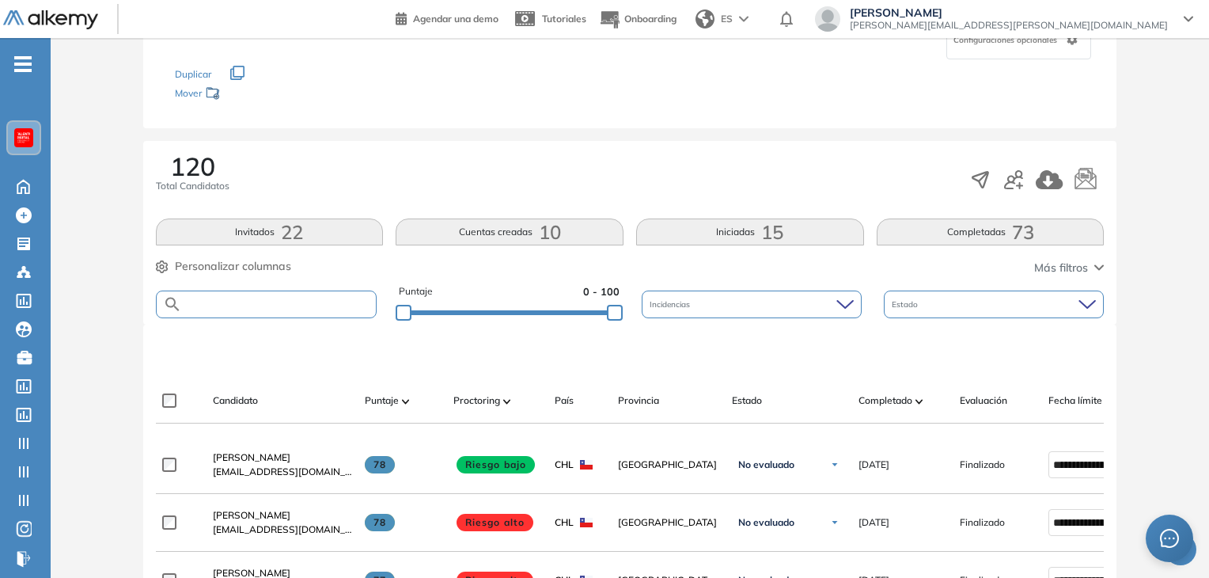
click at [248, 301] on input "text" at bounding box center [279, 304] width 195 height 12
paste input "**********"
type input "**********"
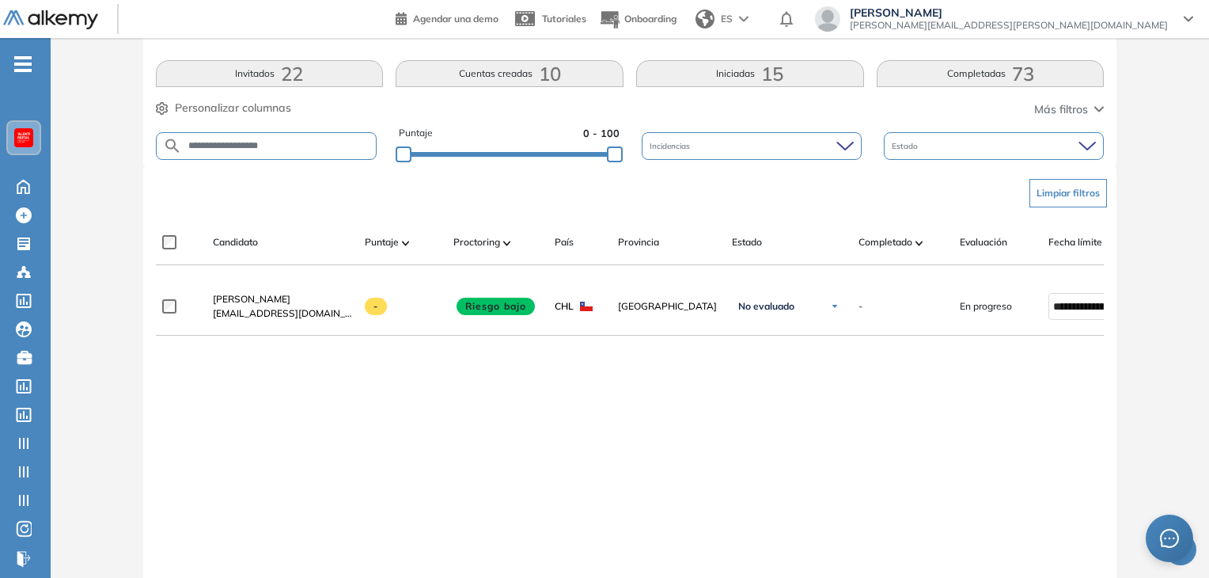
scroll to position [0, 114]
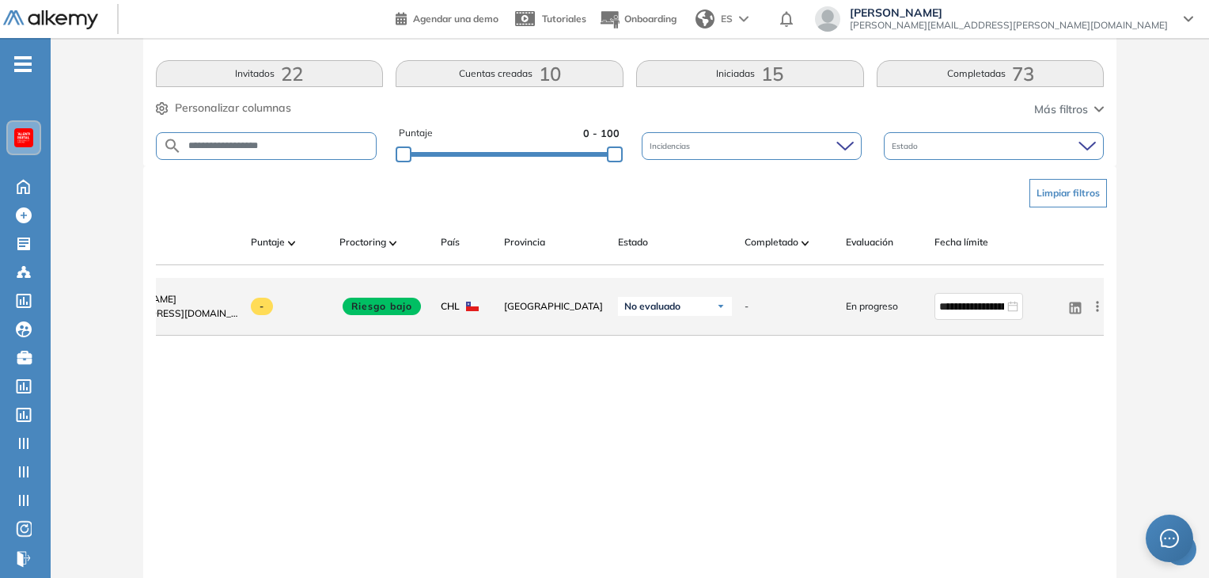
click at [1102, 313] on icon at bounding box center [1098, 306] width 16 height 16
click at [1038, 426] on span "Reiniciar" at bounding box center [1039, 418] width 47 height 14
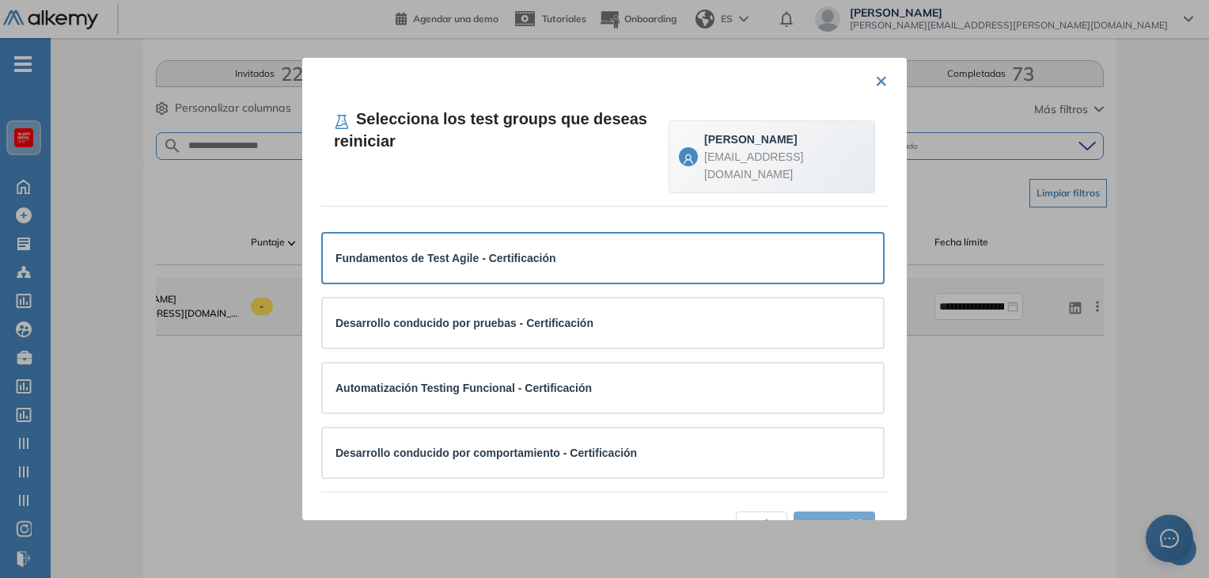
click at [511, 265] on div "Fundamentos de Test Agile - Certificación" at bounding box center [446, 257] width 220 height 17
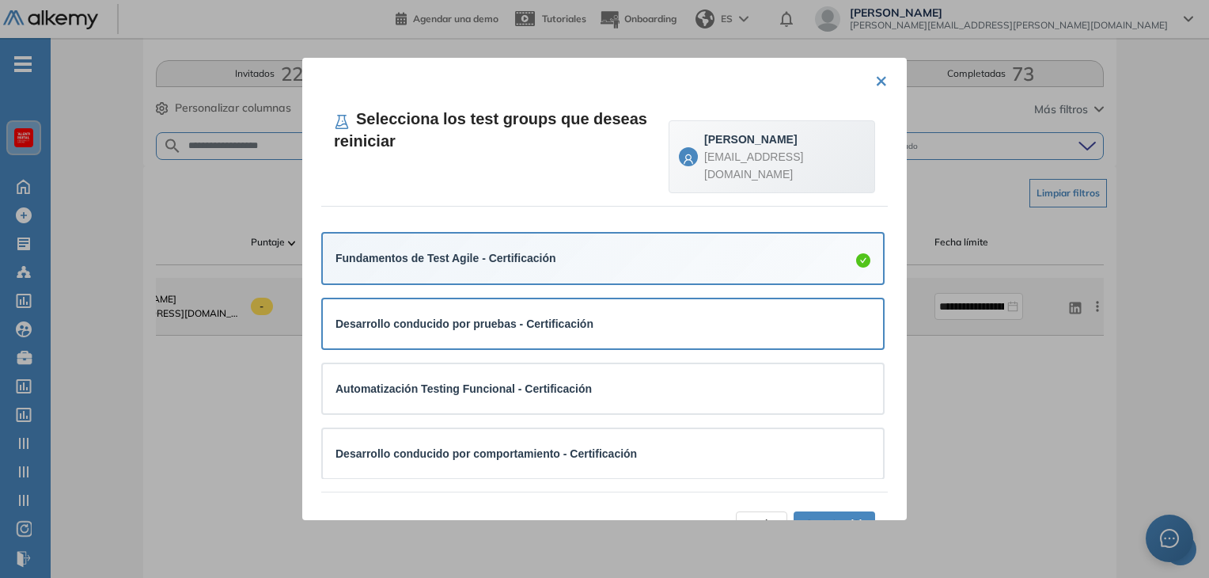
click at [514, 315] on div "Desarrollo conducido por pruebas - Certificación" at bounding box center [465, 323] width 258 height 17
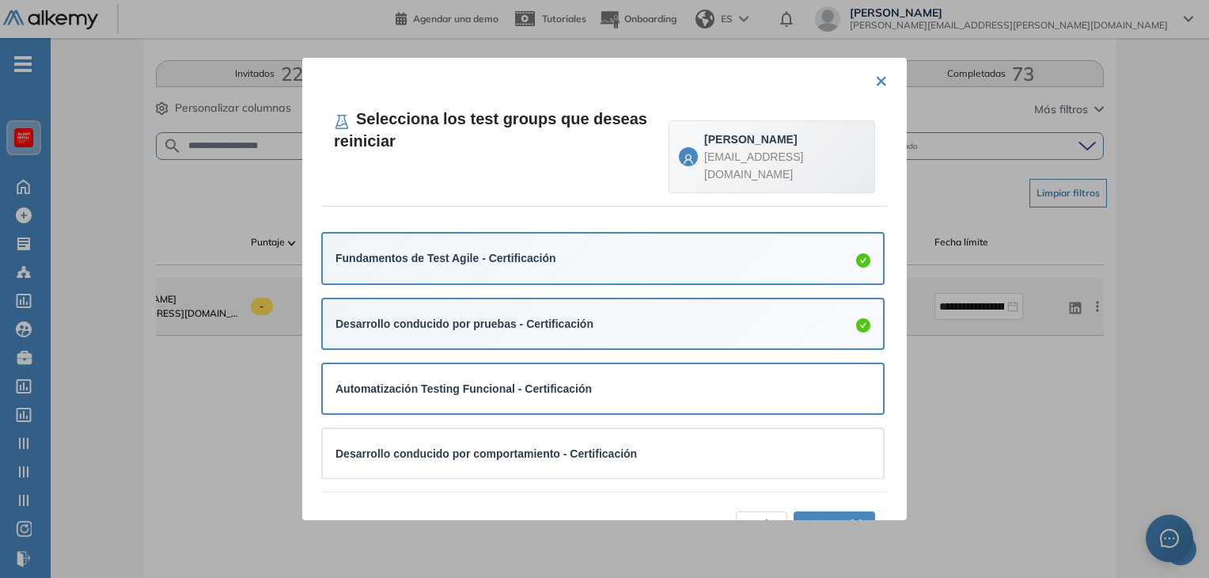
click at [504, 389] on strong "Automatización Testing Funcional - Certificación" at bounding box center [464, 388] width 256 height 13
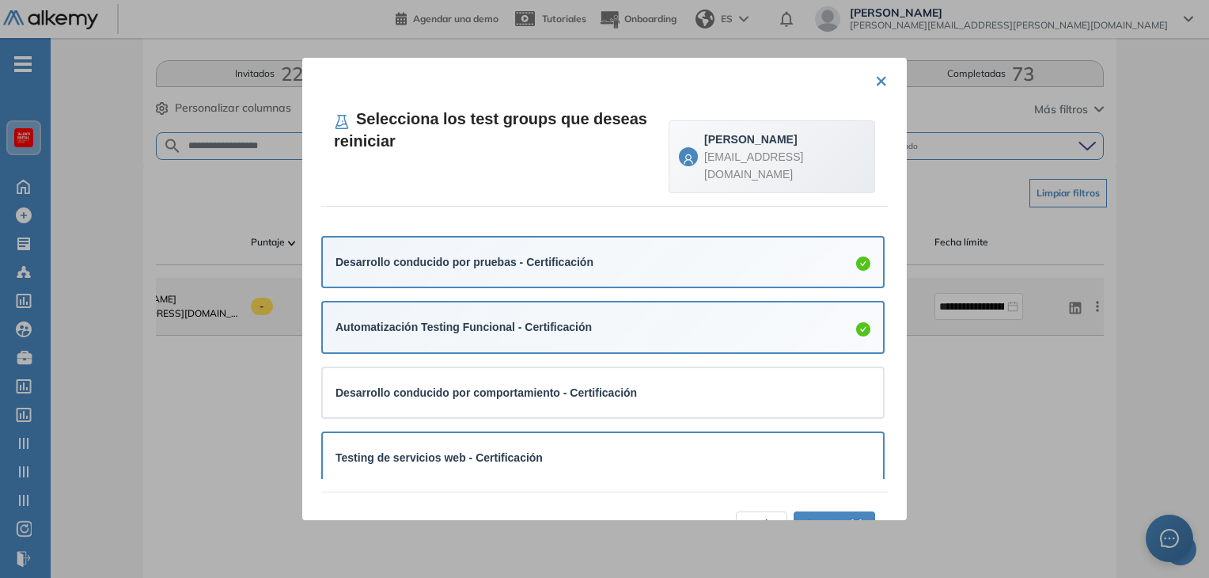
scroll to position [136, 0]
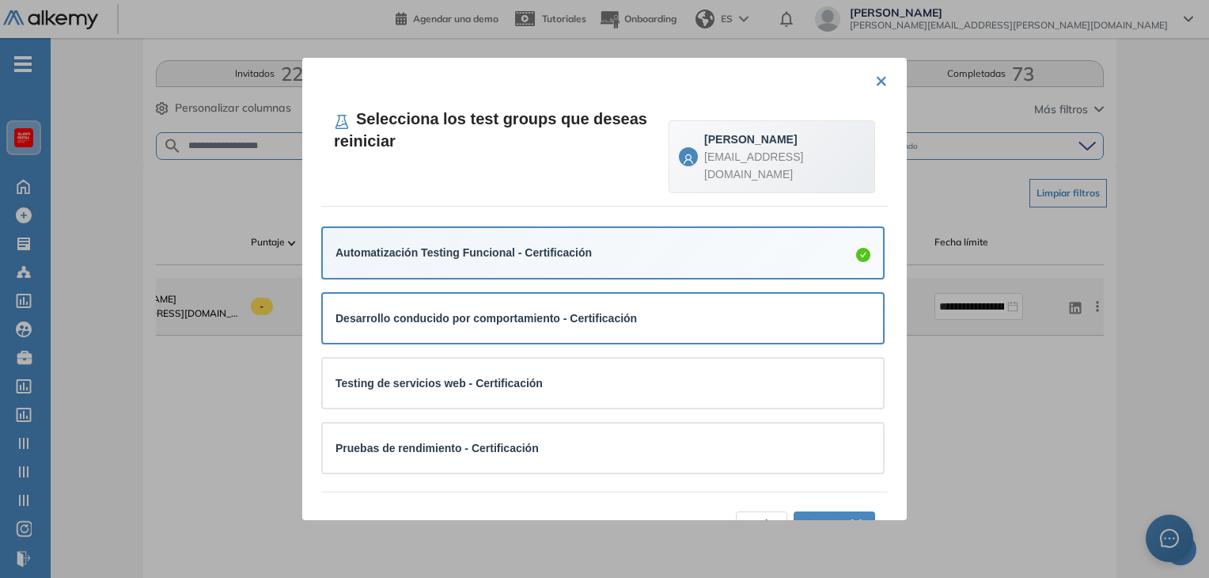
click at [646, 301] on div "Desarrollo conducido por comportamiento - Certificación" at bounding box center [603, 318] width 560 height 49
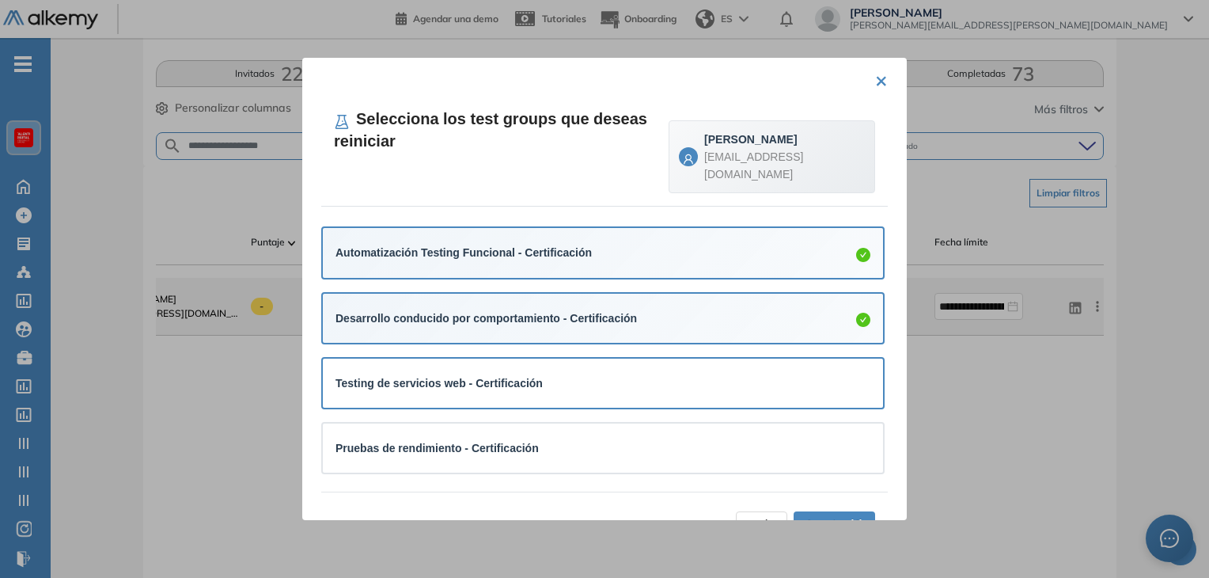
click at [599, 381] on div "Testing de servicios web - Certificación" at bounding box center [603, 382] width 535 height 17
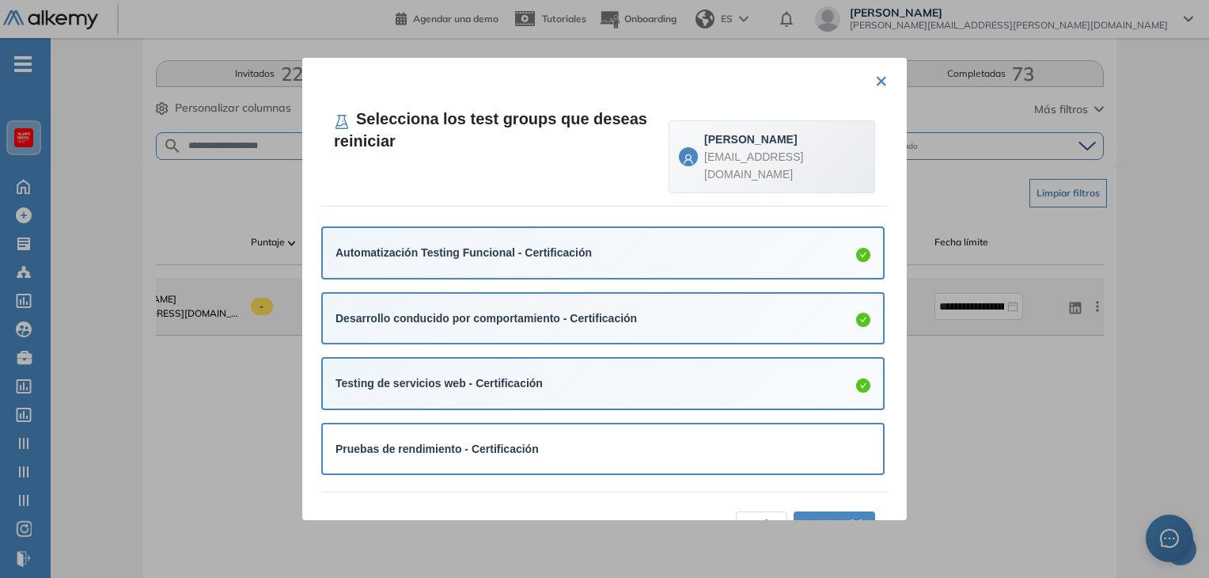
click at [582, 438] on div "Pruebas de rendimiento - Certificación" at bounding box center [603, 449] width 535 height 24
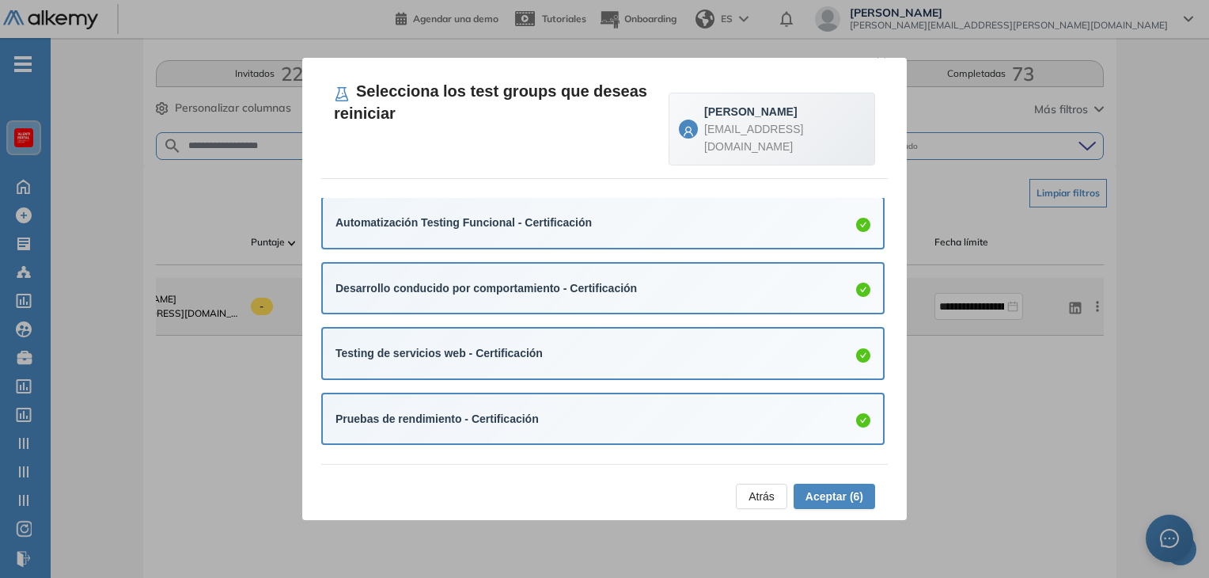
scroll to position [28, 0]
click at [609, 472] on div "Atrás Aceptar (6)" at bounding box center [604, 492] width 567 height 58
click at [854, 495] on span "Aceptar (6)" at bounding box center [835, 495] width 58 height 17
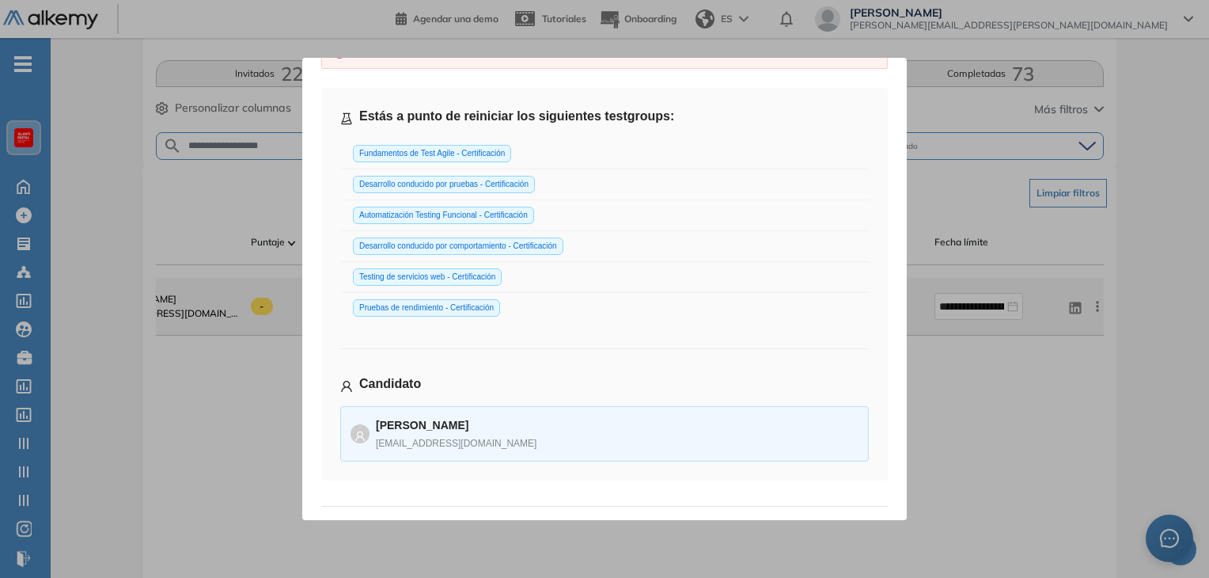
scroll to position [98, 0]
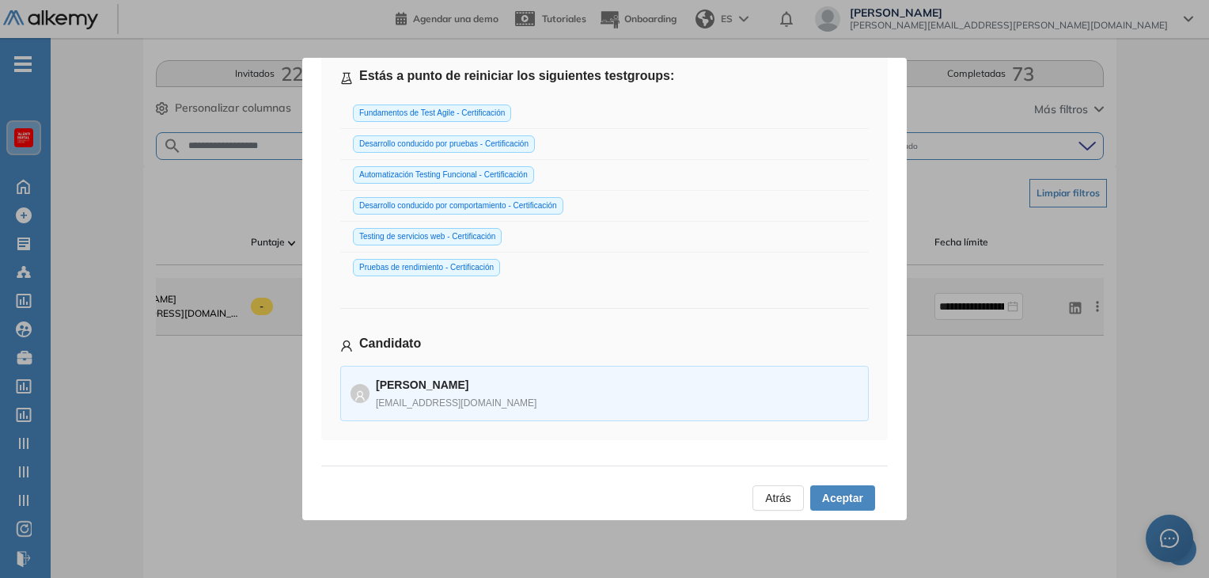
click at [822, 489] on span "Aceptar" at bounding box center [842, 497] width 41 height 17
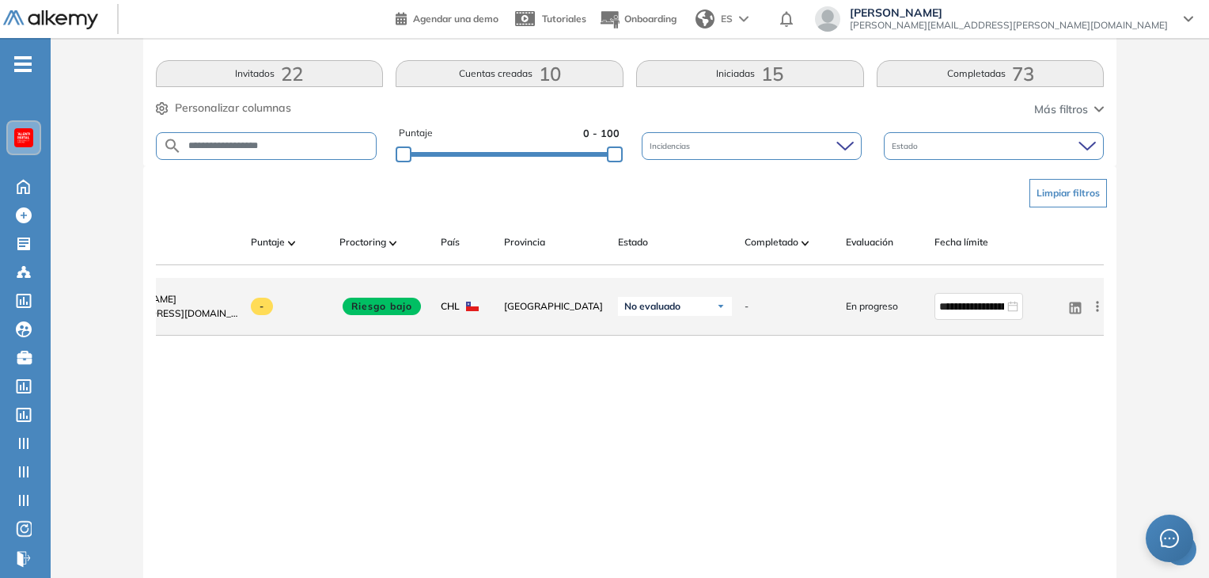
scroll to position [0, 0]
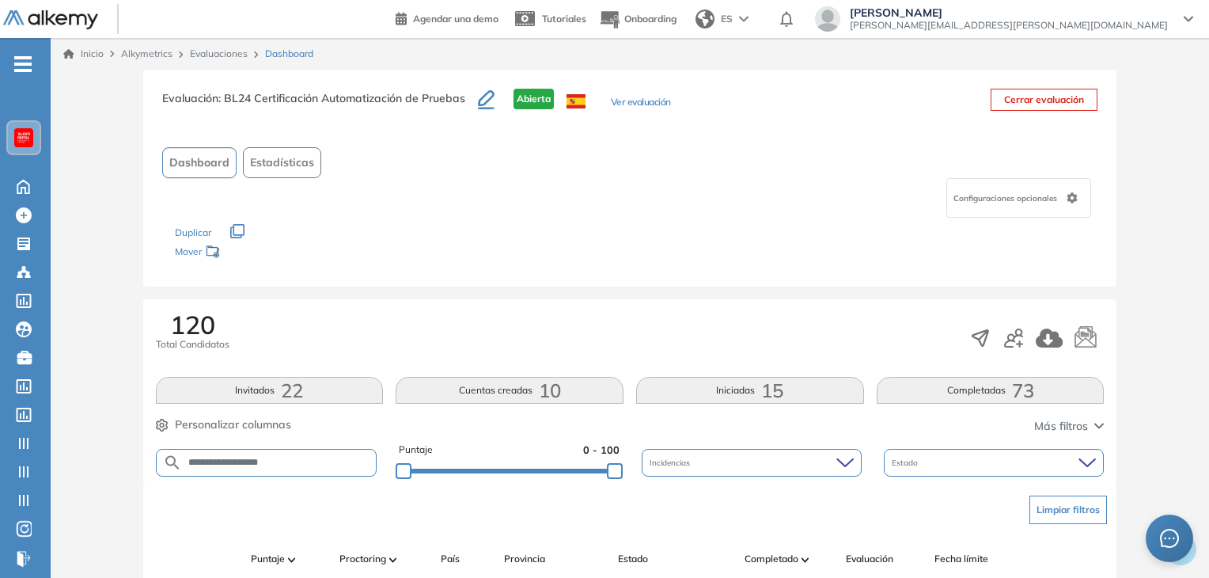
click at [220, 53] on link "Evaluaciones" at bounding box center [219, 53] width 58 height 12
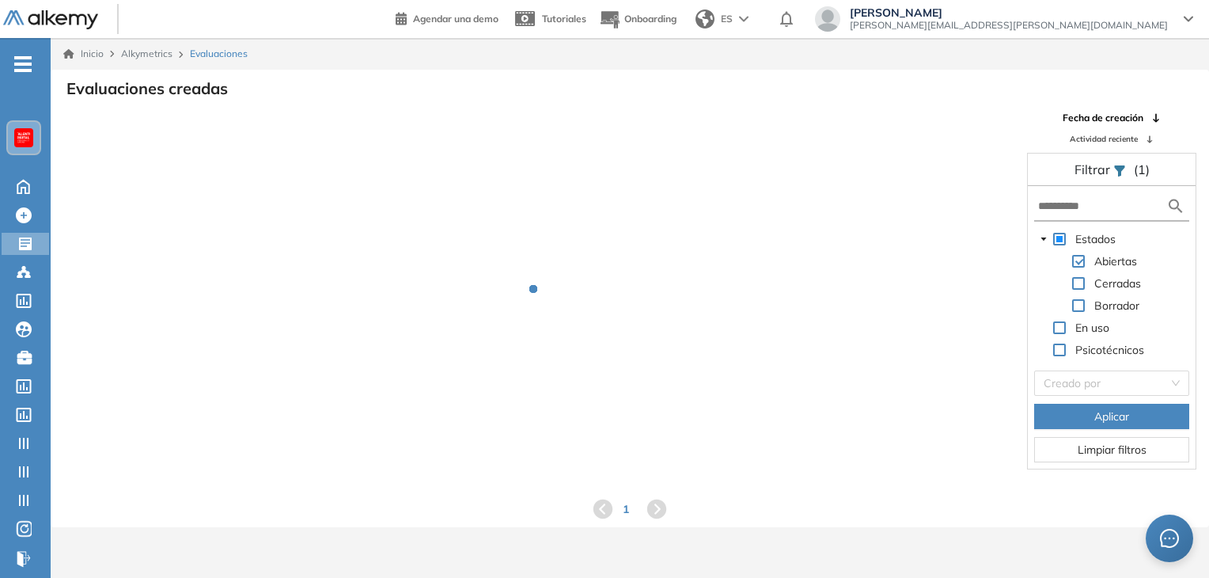
click at [1096, 219] on div "Estados Abiertas Cerradas Borrador En uso Psicotécnicos Creado por Aplicar Limp…" at bounding box center [1112, 327] width 168 height 283
click at [1103, 200] on input "text" at bounding box center [1102, 206] width 128 height 17
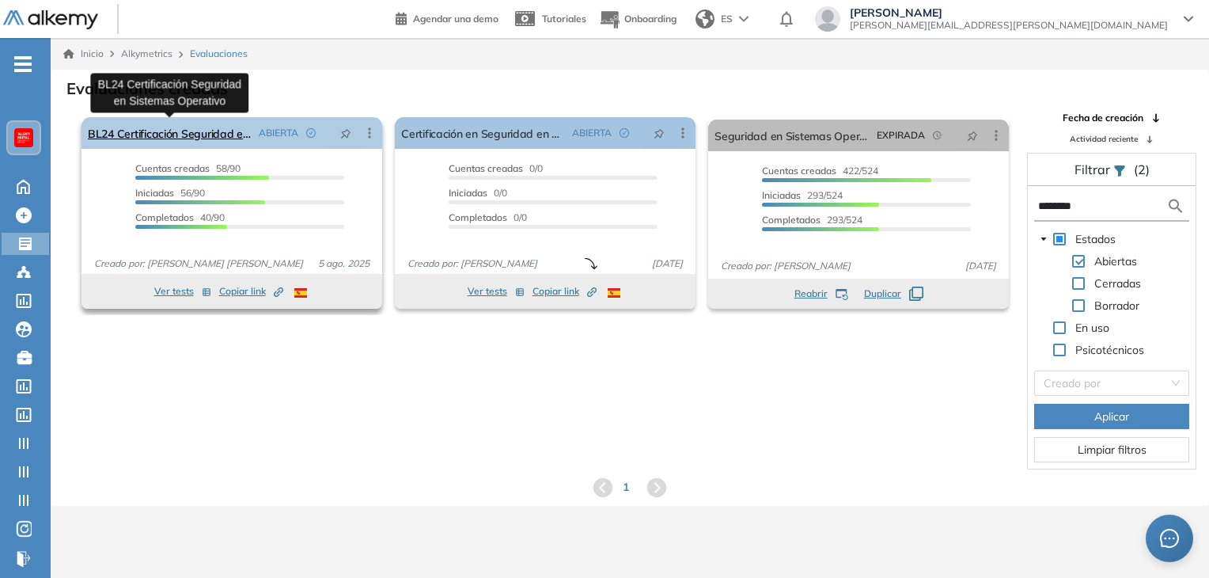
type input "********"
click at [192, 128] on link "BL24 Certificación Seguridad en Sistemas Operativo" at bounding box center [170, 133] width 165 height 32
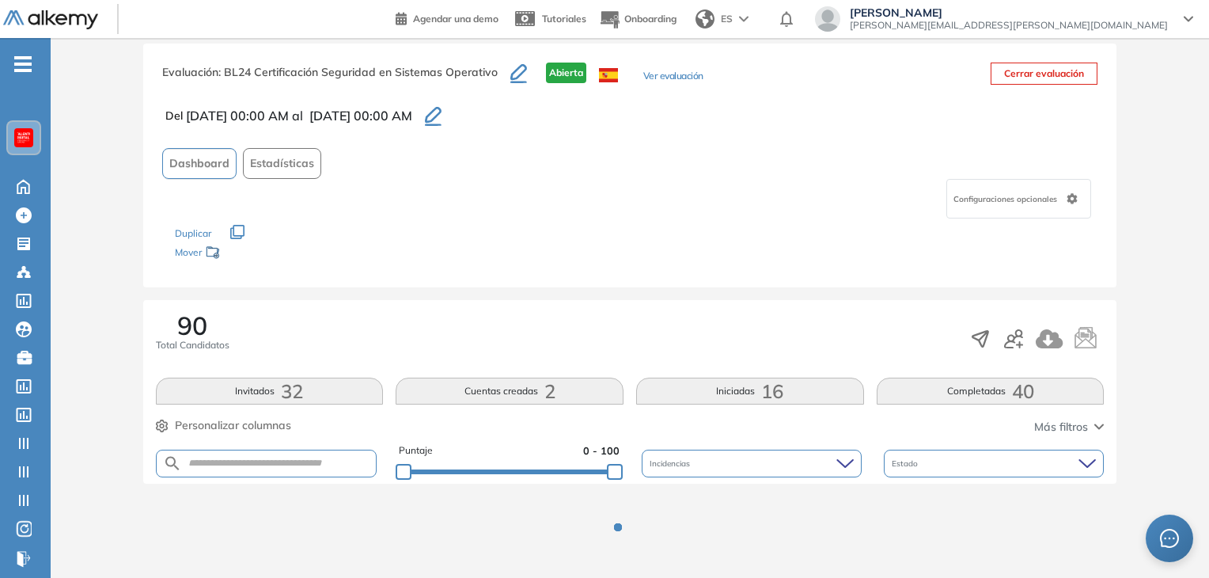
scroll to position [41, 0]
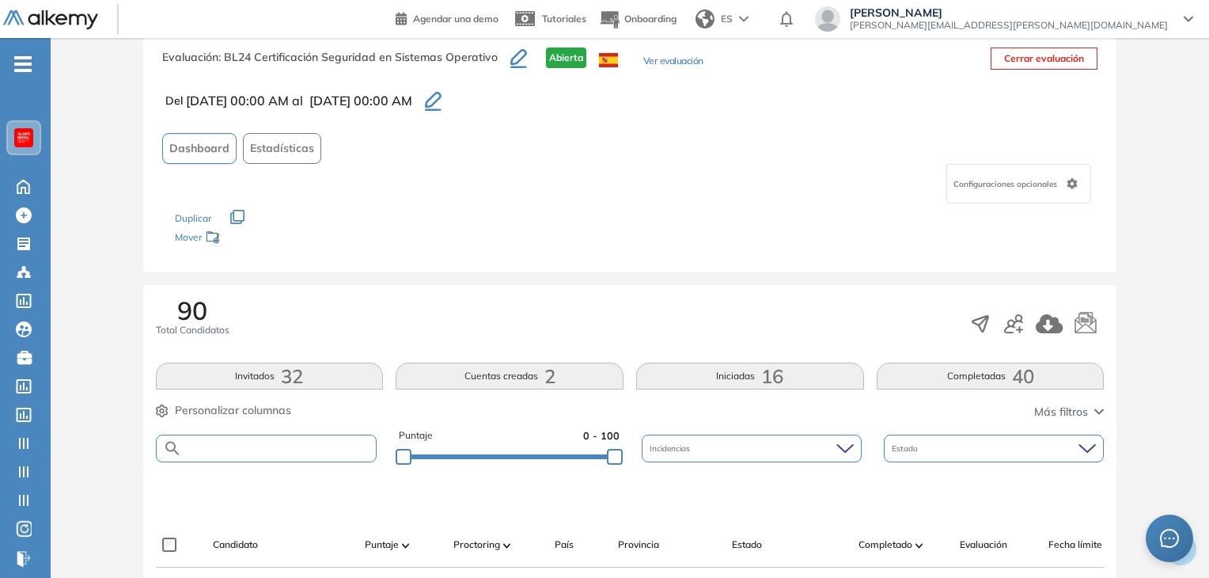
click at [262, 442] on input "text" at bounding box center [279, 448] width 195 height 12
paste input "**********"
type input "**********"
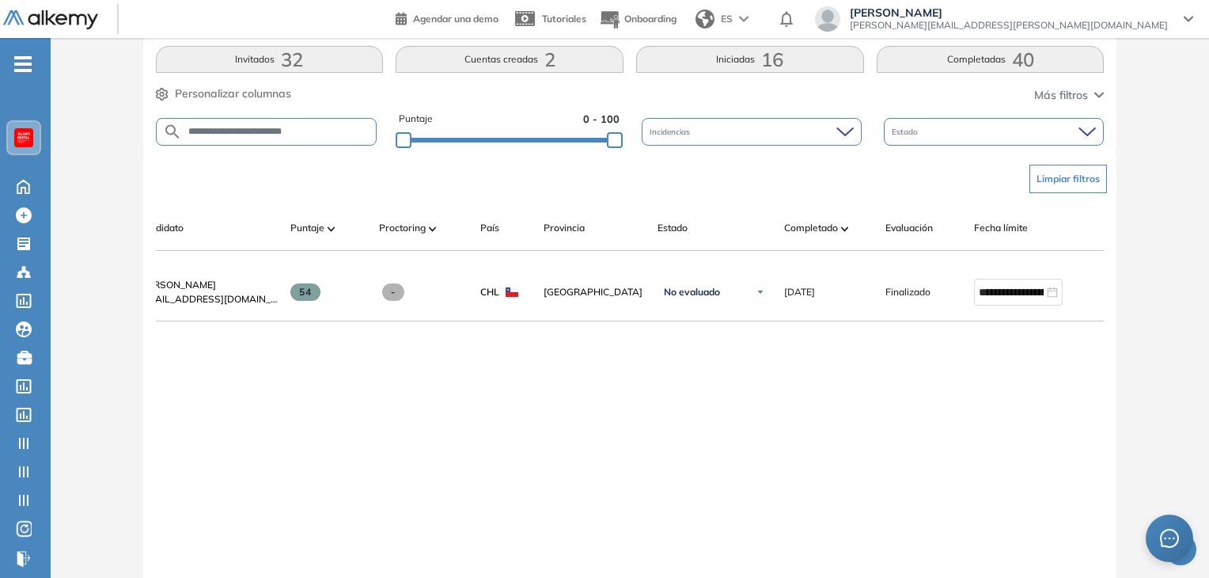
scroll to position [0, 114]
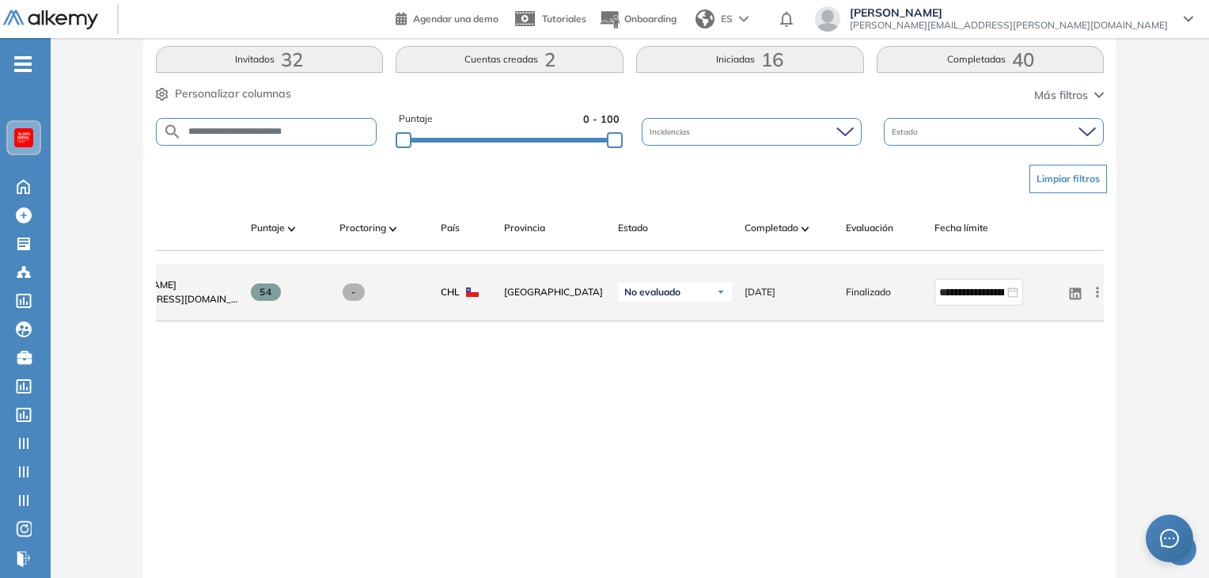
click at [1098, 298] on icon at bounding box center [1098, 292] width 16 height 16
click at [1041, 411] on span "Reiniciar" at bounding box center [1039, 404] width 47 height 14
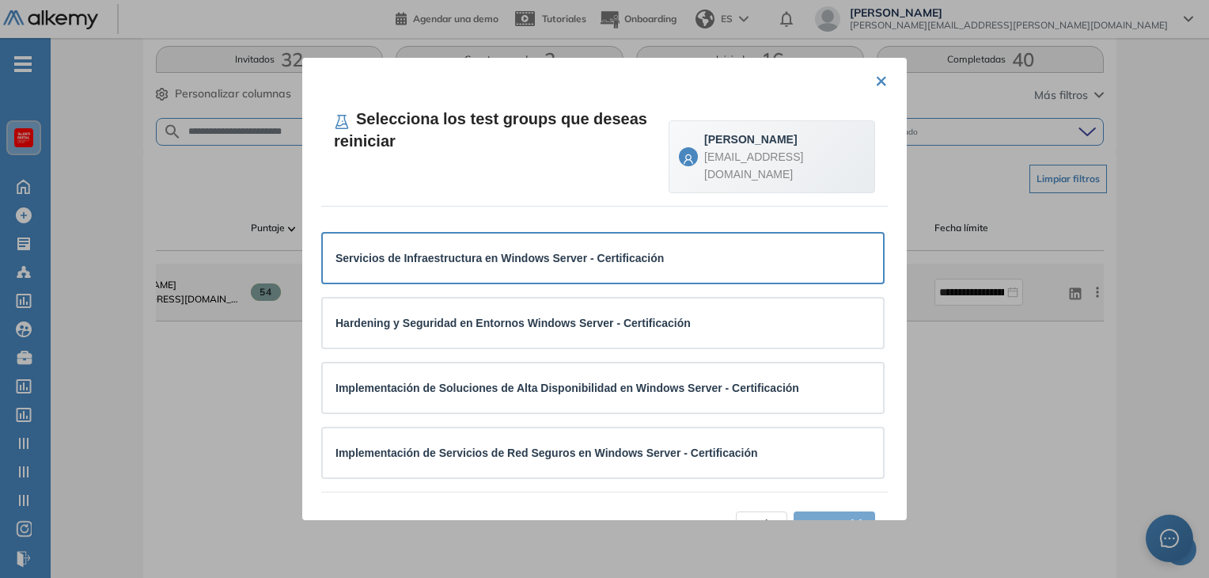
click at [592, 270] on div "Servicios de Infraestructura en Windows Server - Certificación" at bounding box center [603, 257] width 560 height 49
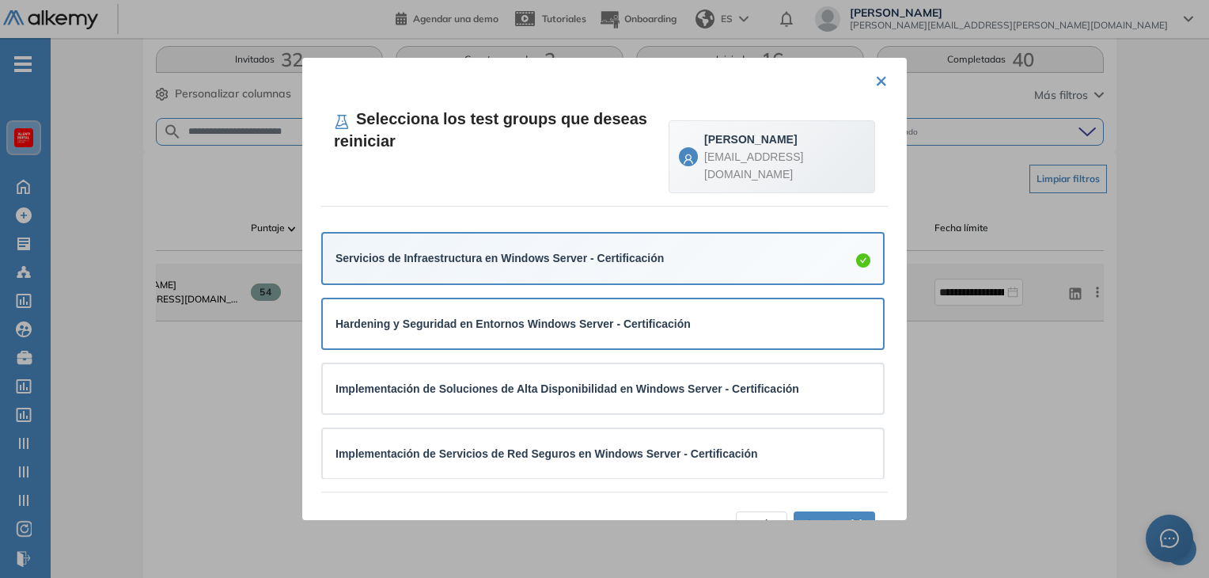
click at [590, 339] on div "Hardening y Seguridad en Entornos Windows Server - Certificación" at bounding box center [603, 323] width 560 height 49
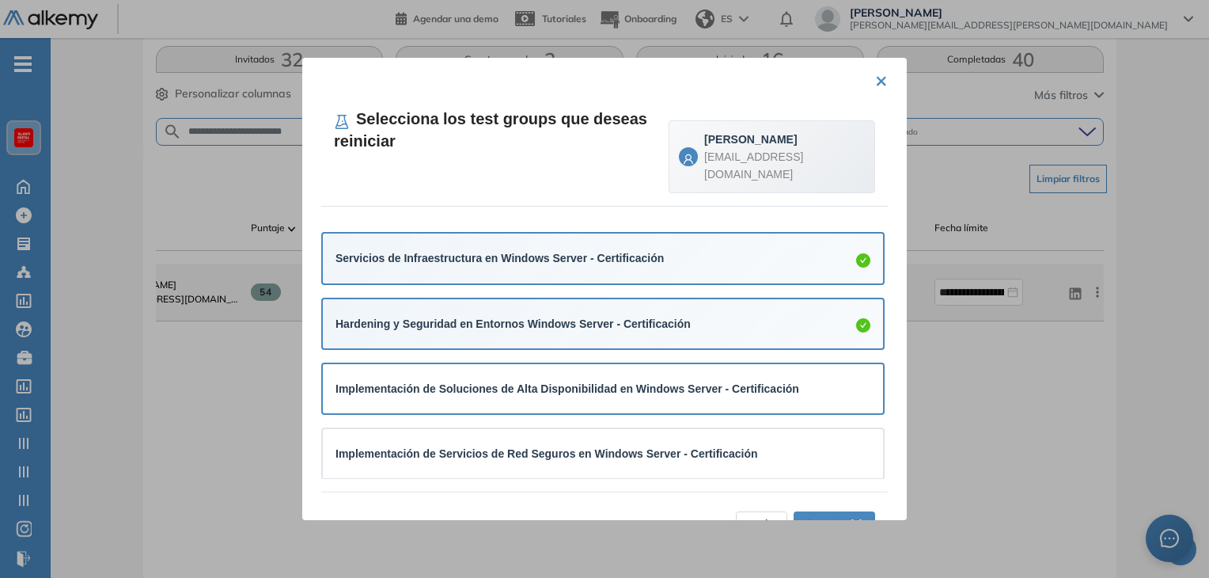
click at [583, 383] on strong "Implementación de Soluciones de Alta Disponibilidad en Windows Server - Certifi…" at bounding box center [568, 388] width 464 height 13
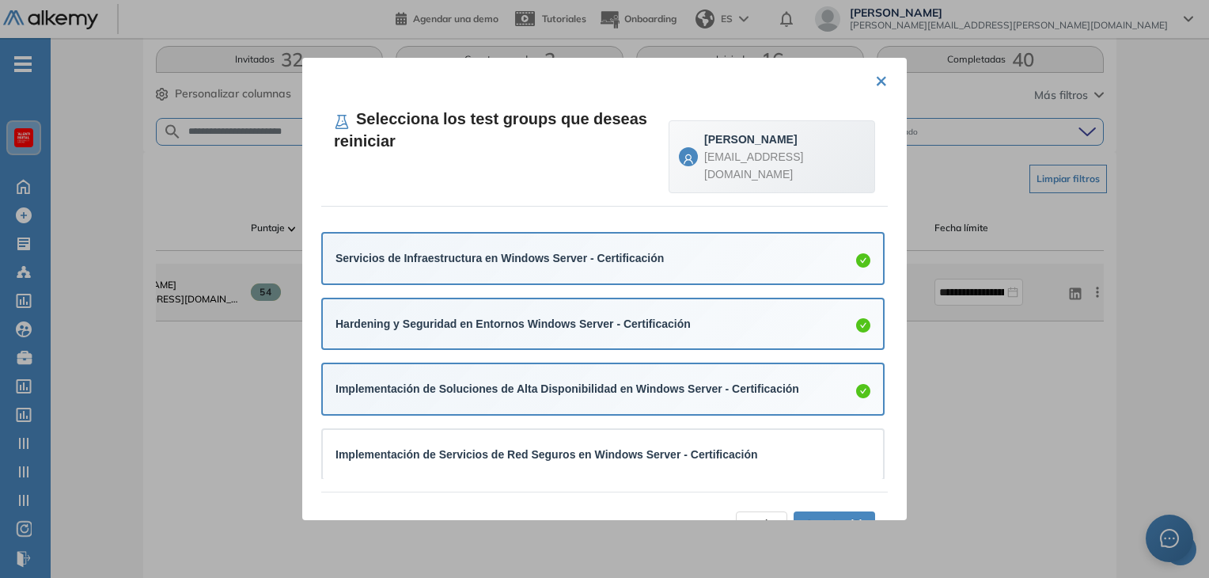
scroll to position [158, 0]
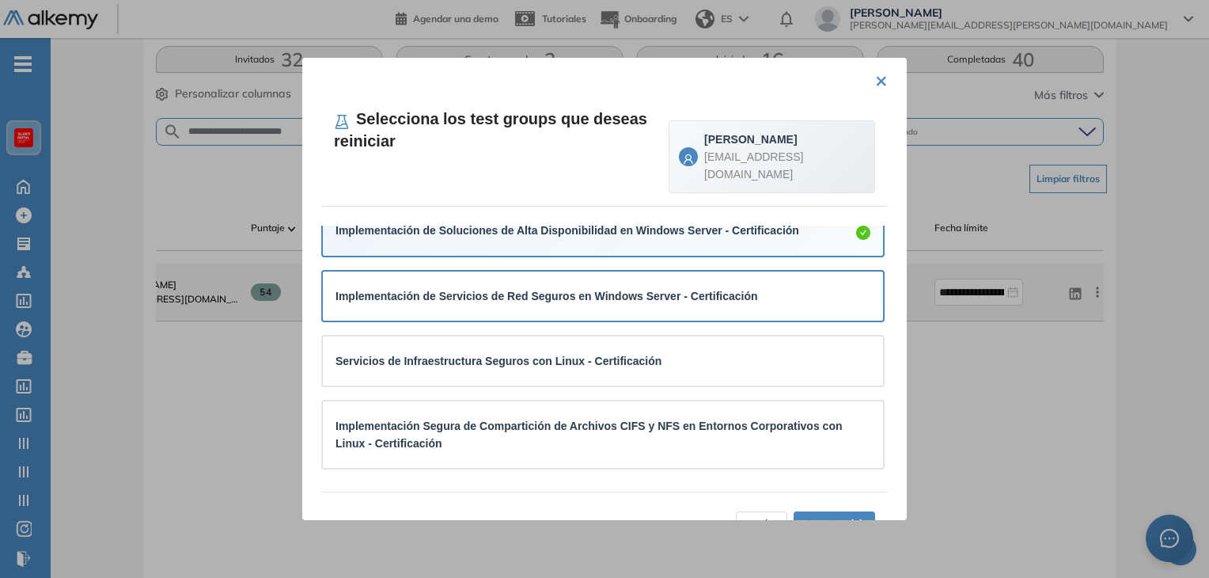
click at [643, 277] on div "Implementación de Servicios de Red Seguros en Windows Server - Certificación" at bounding box center [603, 295] width 560 height 49
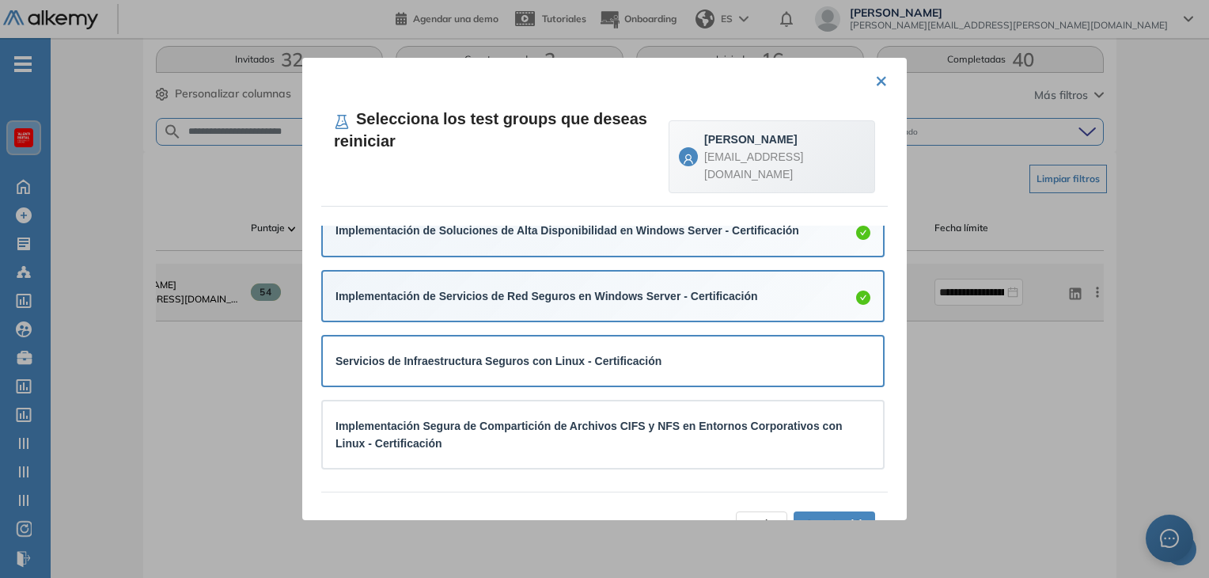
click at [609, 355] on strong "Servicios de Infraestructura Seguros con Linux - Certificación" at bounding box center [499, 361] width 326 height 13
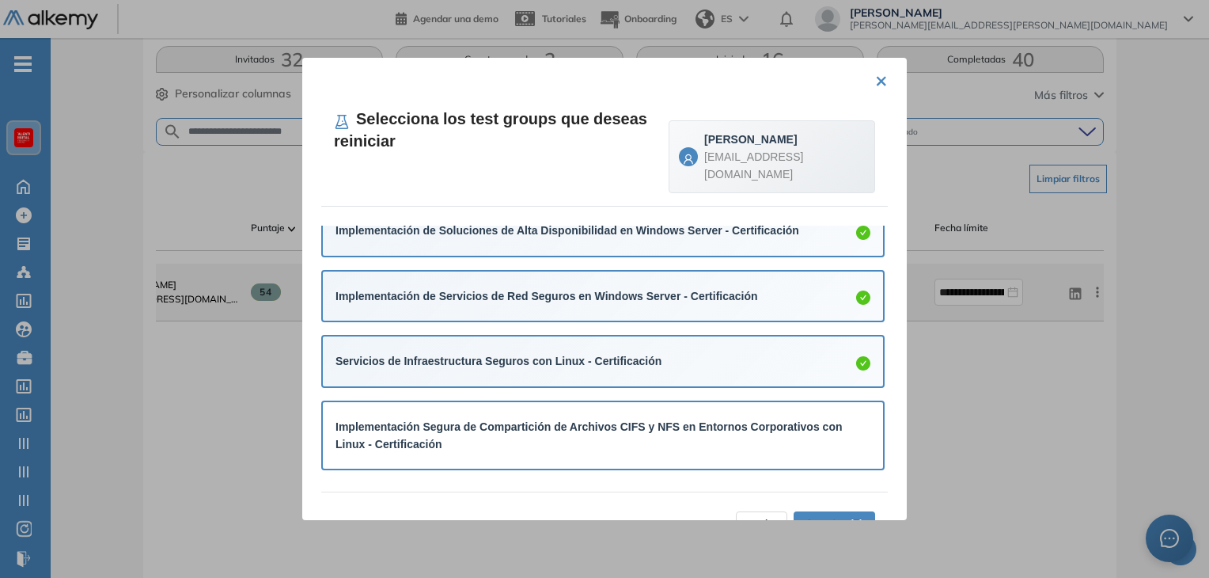
click at [605, 431] on strong "Implementación Segura de Compartición de Archivos CIFS y NFS en Entornos Corpor…" at bounding box center [589, 435] width 506 height 30
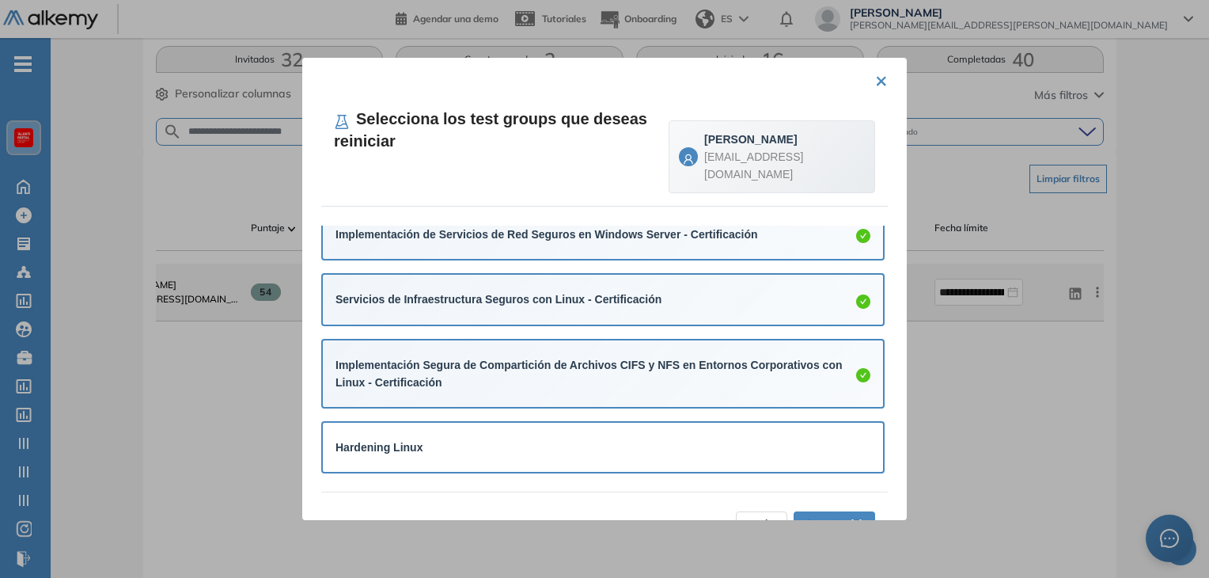
click at [616, 436] on div "Hardening Linux" at bounding box center [603, 447] width 535 height 24
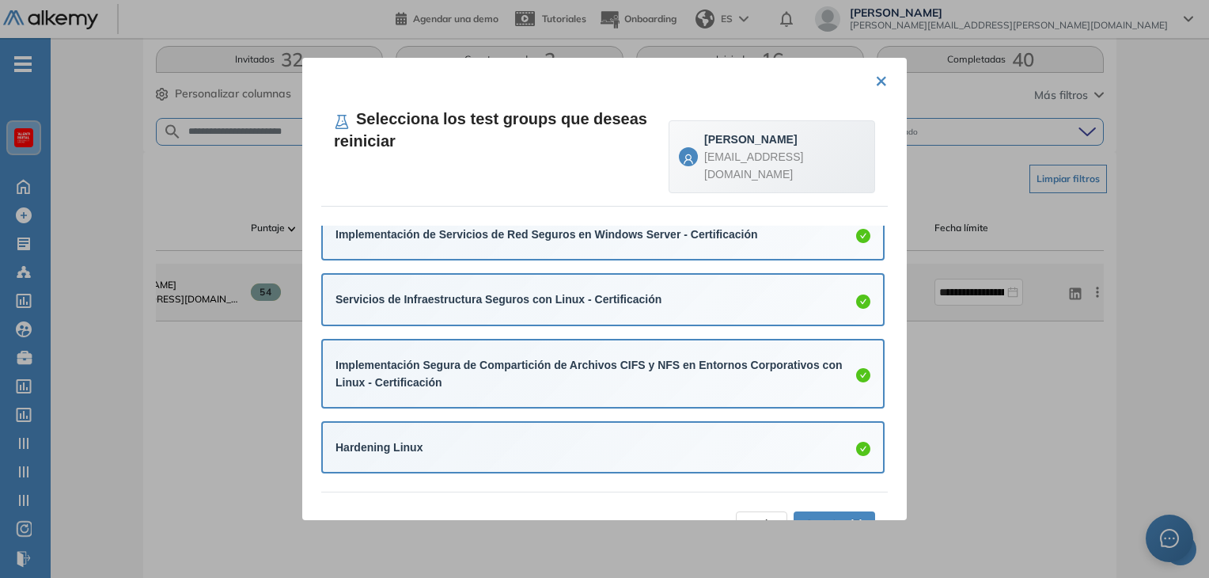
scroll to position [222, 0]
click at [822, 515] on span "Aceptar (7)" at bounding box center [835, 523] width 58 height 17
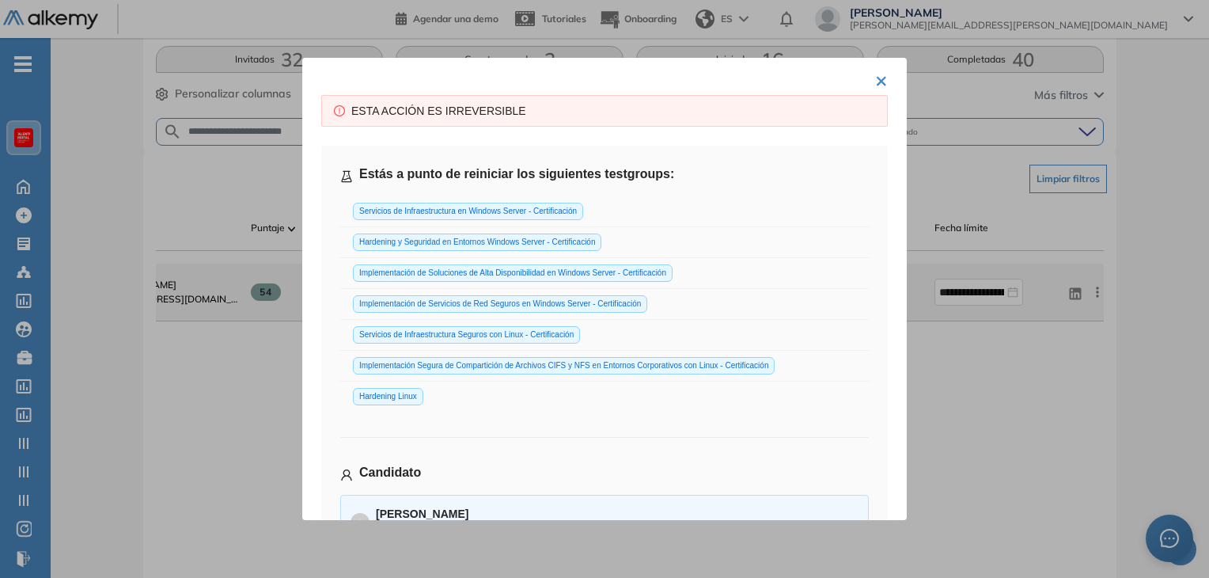
scroll to position [128, 0]
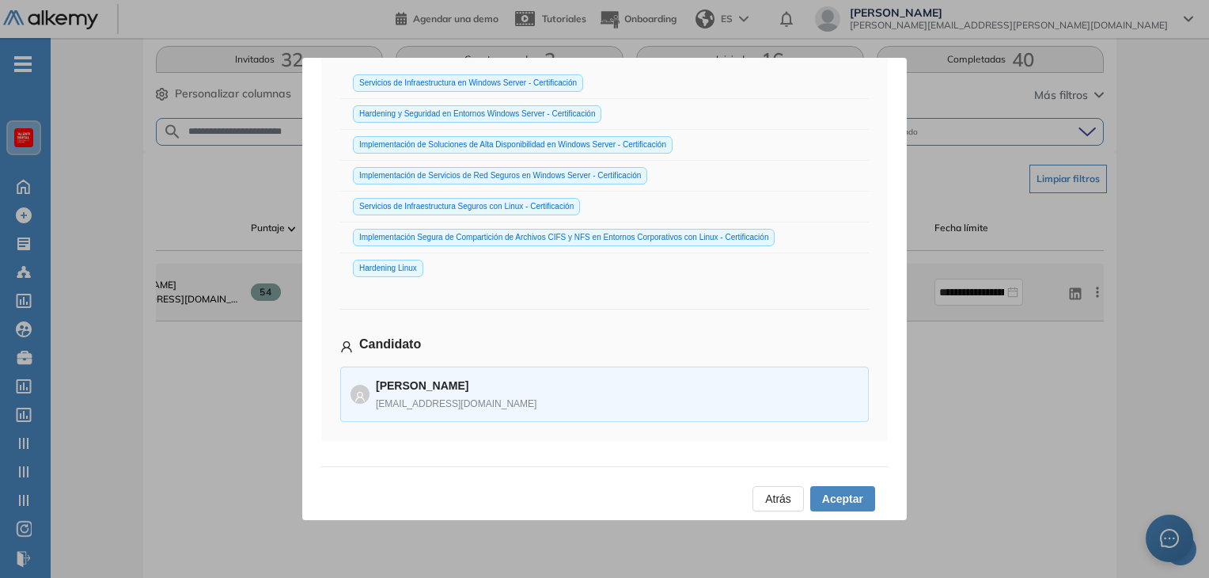
click at [835, 490] on span "Aceptar" at bounding box center [842, 498] width 41 height 17
